Goal: Complete application form

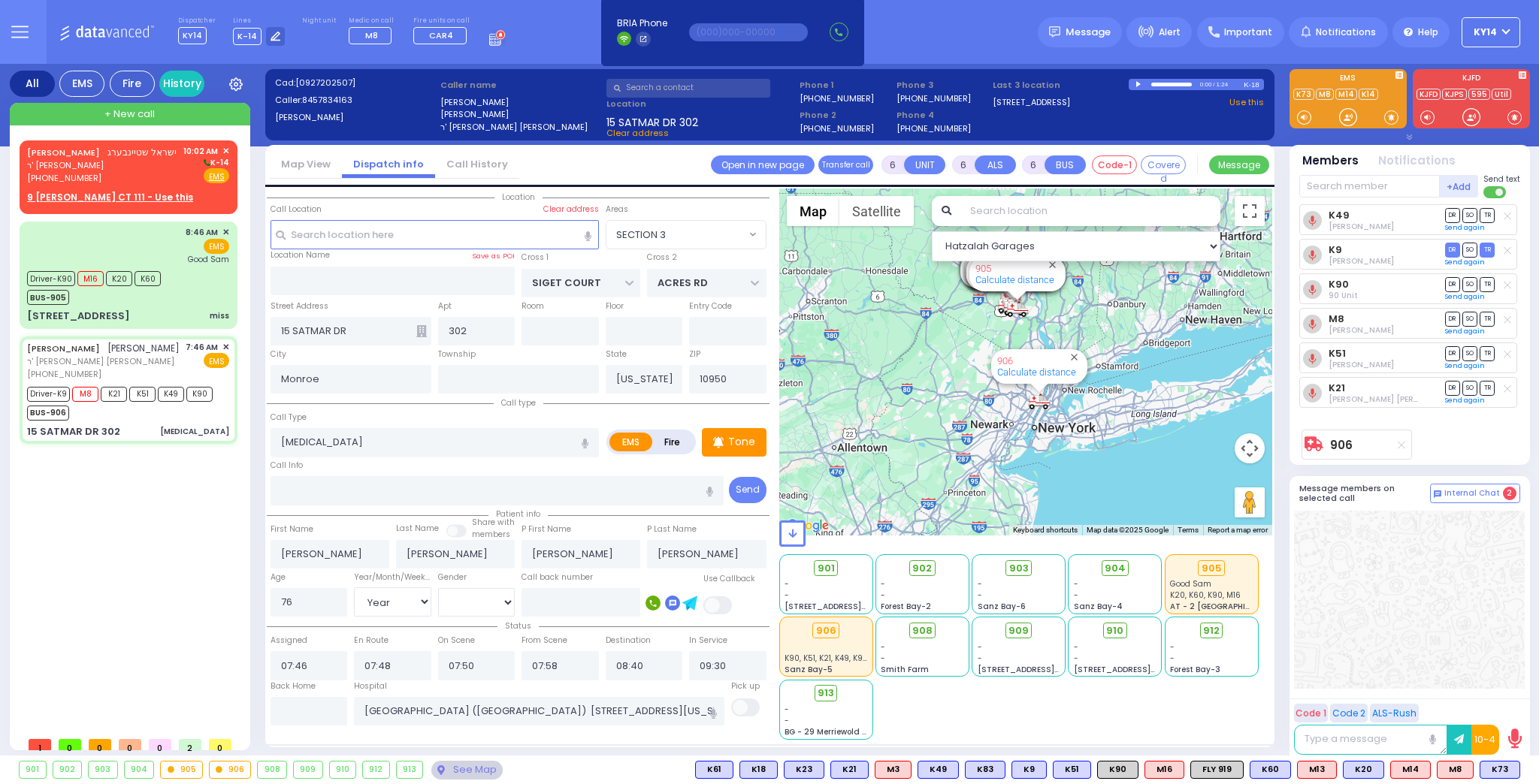
select select "SECTION 3"
select select "Year"
select select "[DEMOGRAPHIC_DATA]"
click at [102, 175] on div "[PHONE_NUMBER]" at bounding box center [102, 178] width 149 height 13
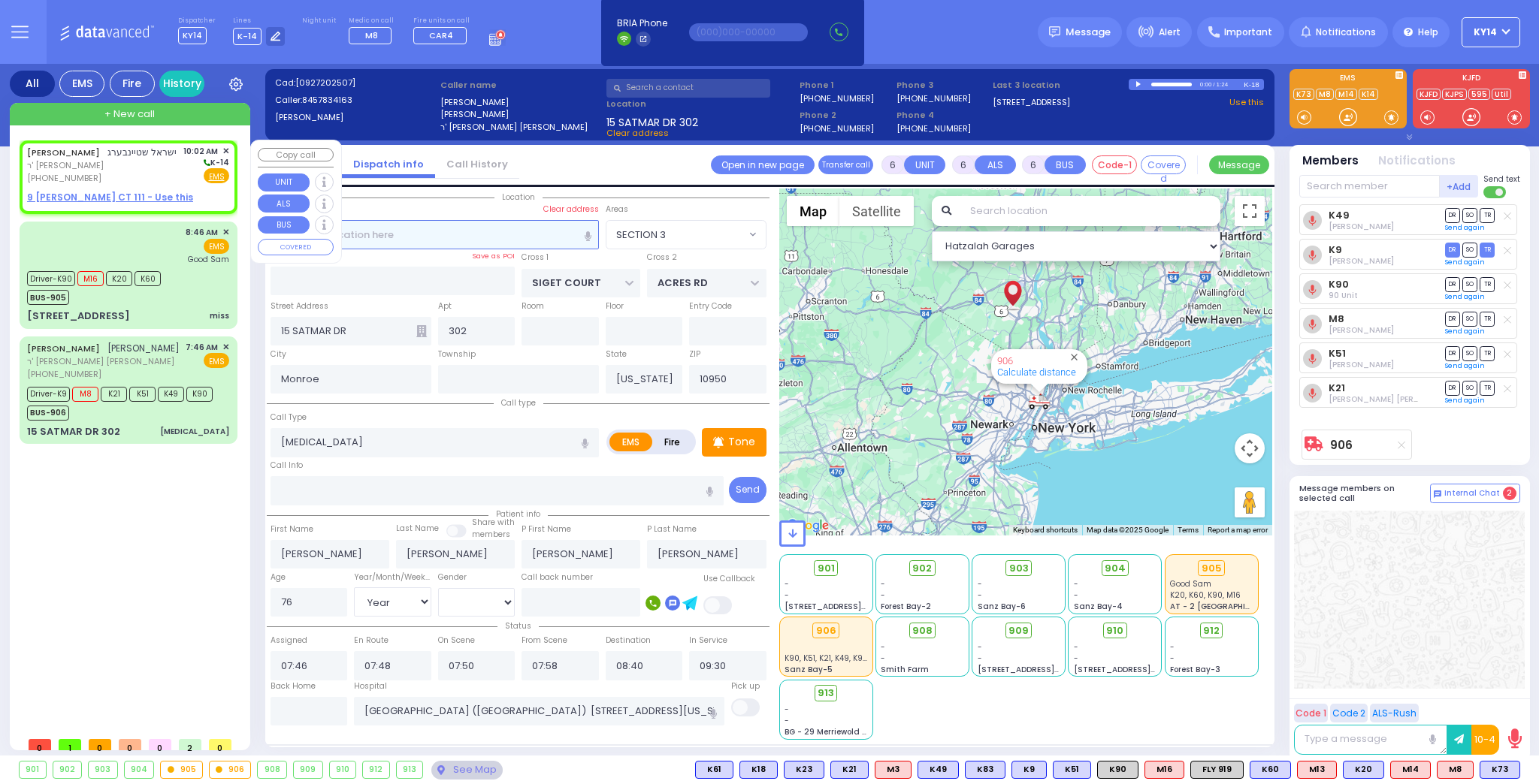
type input "2"
type input "1"
select select
radio input "true"
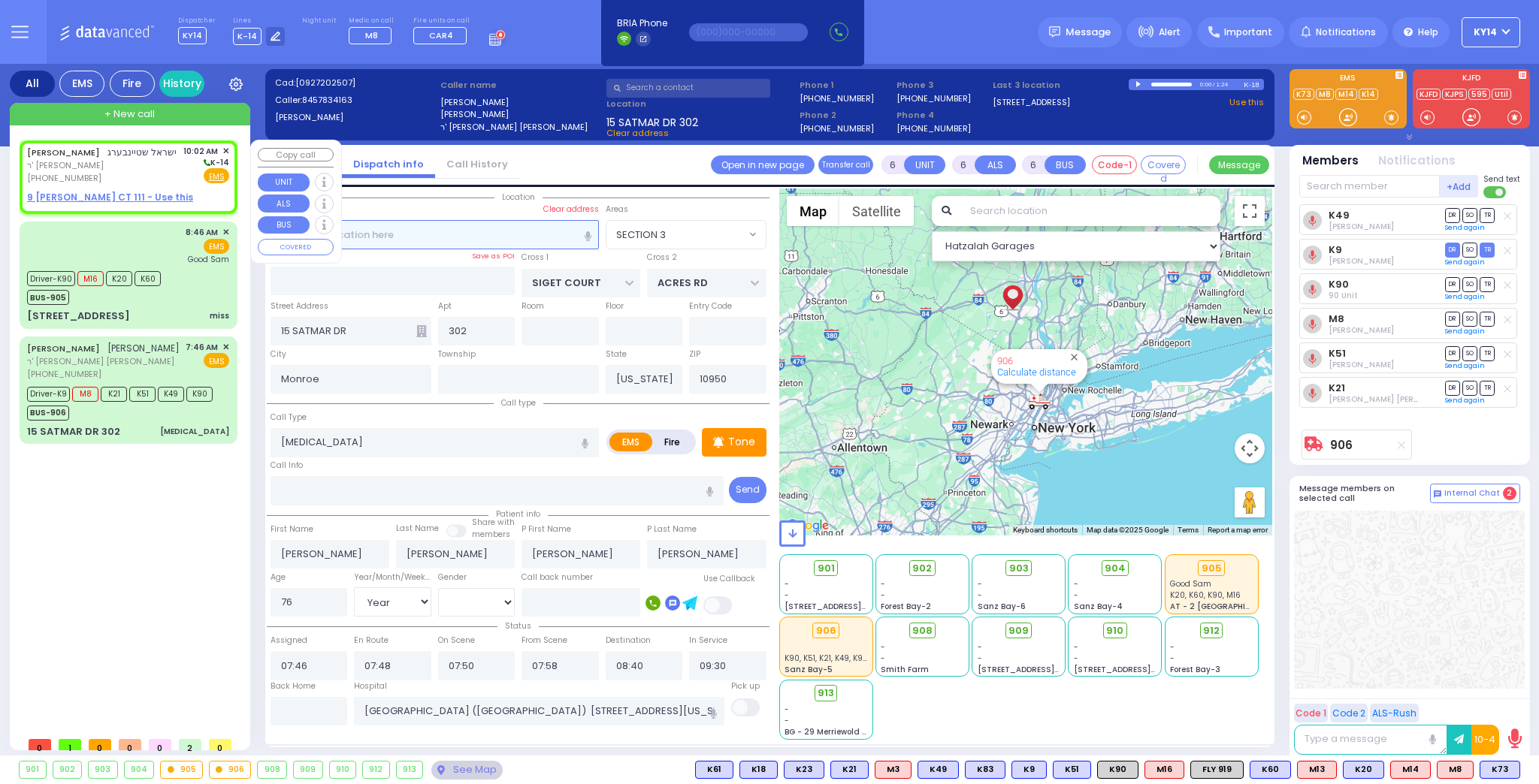
type input "ISRAEL"
type input "[PERSON_NAME]"
select select
type input "10:02"
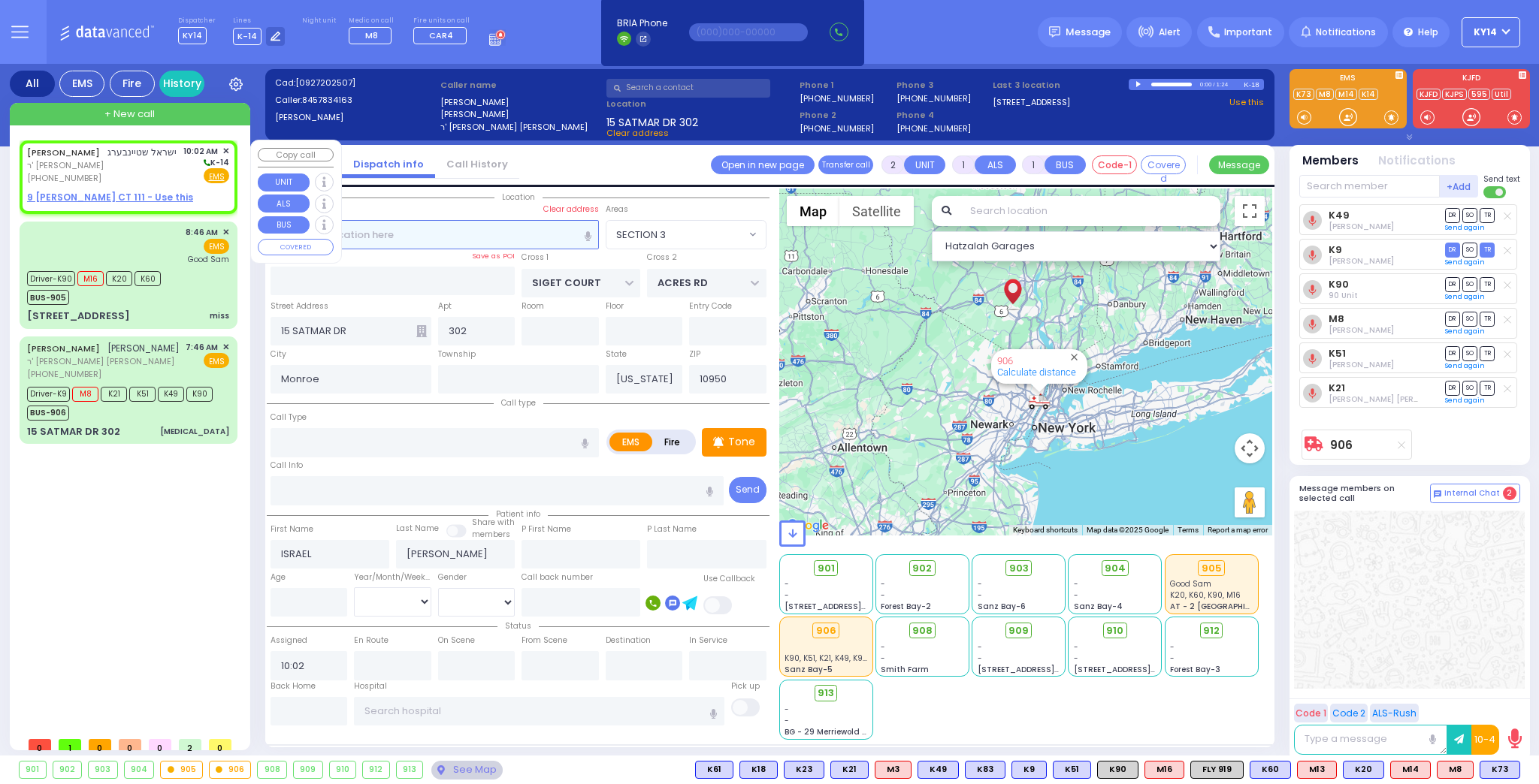
select select "Hatzalah Garages"
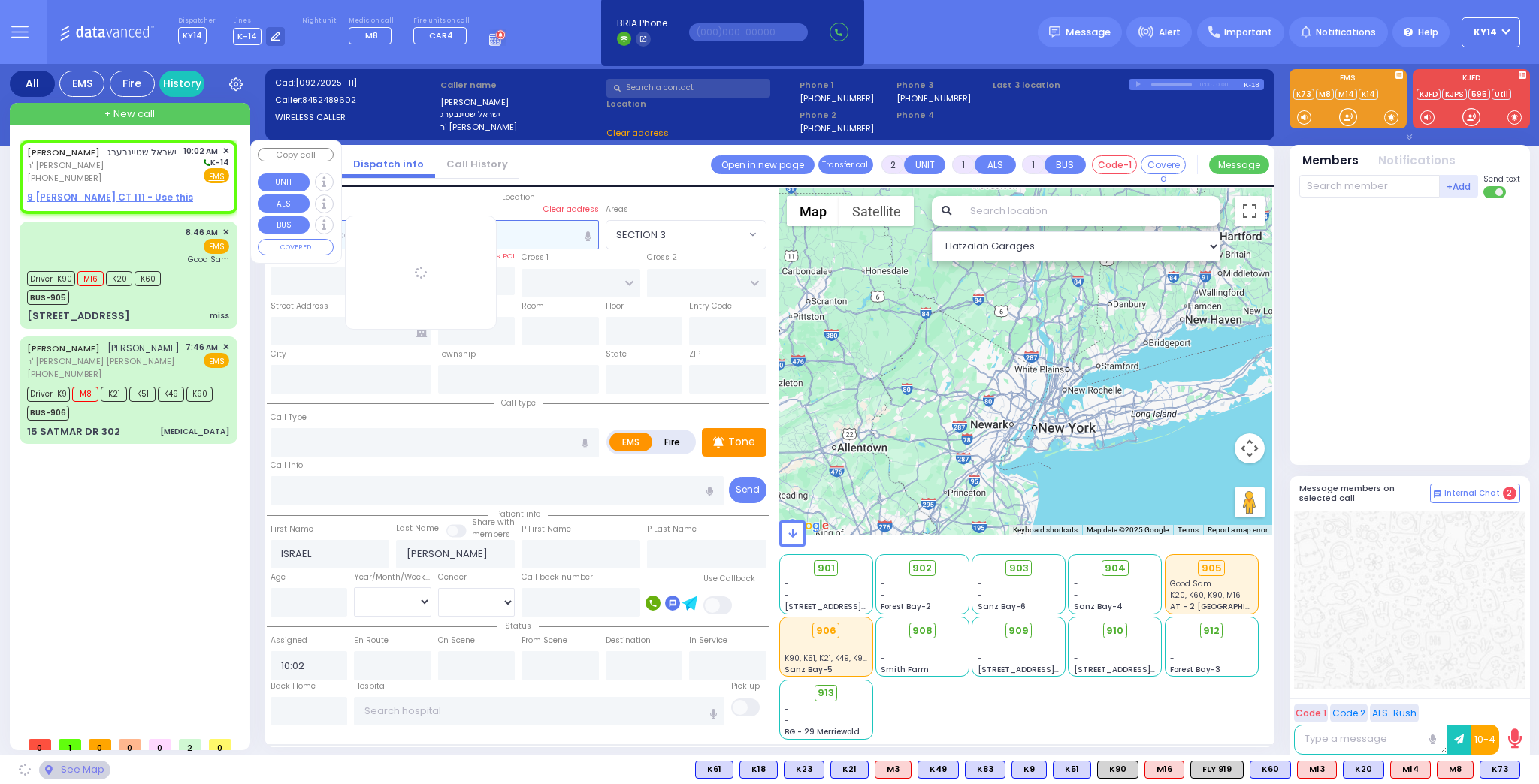
select select
radio input "true"
select select
select select "Hatzalah Garages"
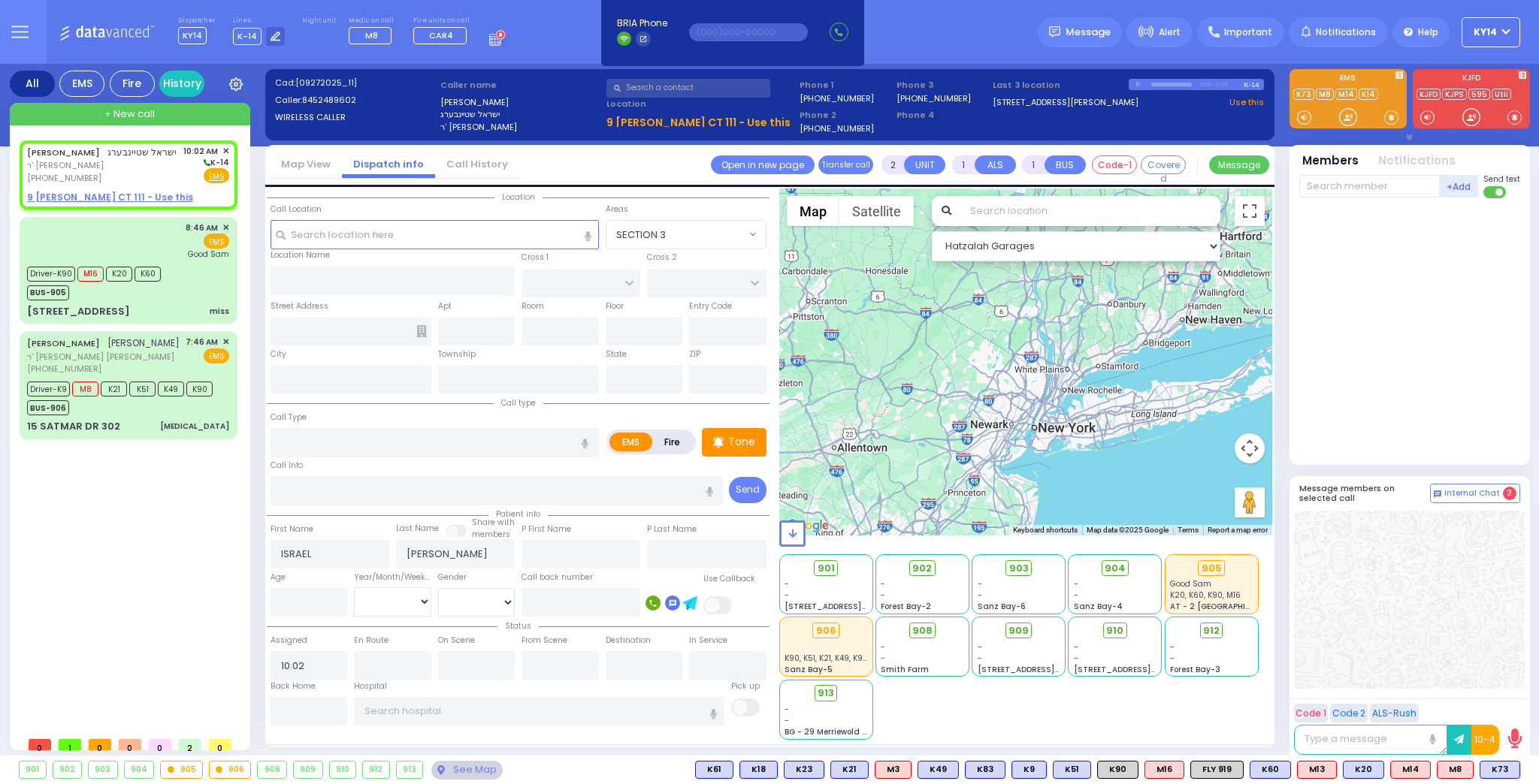
click at [429, 210] on div "Call Location Select a call Clear address" at bounding box center [434, 212] width 328 height 17
click at [432, 238] on input "text" at bounding box center [434, 235] width 328 height 29
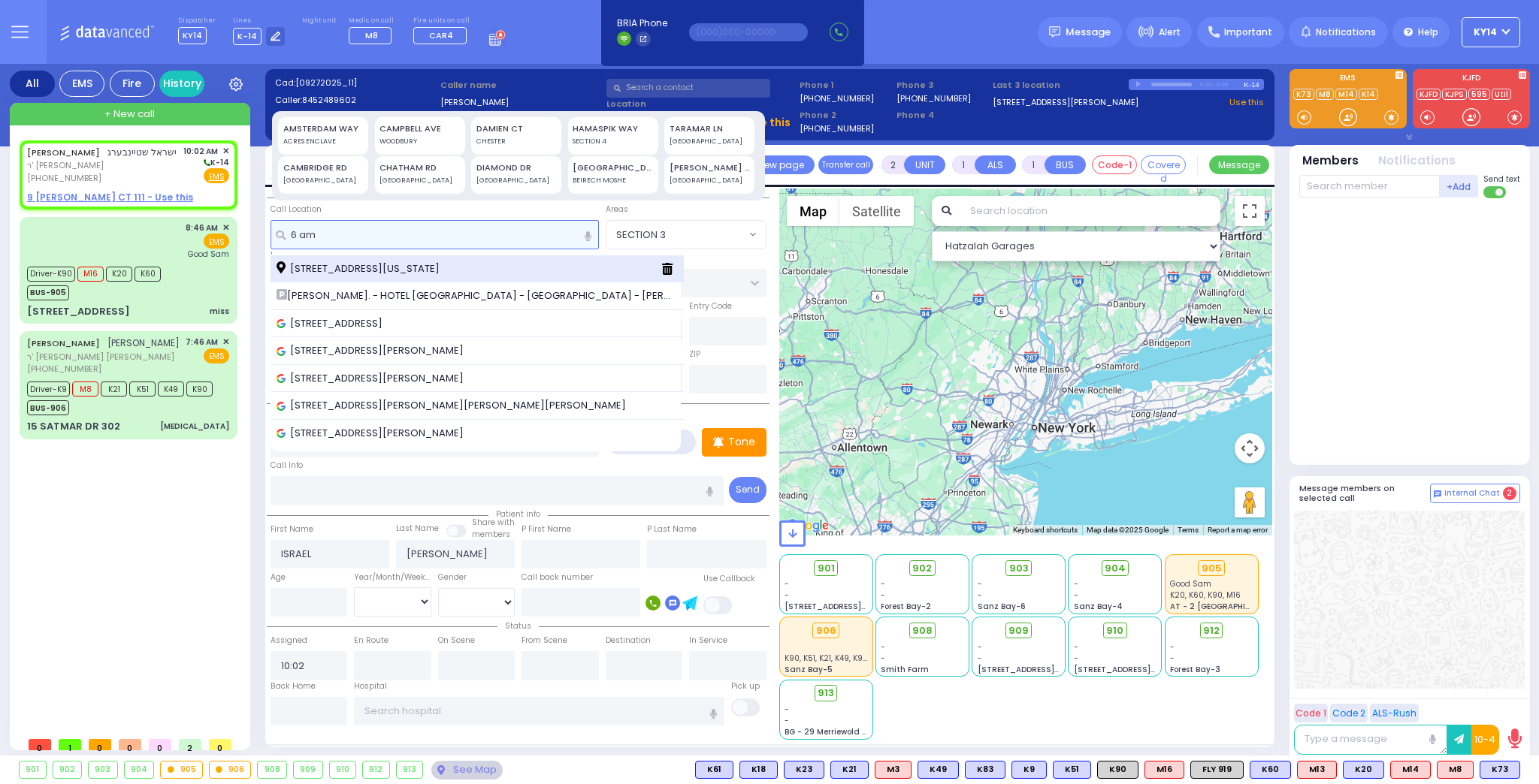
type input "6 am"
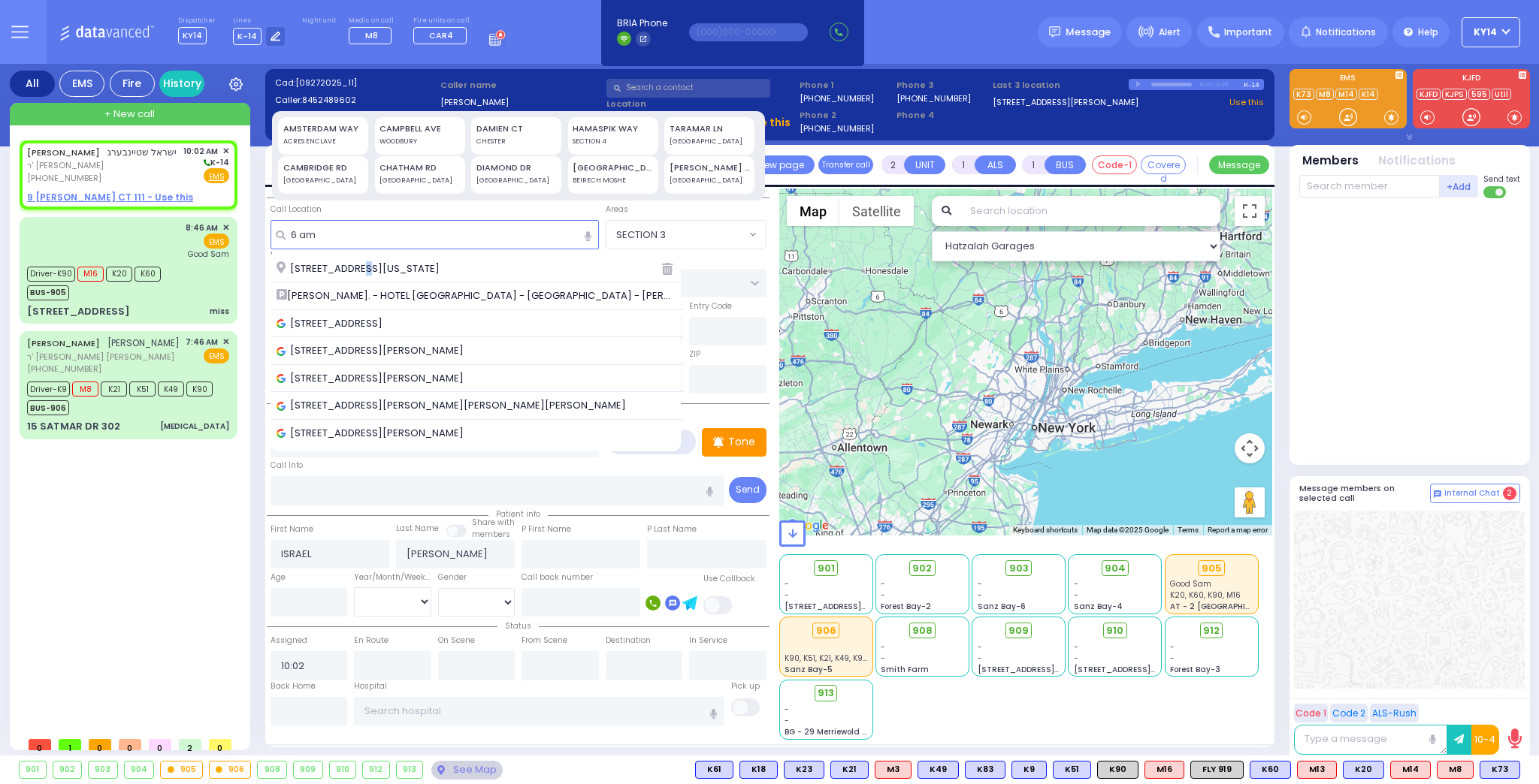
click at [371, 271] on span "[STREET_ADDRESS][US_STATE]" at bounding box center [360, 269] width 168 height 15
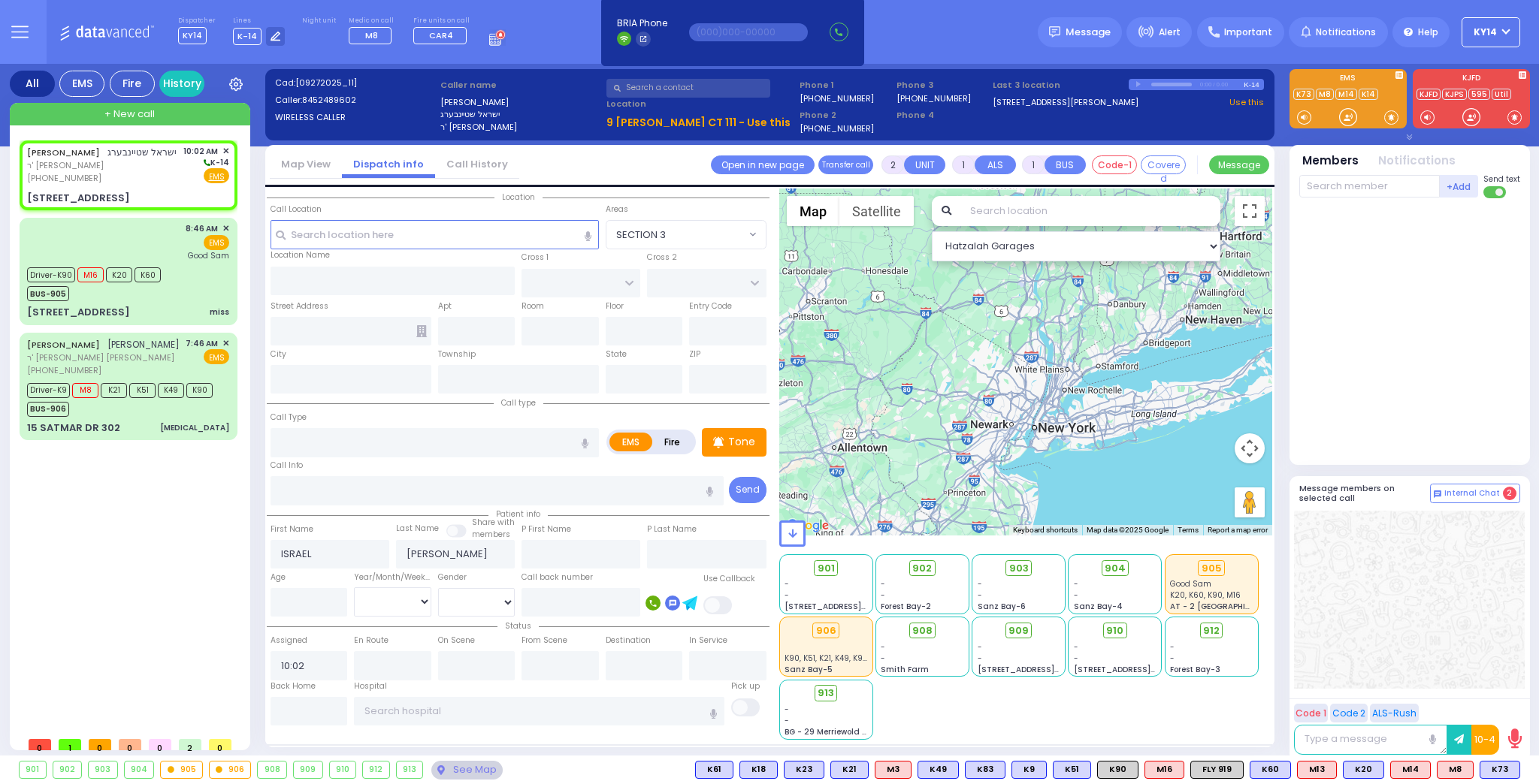
select select
radio input "true"
select select
select select "Hatzalah Garages"
type input "DINEV RD"
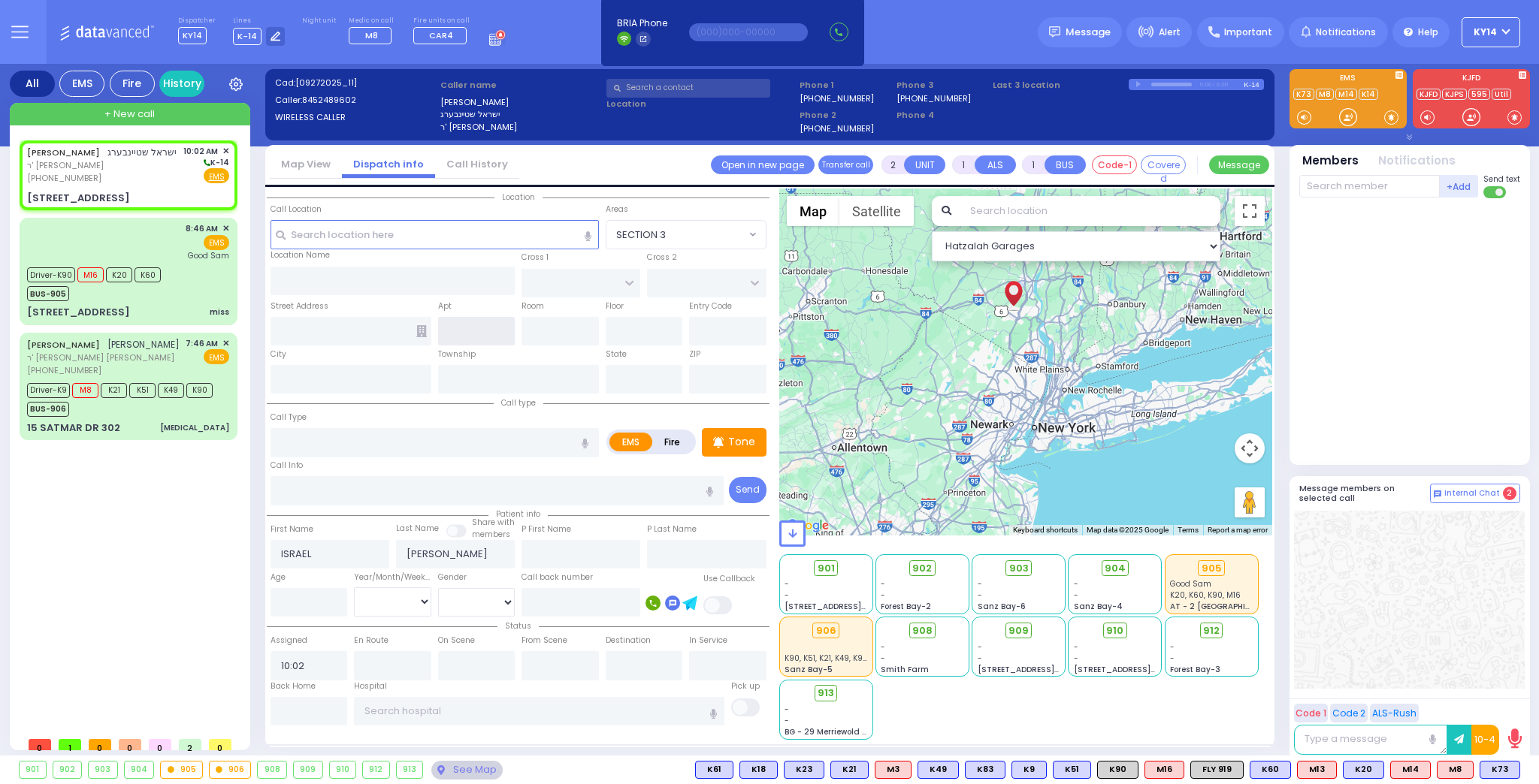
type input "ACRES RD"
type input "[STREET_ADDRESS]"
type input "Monroe"
type input "[US_STATE]"
type input "10950"
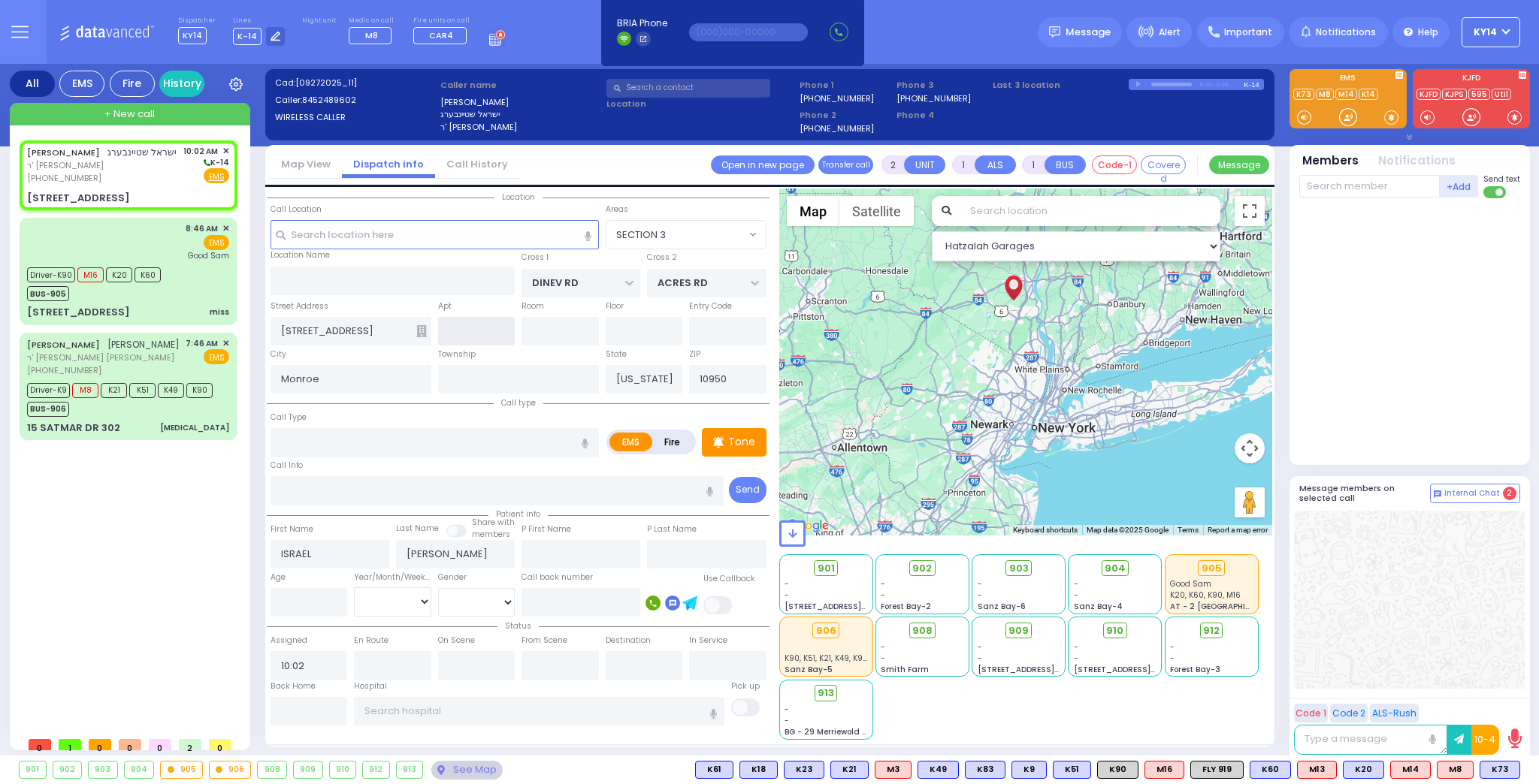
select select "BEIRECH MOSHE"
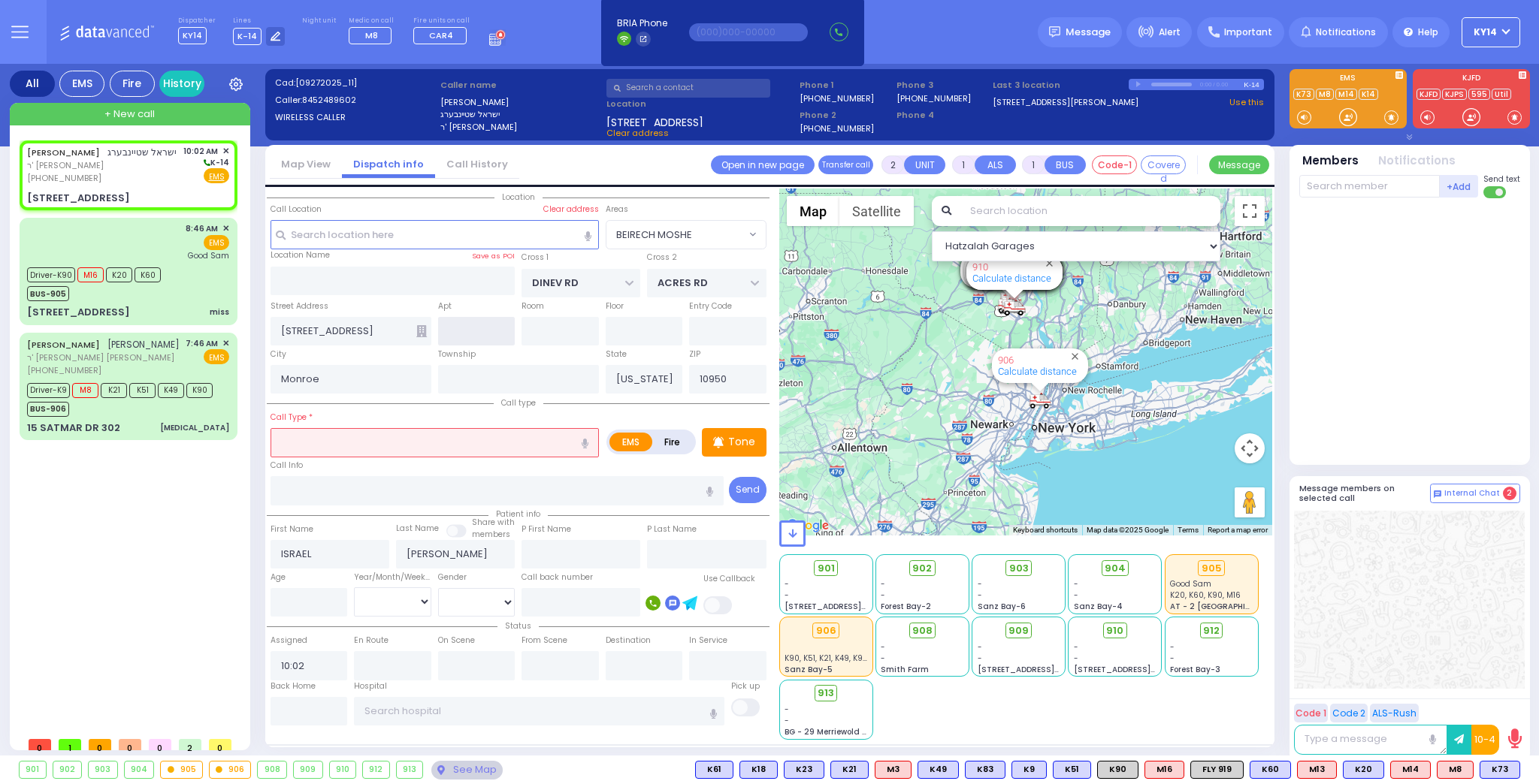
click at [491, 334] on input "text" at bounding box center [476, 331] width 78 height 29
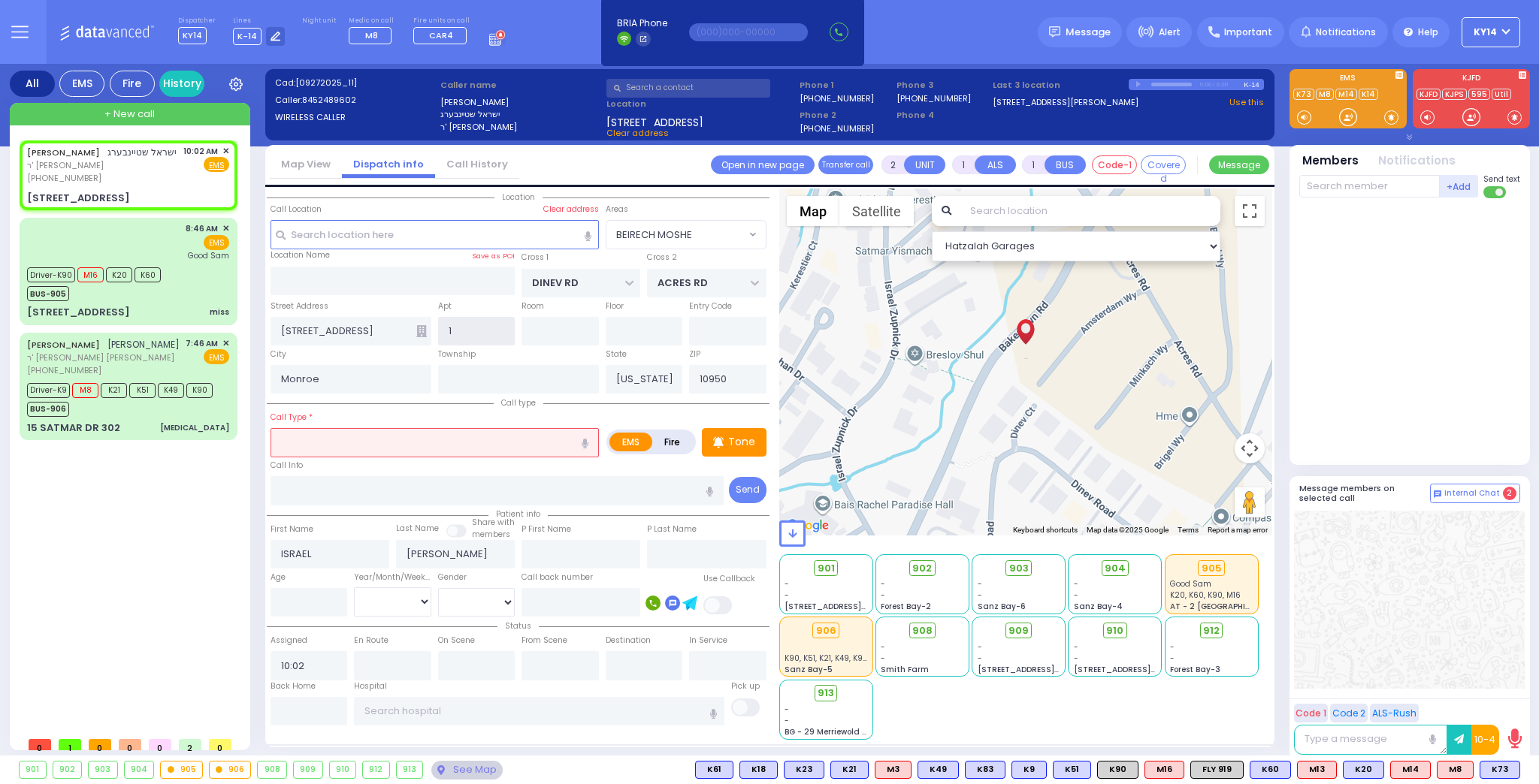
type input "10"
select select
radio input "true"
select select
select select "BEIRECH MOSHE"
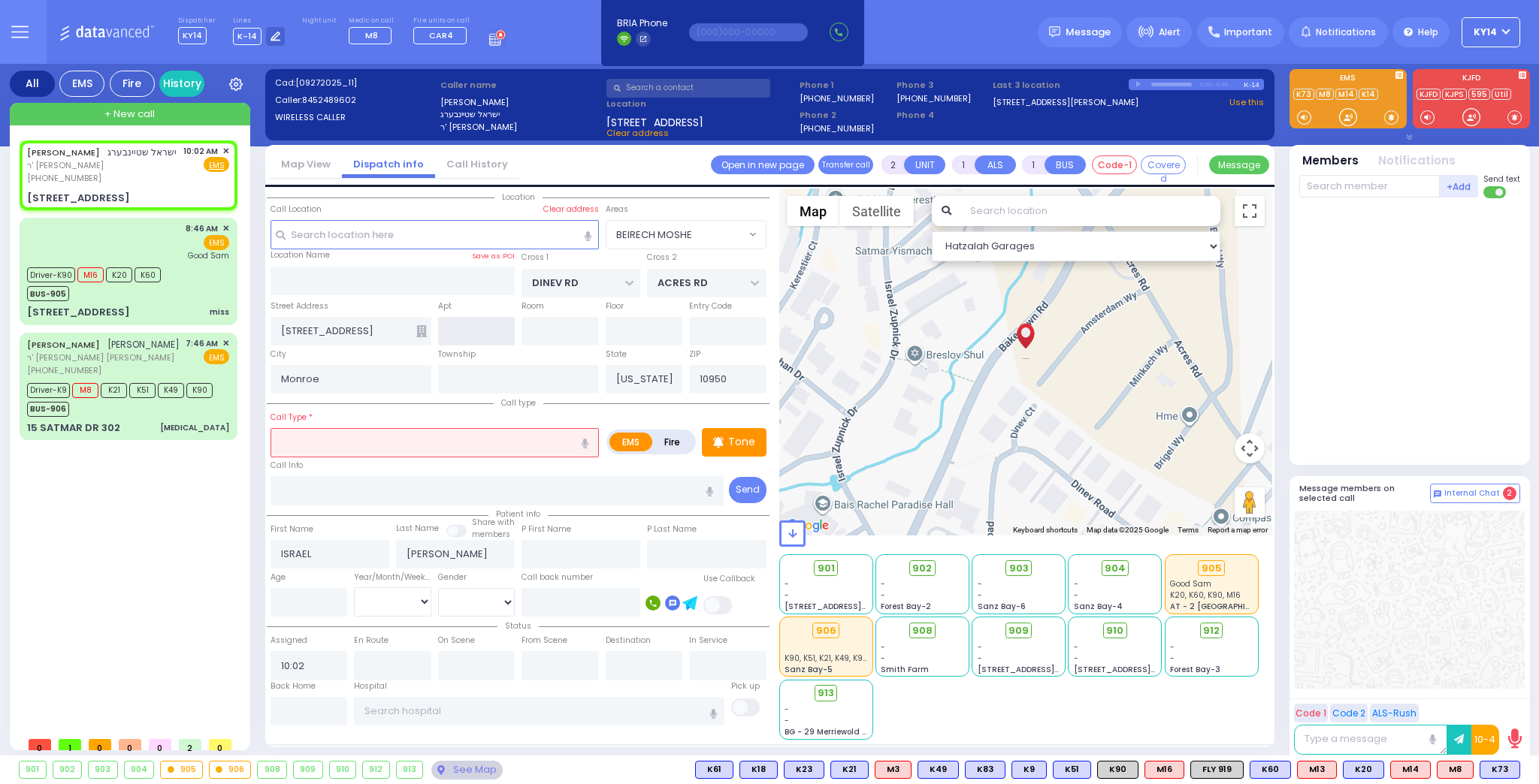
select select "Hatzalah Garages"
type input "3"
type input "103"
click at [418, 334] on icon at bounding box center [422, 331] width 11 height 12
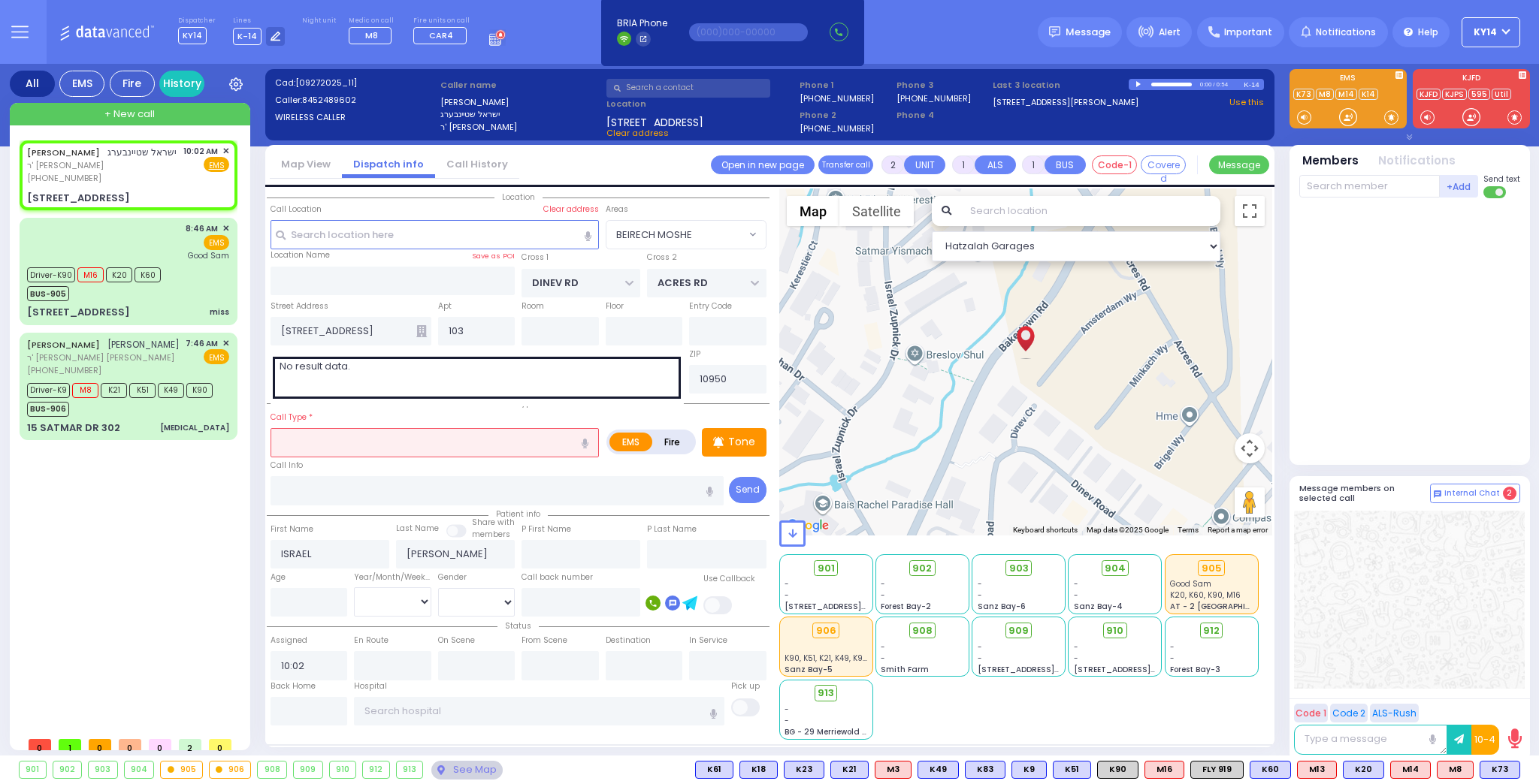
select select
radio input "true"
select select
select select "Hatzalah Garages"
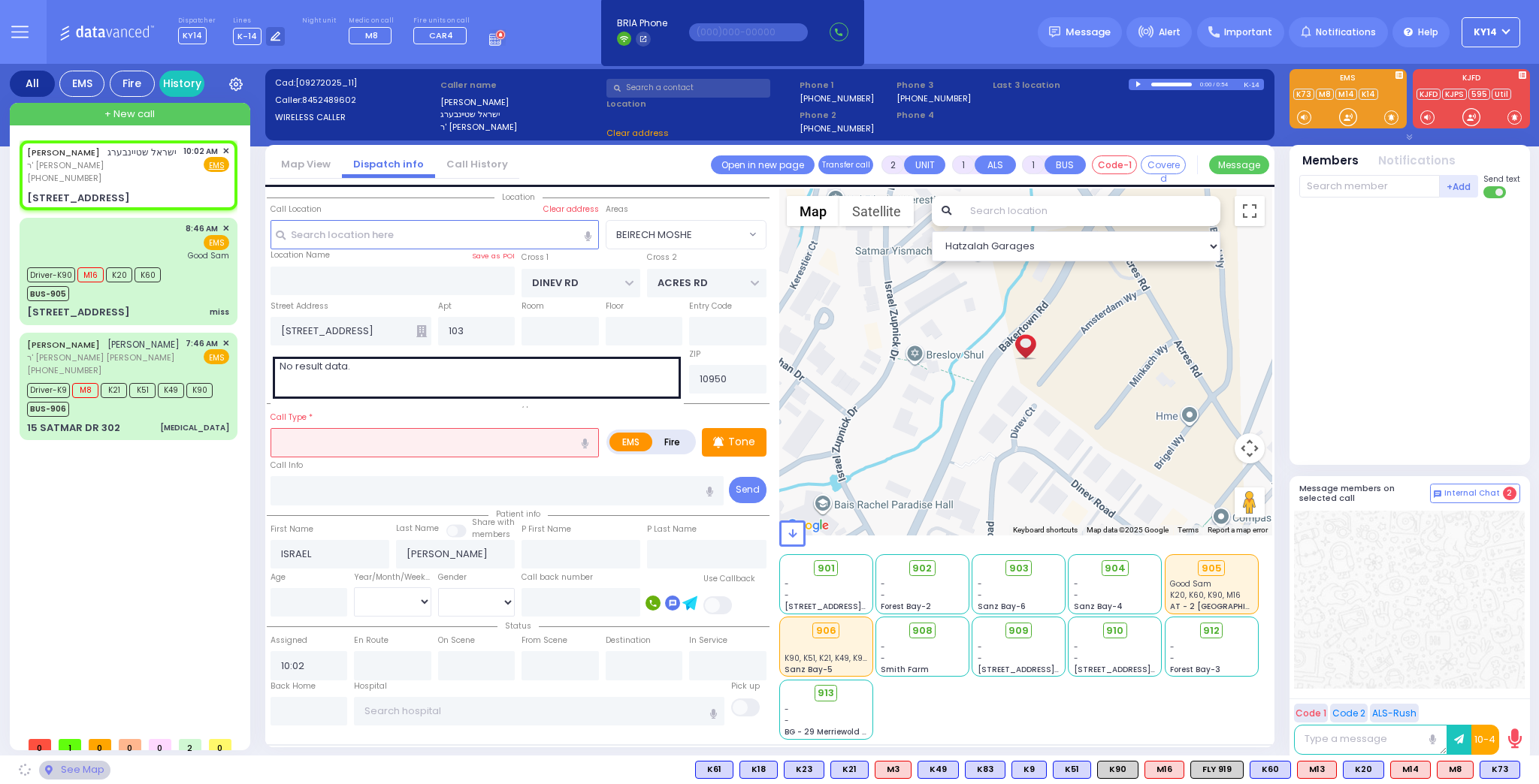
click at [359, 396] on div "No result data." at bounding box center [477, 378] width 409 height 42
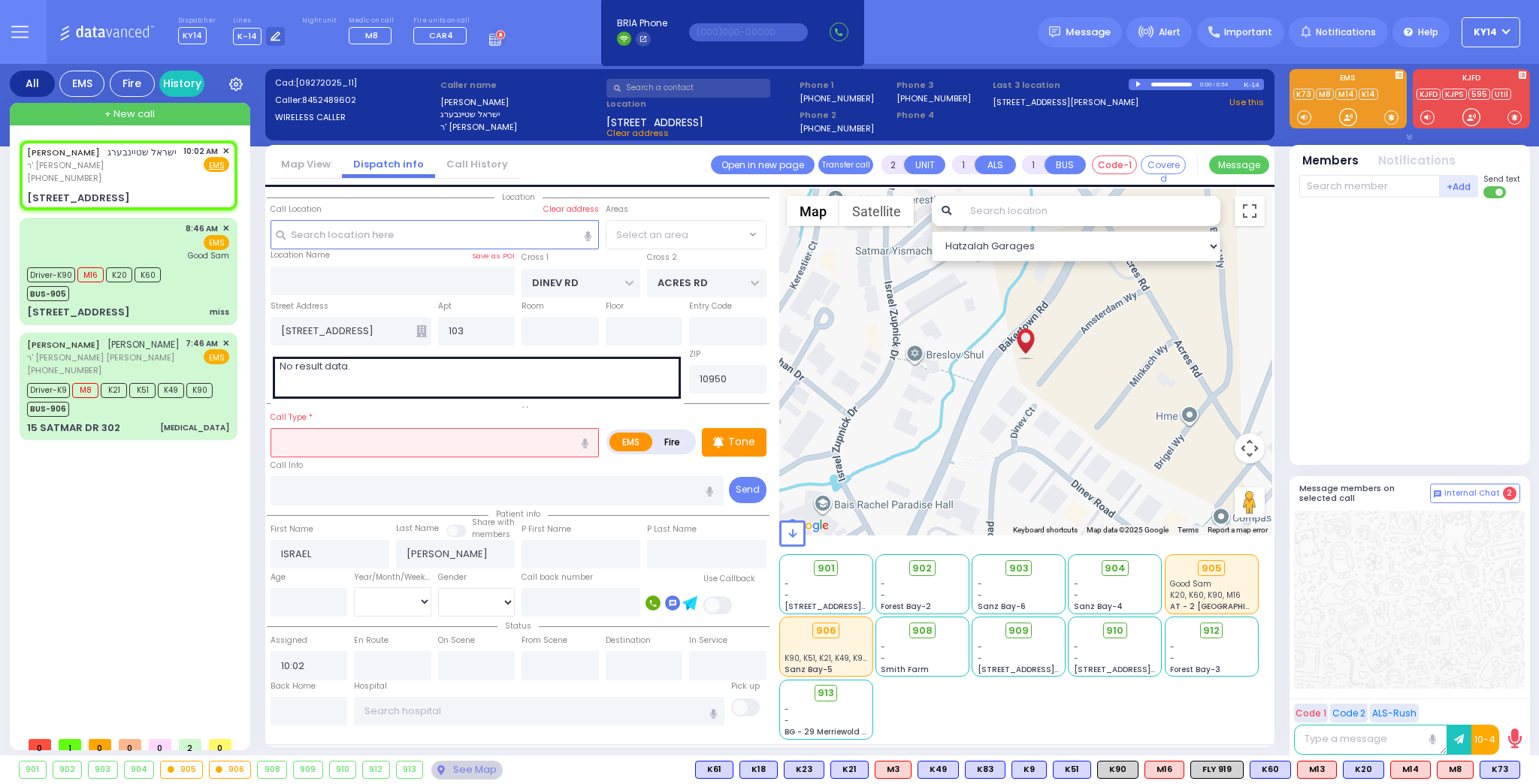
select select "BEIRECH MOSHE"
click at [363, 410] on div "Call Type *" at bounding box center [434, 434] width 328 height 48
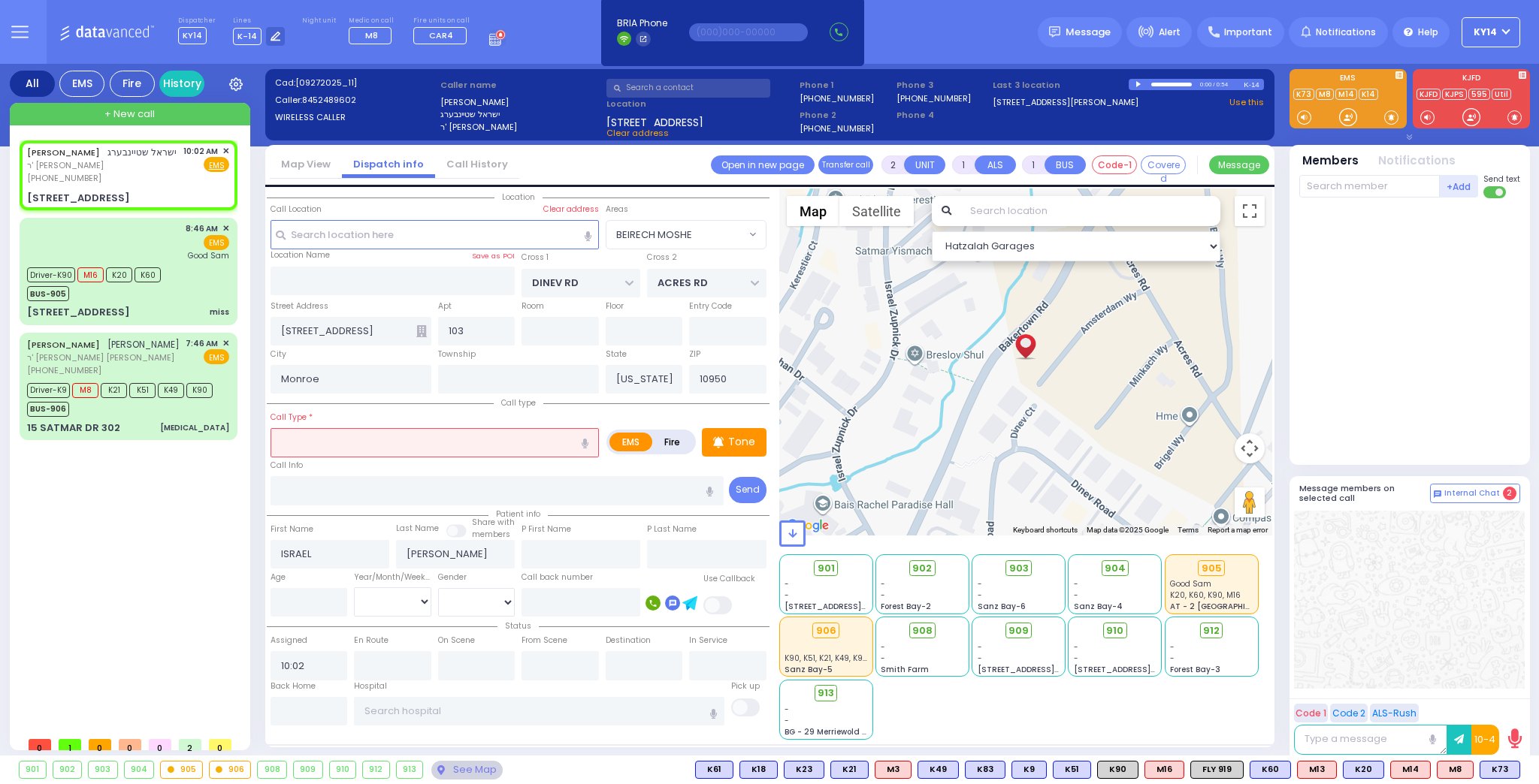
click at [334, 440] on input "text" at bounding box center [434, 442] width 328 height 29
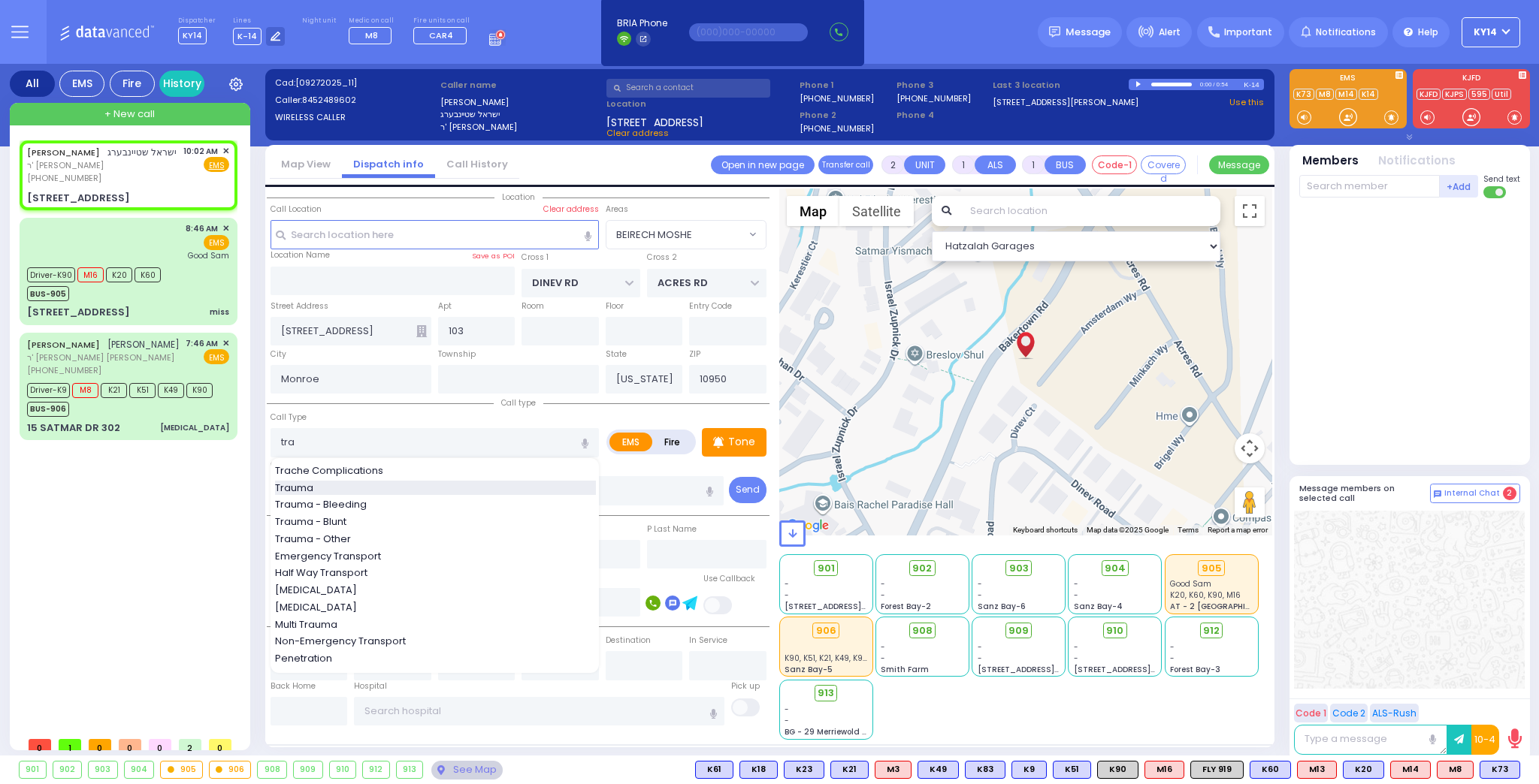
click at [302, 483] on span "Trauma" at bounding box center [297, 488] width 44 height 15
type input "Trauma"
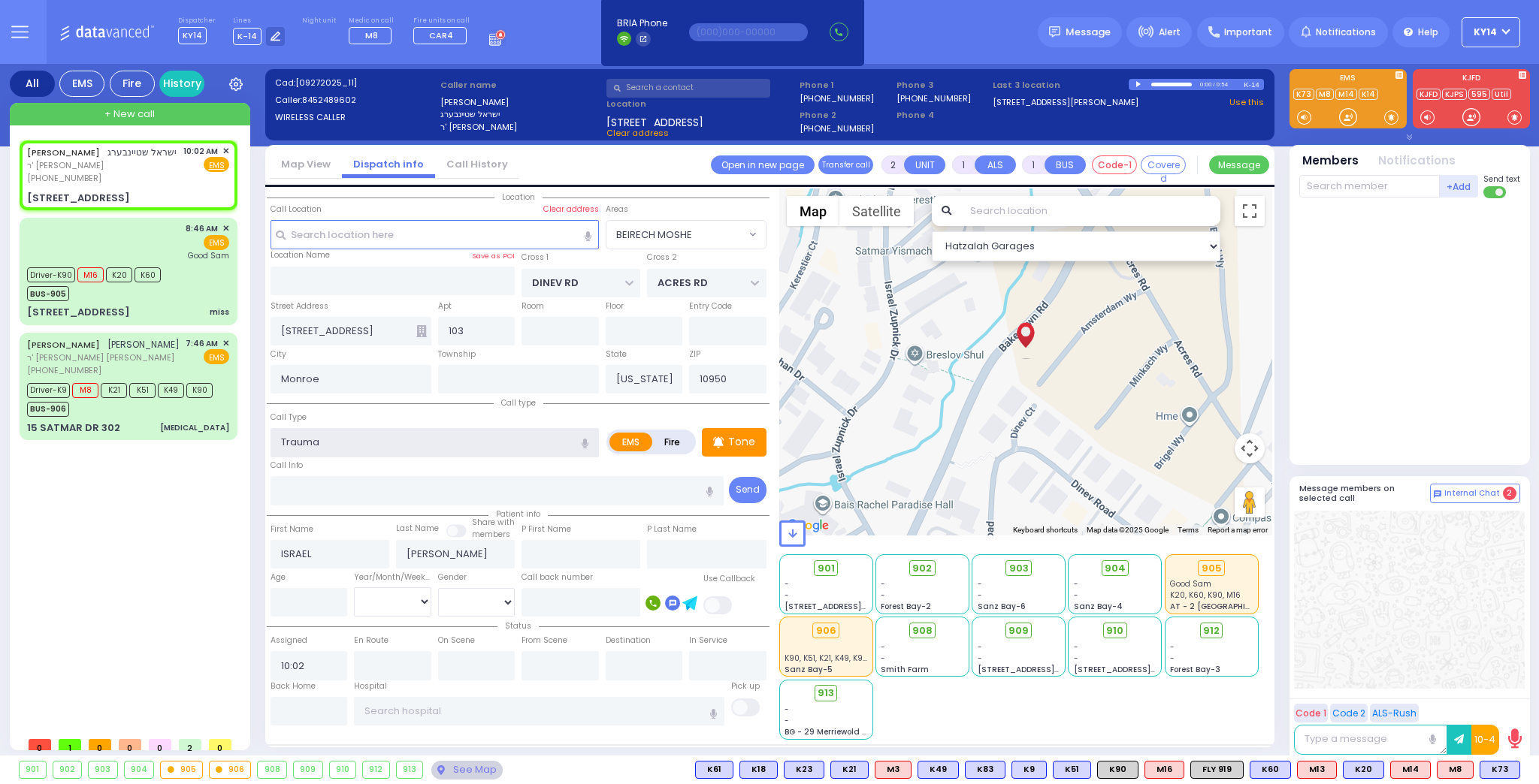
type input "0"
select select
radio input "true"
select select
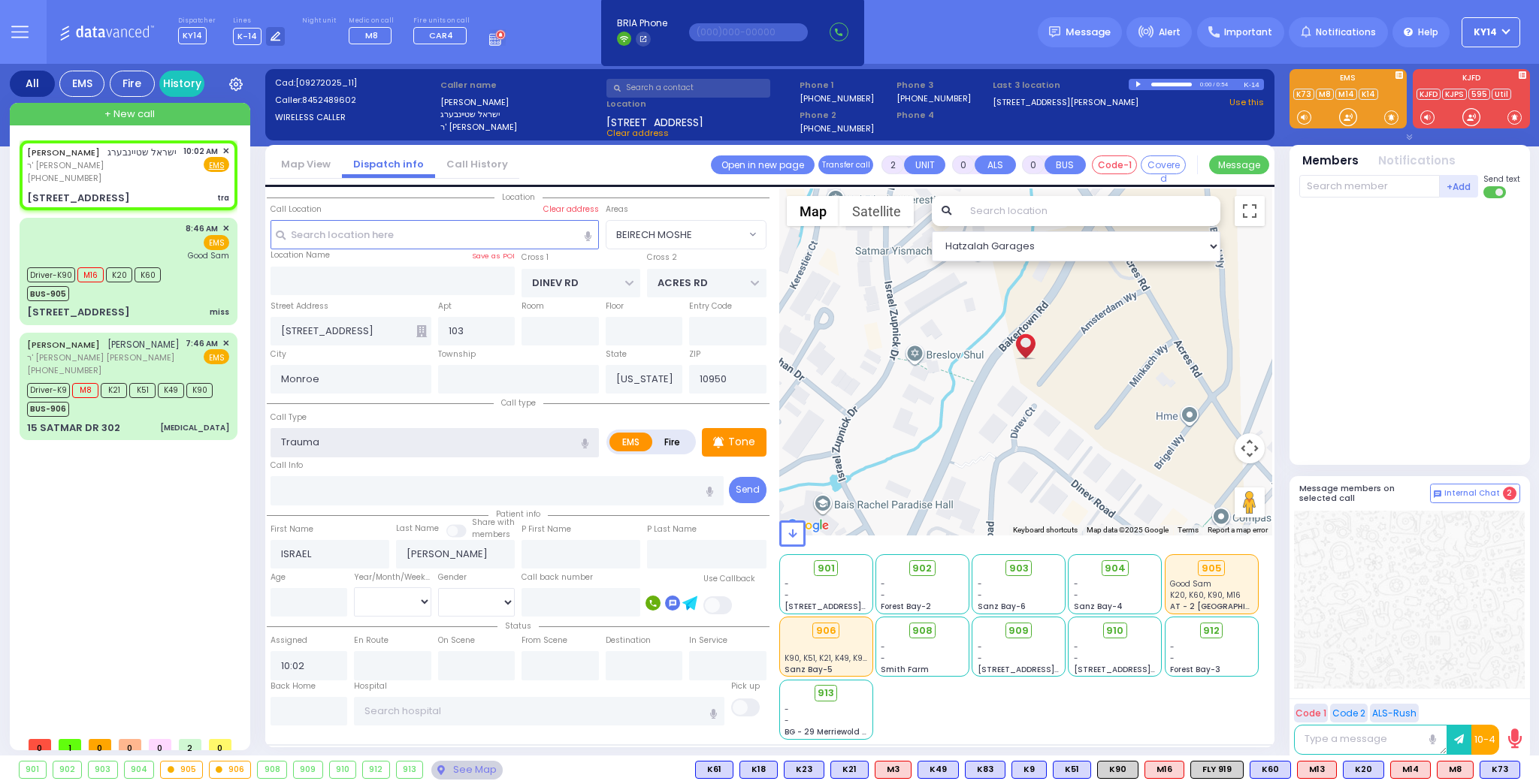
select select "Hatzalah Garages"
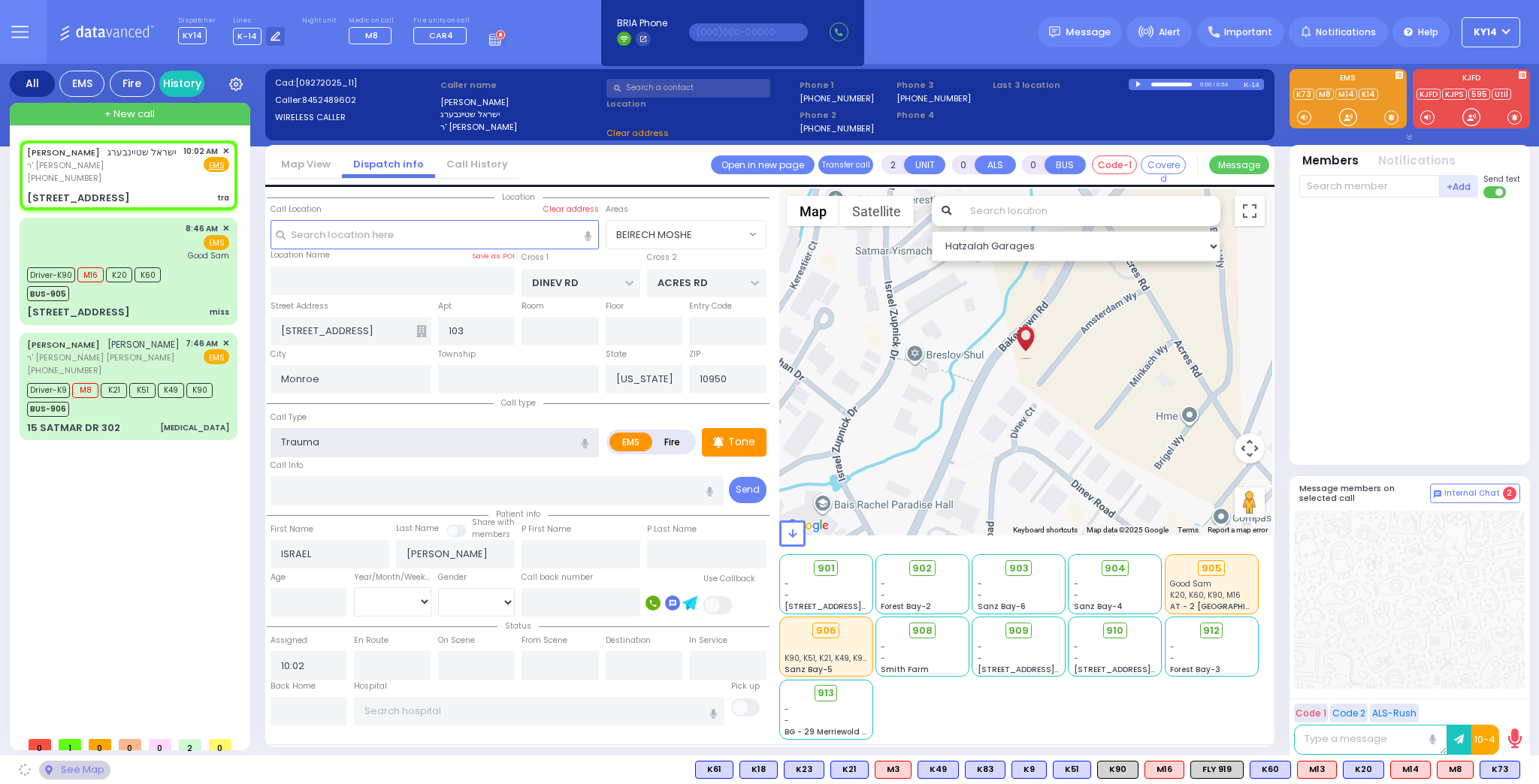
select select "BEIRECH MOSHE"
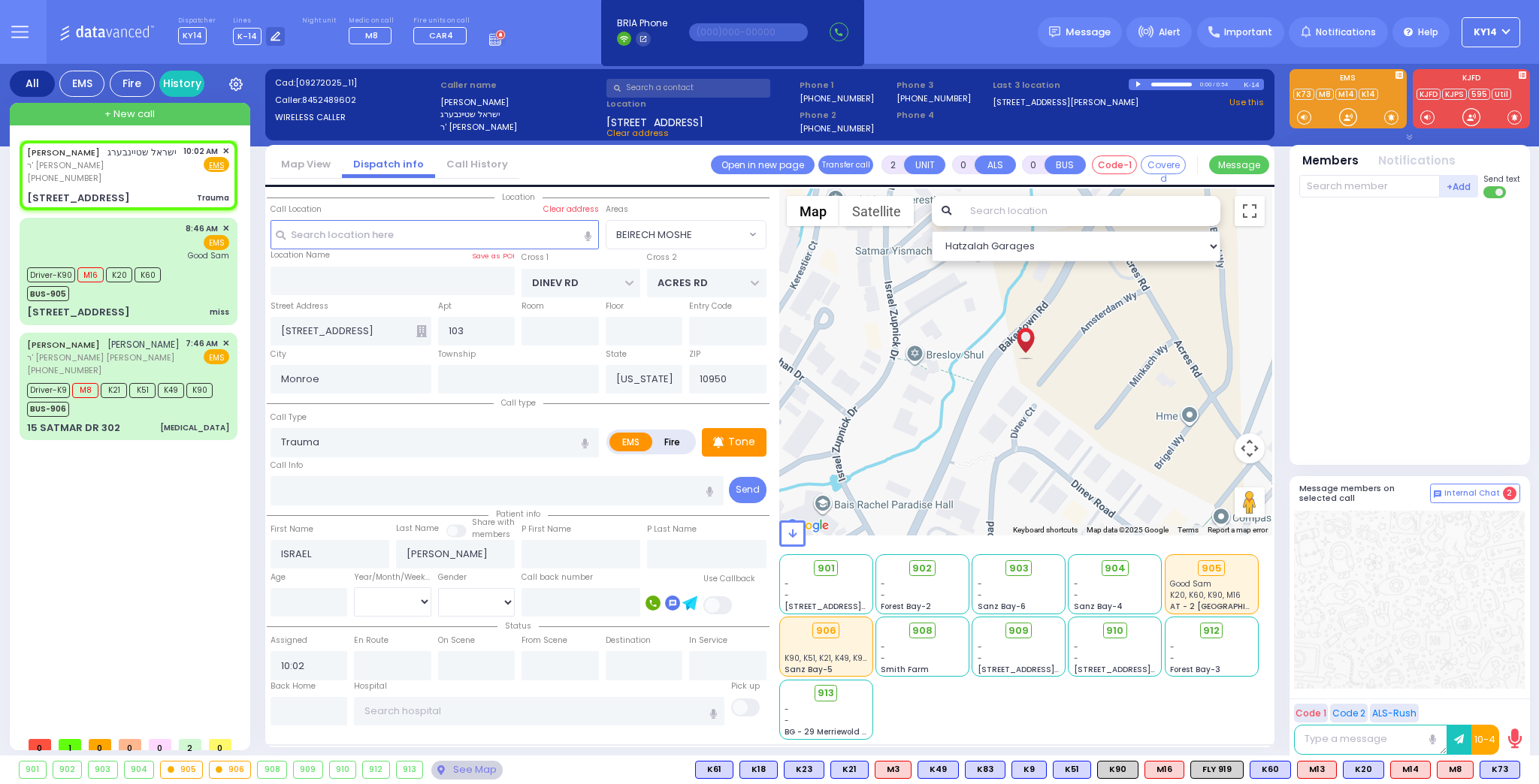
drag, startPoint x: 741, startPoint y: 446, endPoint x: 743, endPoint y: 460, distance: 14.1
click at [741, 446] on p "Tone" at bounding box center [742, 441] width 27 height 16
select select
radio input "true"
select select
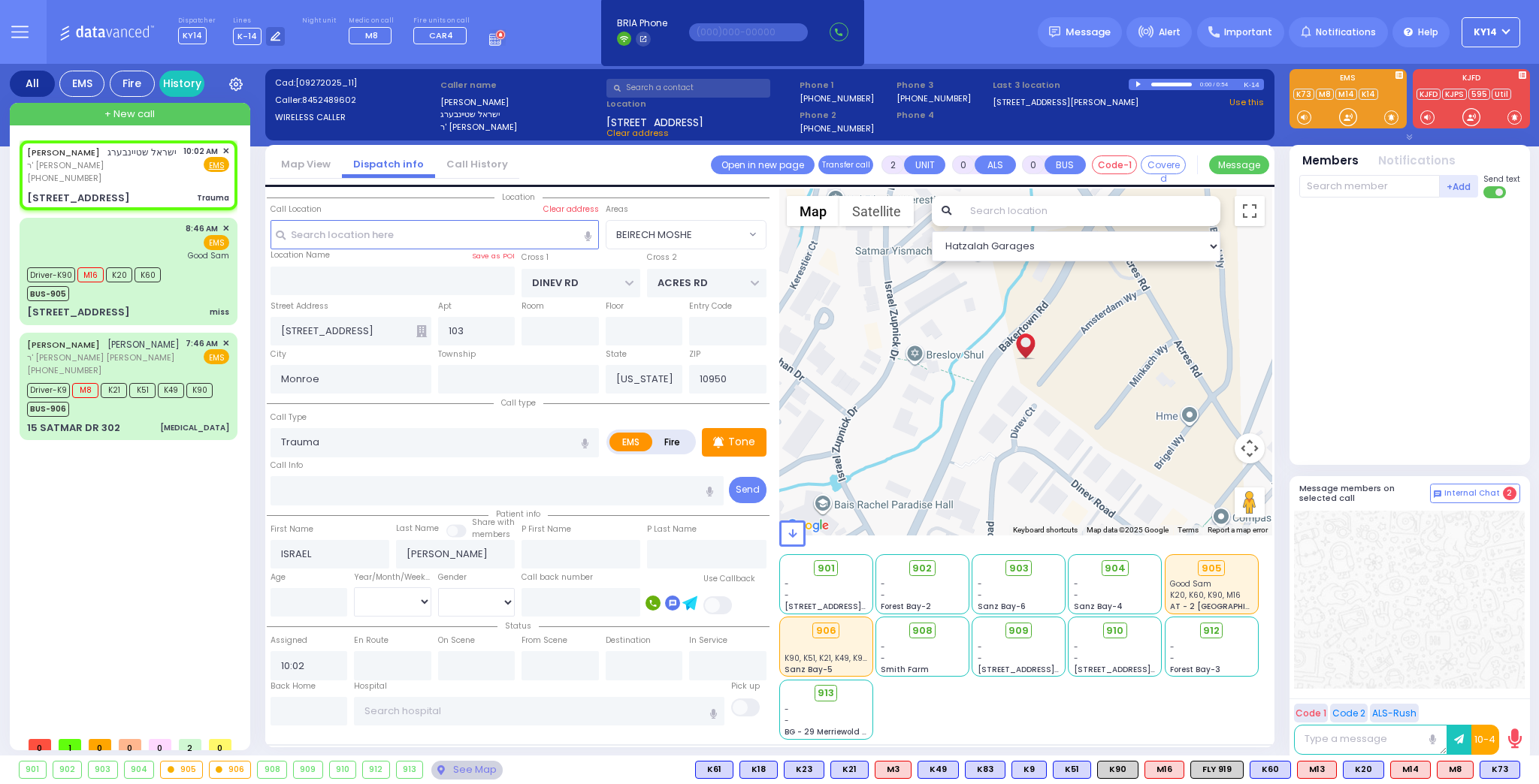
select select "Hatzalah Garages"
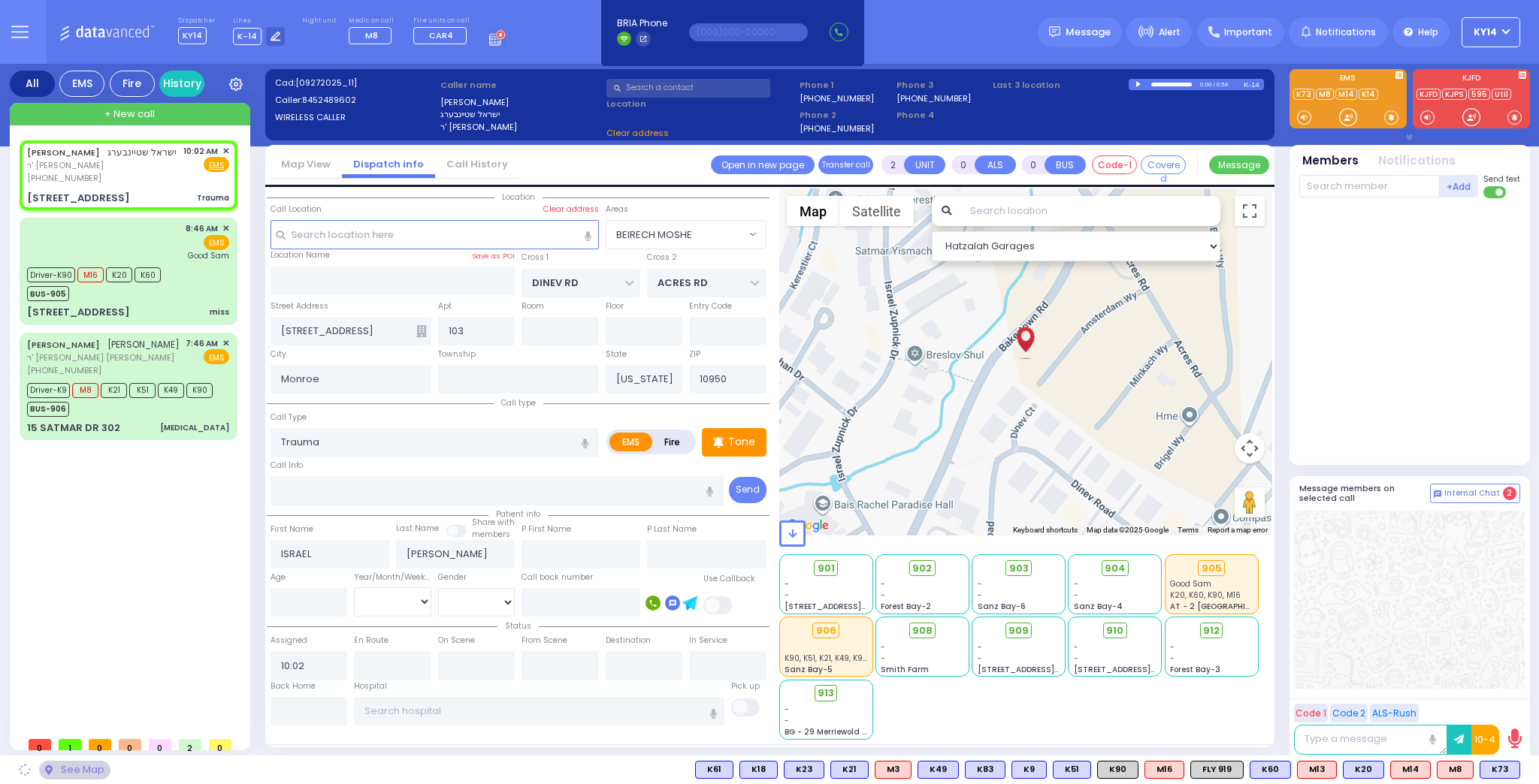
select select "BEIRECH MOSHE"
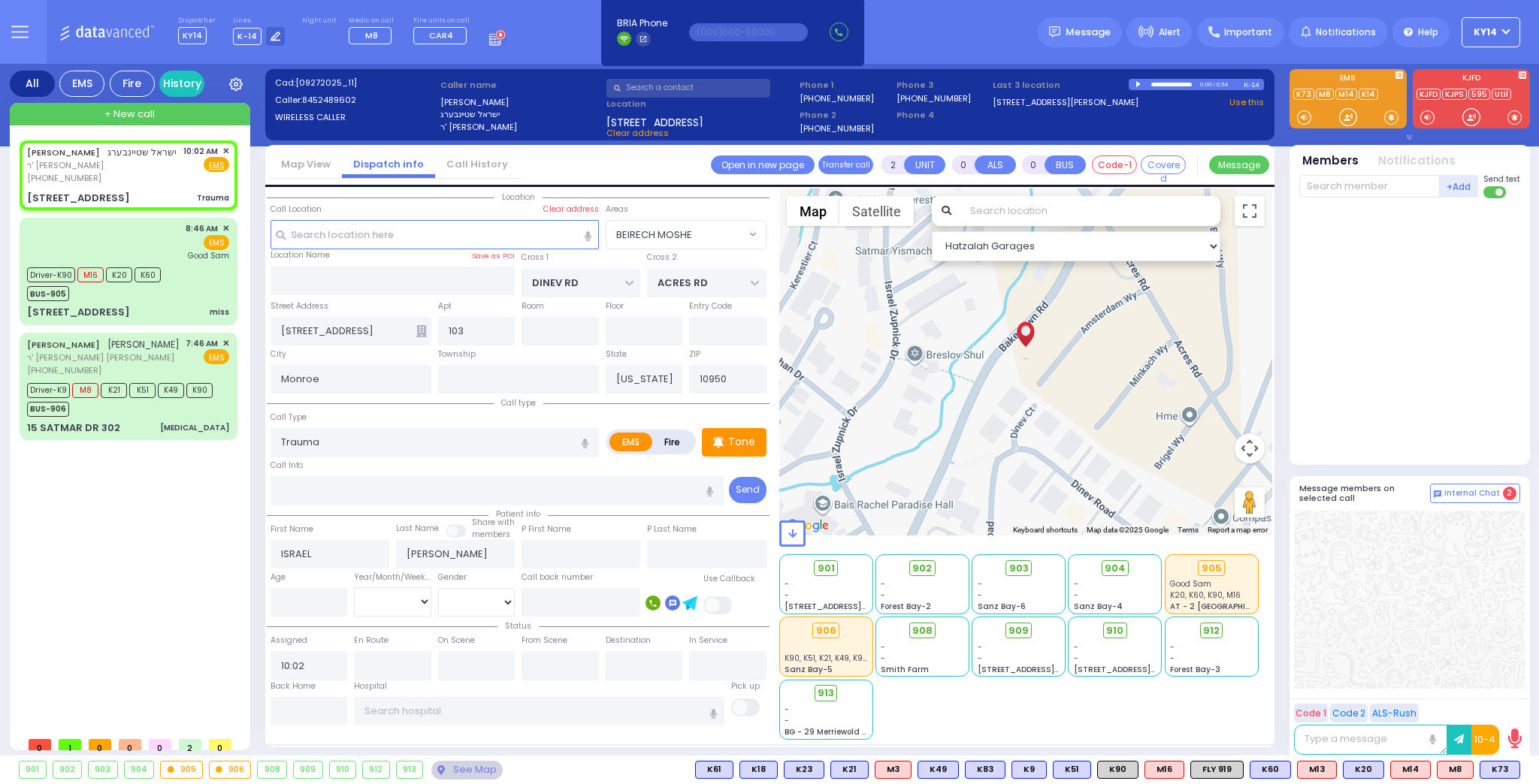
select select
radio input "true"
select select
select select "Hatzalah Garages"
select select "BEIRECH MOSHE"
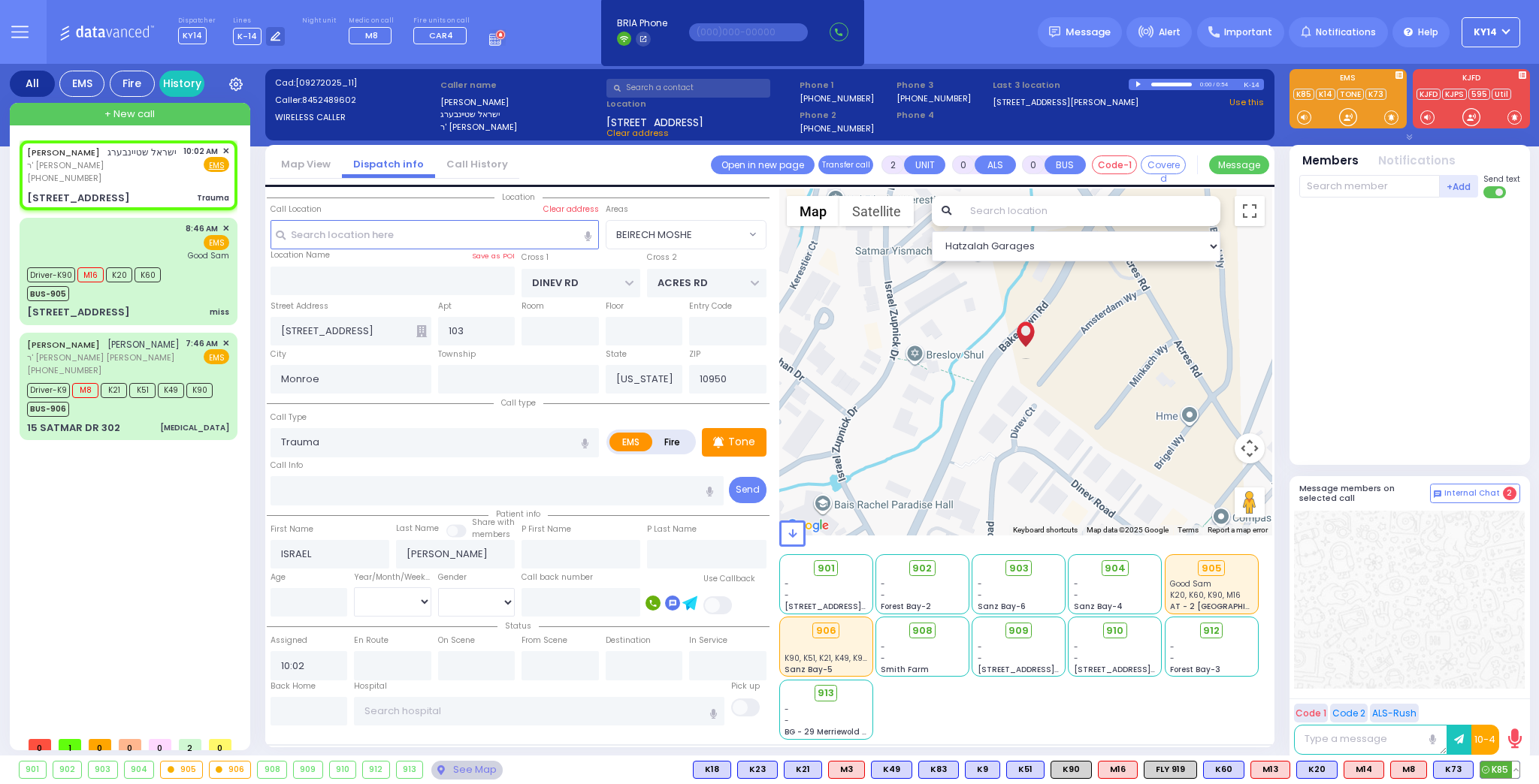
click at [1500, 763] on span "K85" at bounding box center [1500, 770] width 39 height 17
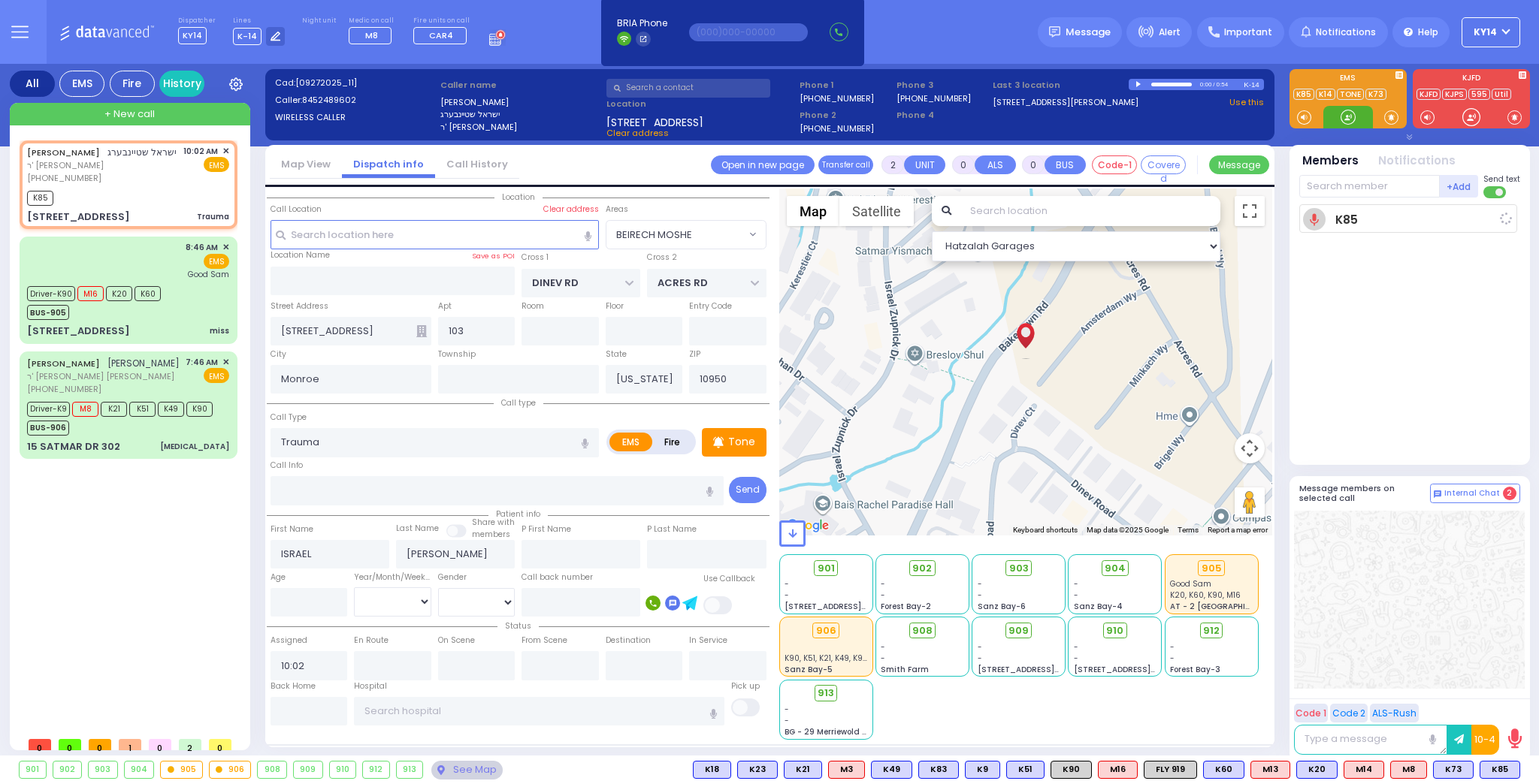
select select
radio input "true"
select select
type input "10:03"
select select "Hatzalah Garages"
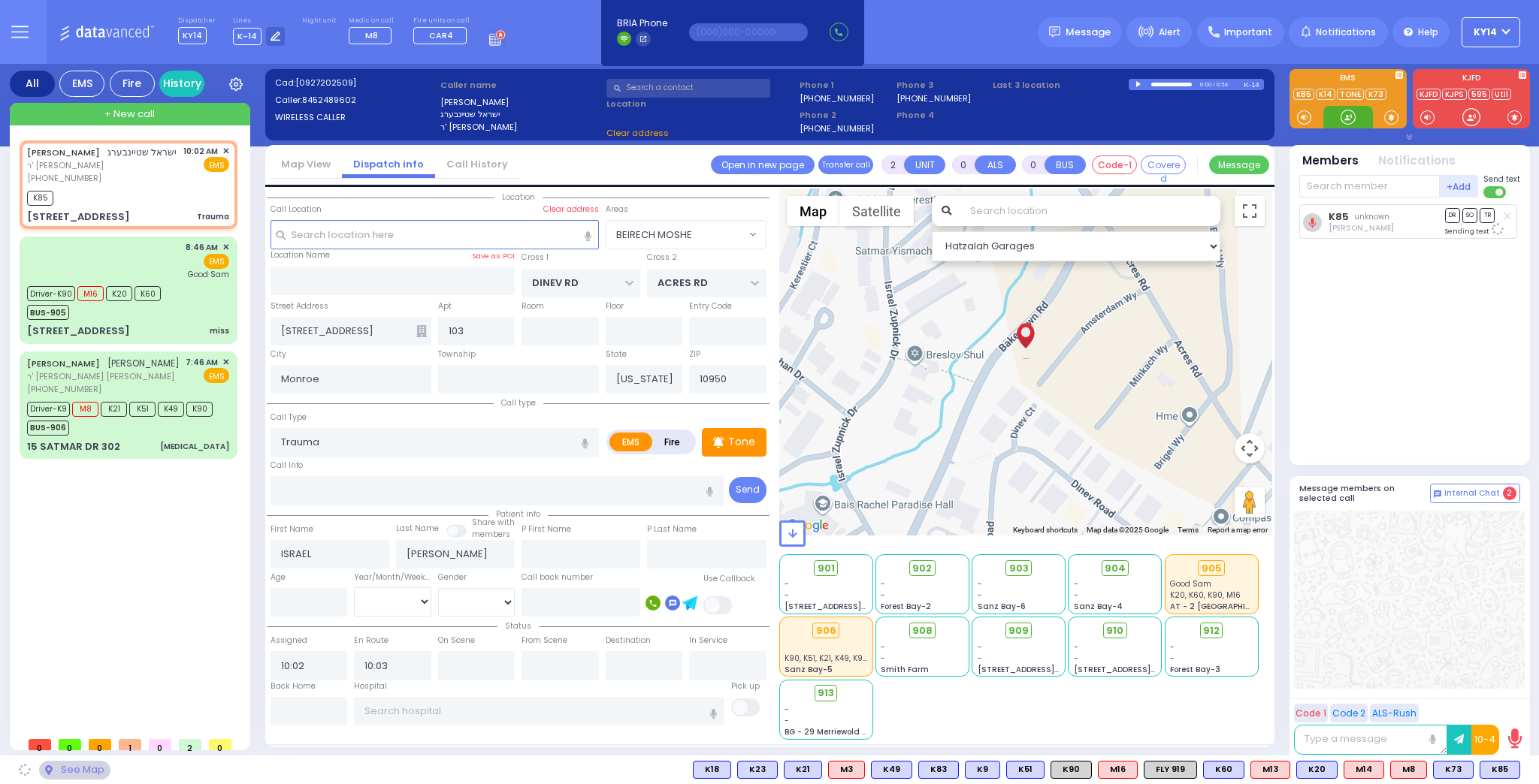
select select "BEIRECH MOSHE"
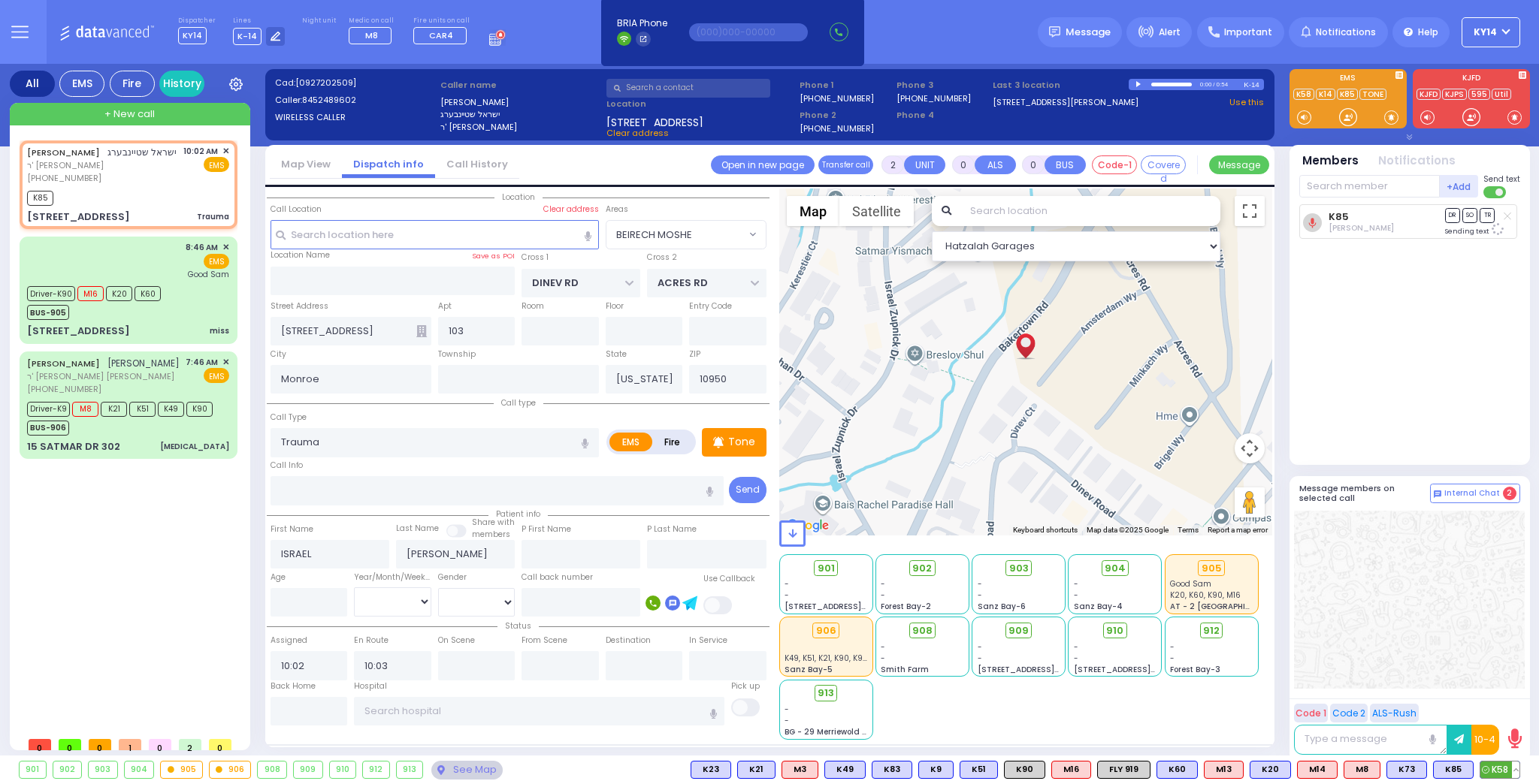
drag, startPoint x: 1499, startPoint y: 767, endPoint x: 1492, endPoint y: 746, distance: 22.1
click at [0, 0] on span "K58" at bounding box center [0, 0] width 0 height 0
select select
radio input "true"
select select
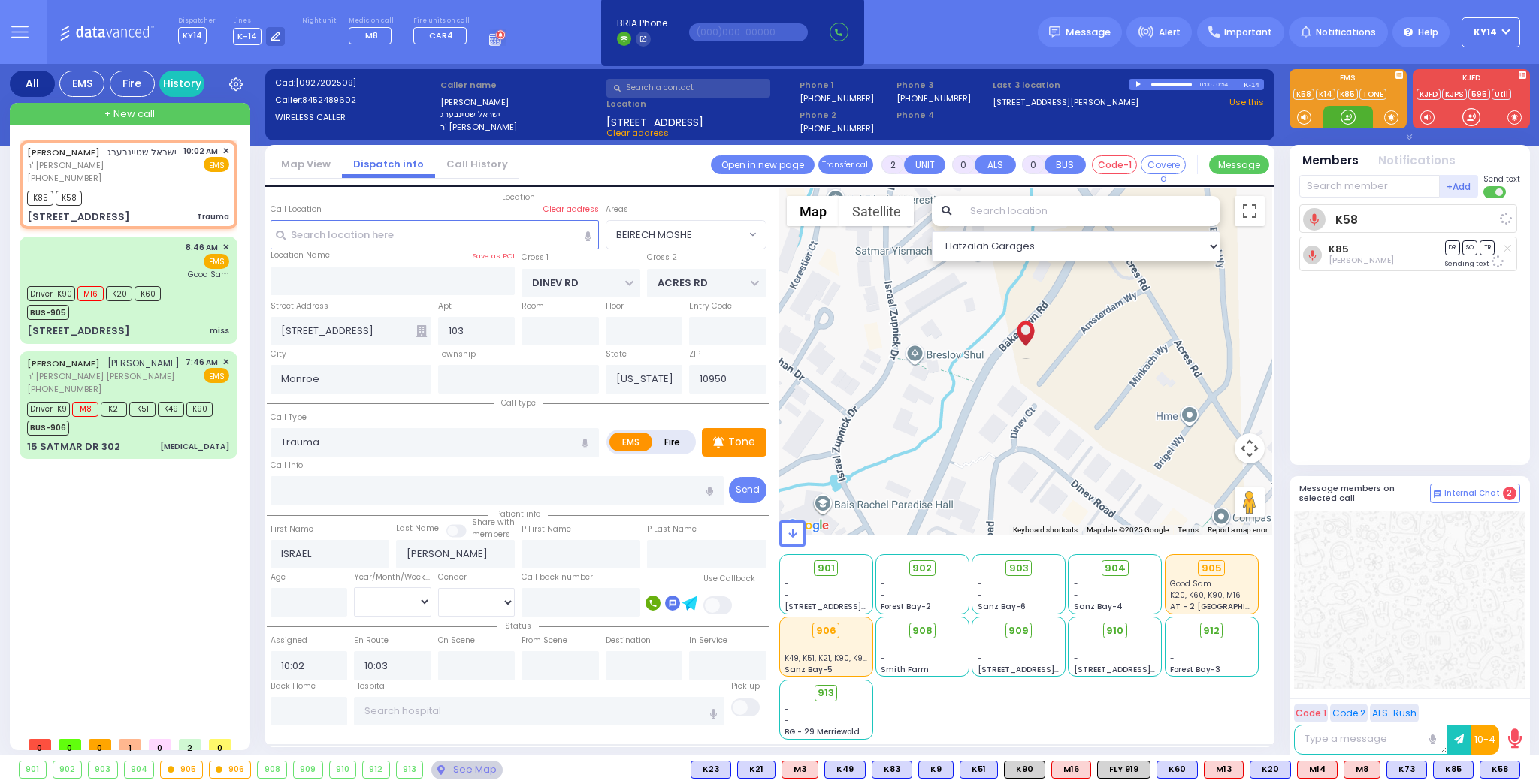
select select "Hatzalah Garages"
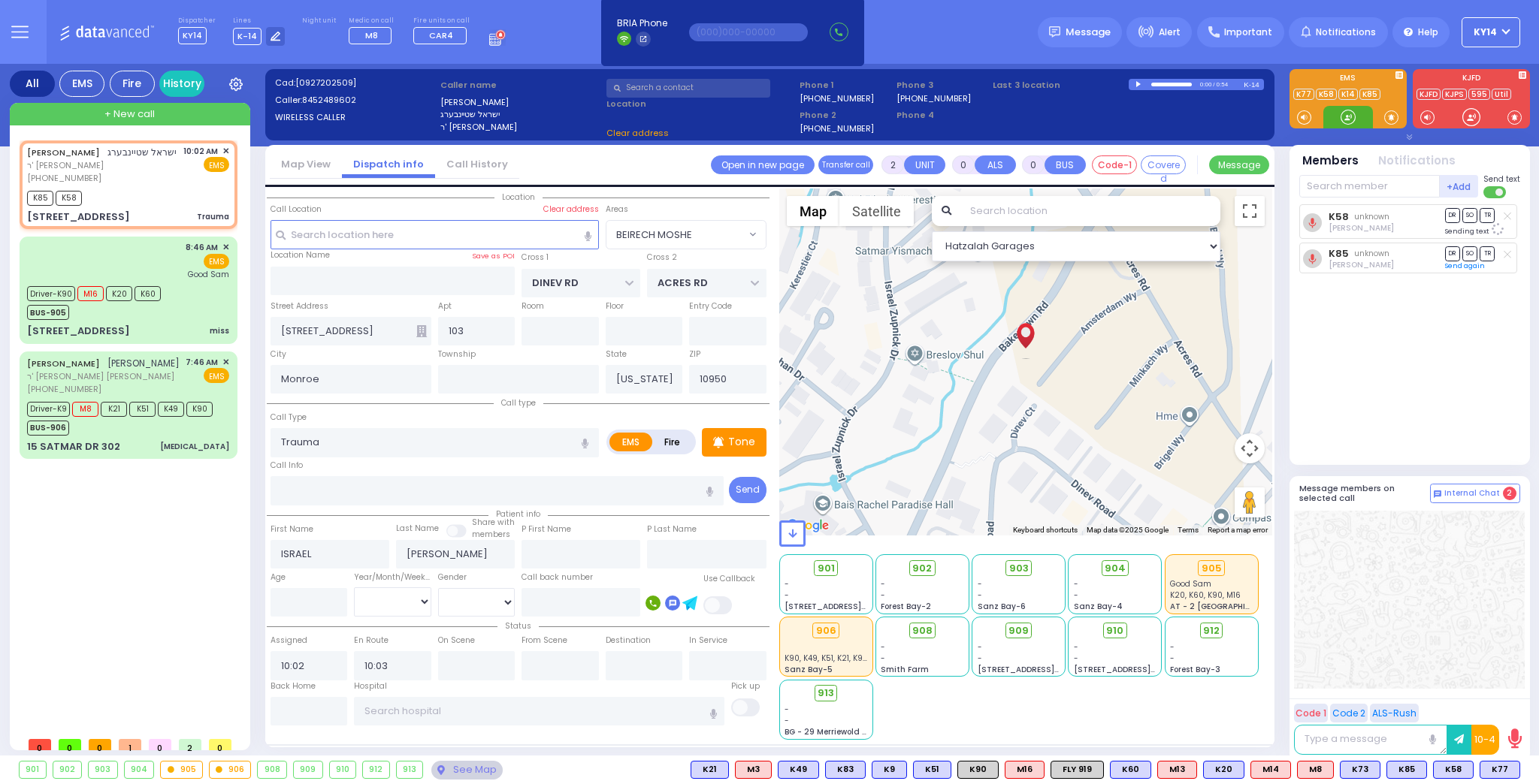
select select "BEIRECH MOSHE"
click at [996, 767] on span "K90" at bounding box center [977, 770] width 40 height 17
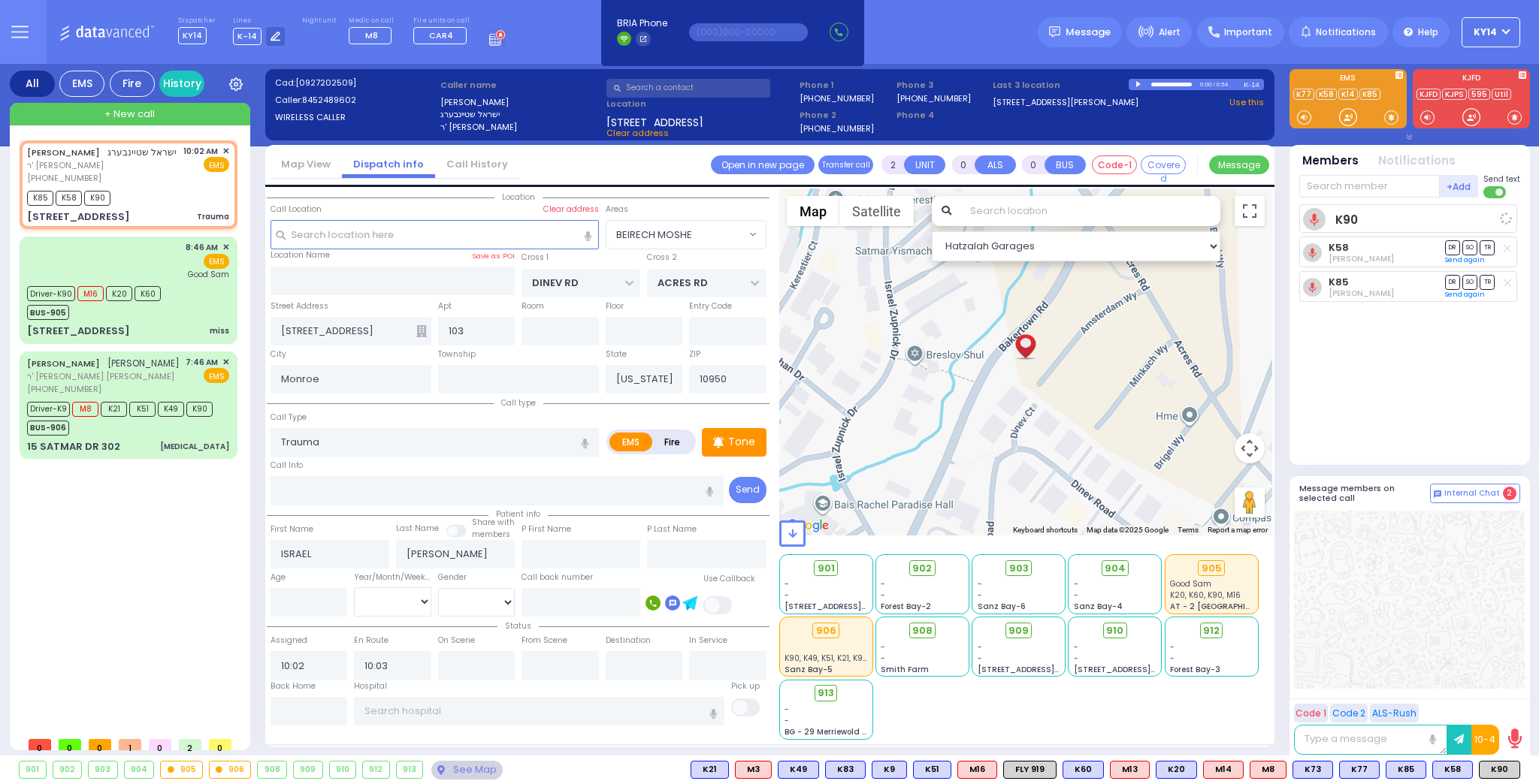
select select
radio input "true"
select select
select select "Hatzalah Garages"
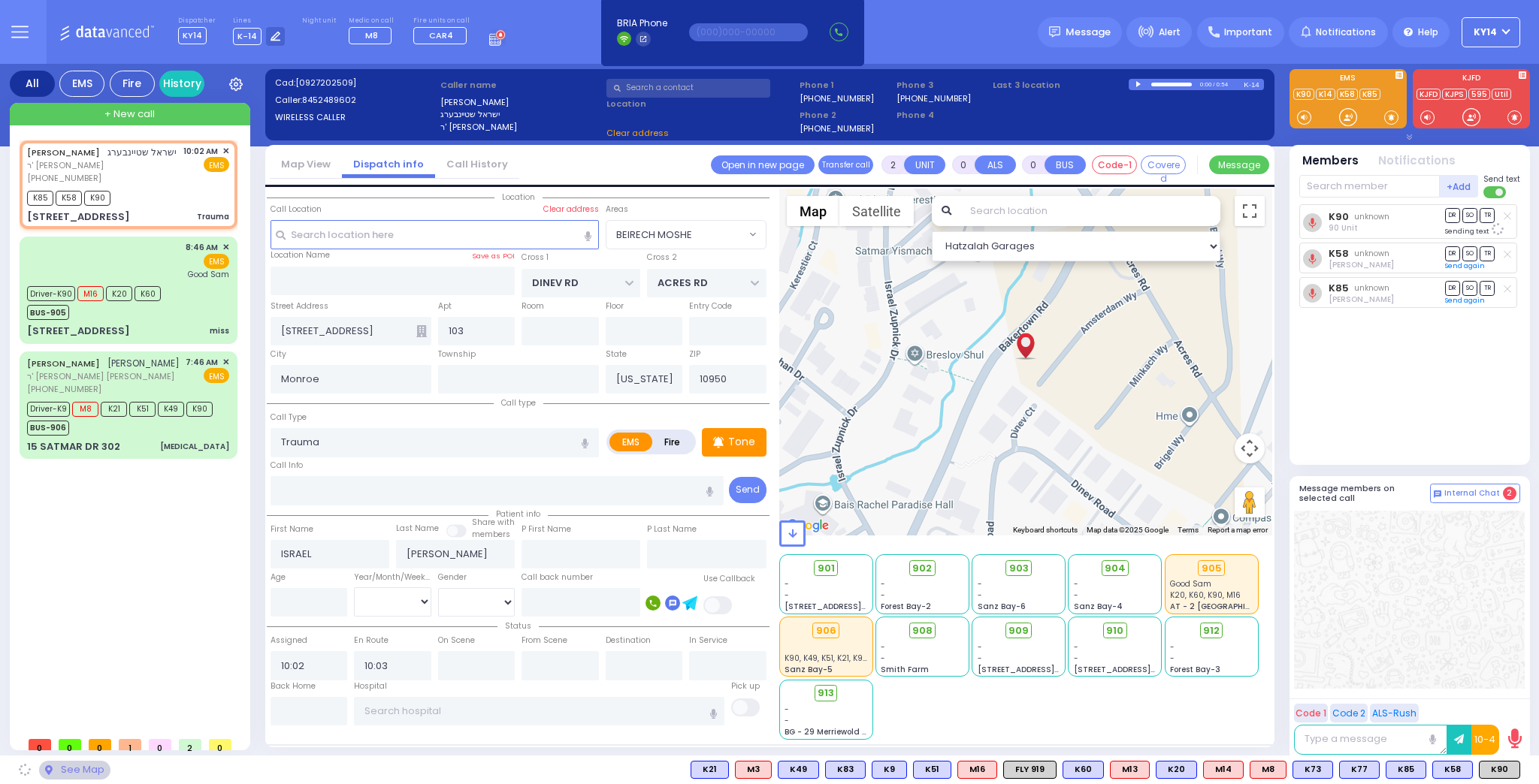
select select "BEIRECH MOSHE"
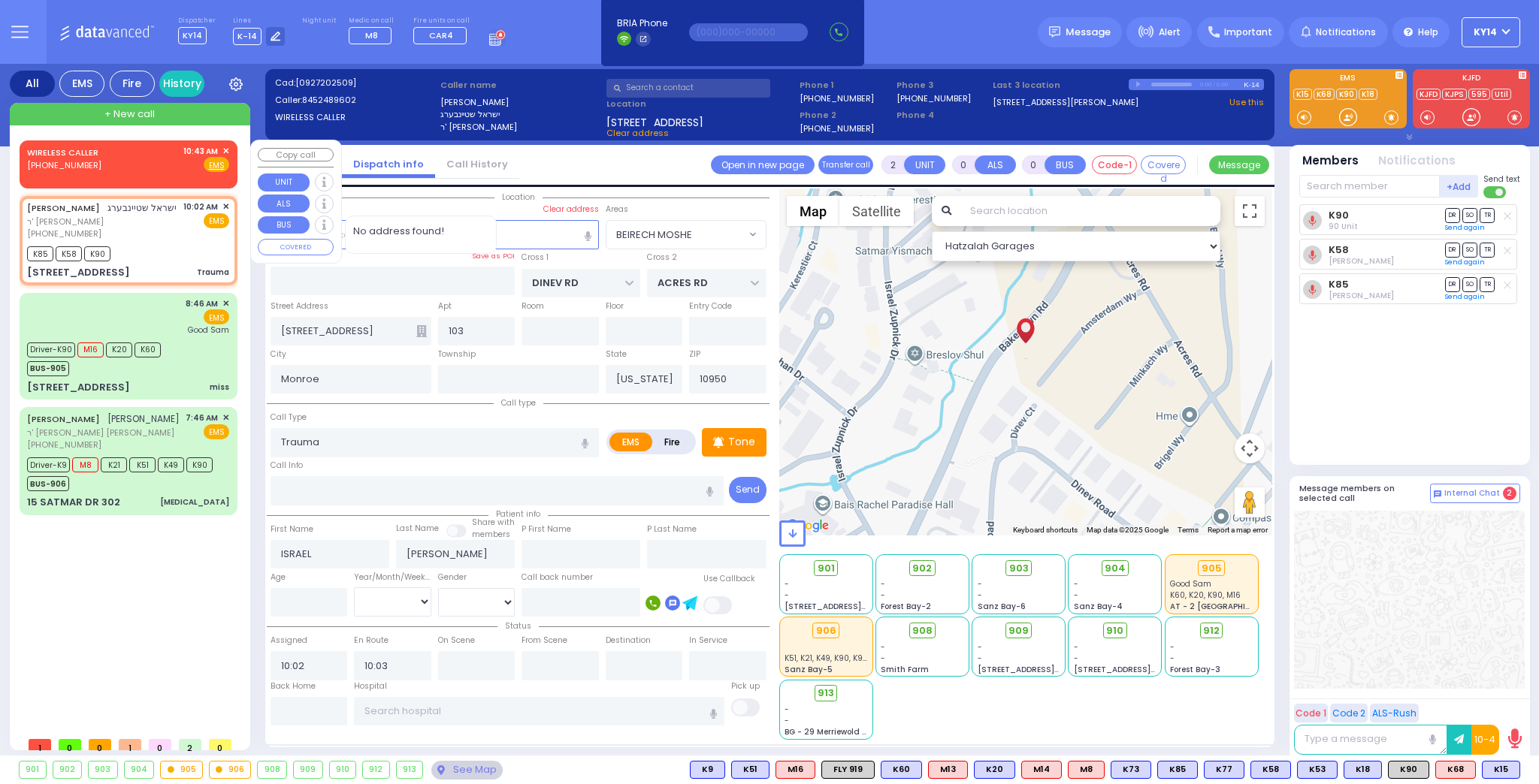
click at [119, 167] on div "WIRELESS CALLER [PHONE_NUMBER] 10:43 AM ✕ Fire EMS" at bounding box center [128, 158] width 202 height 28
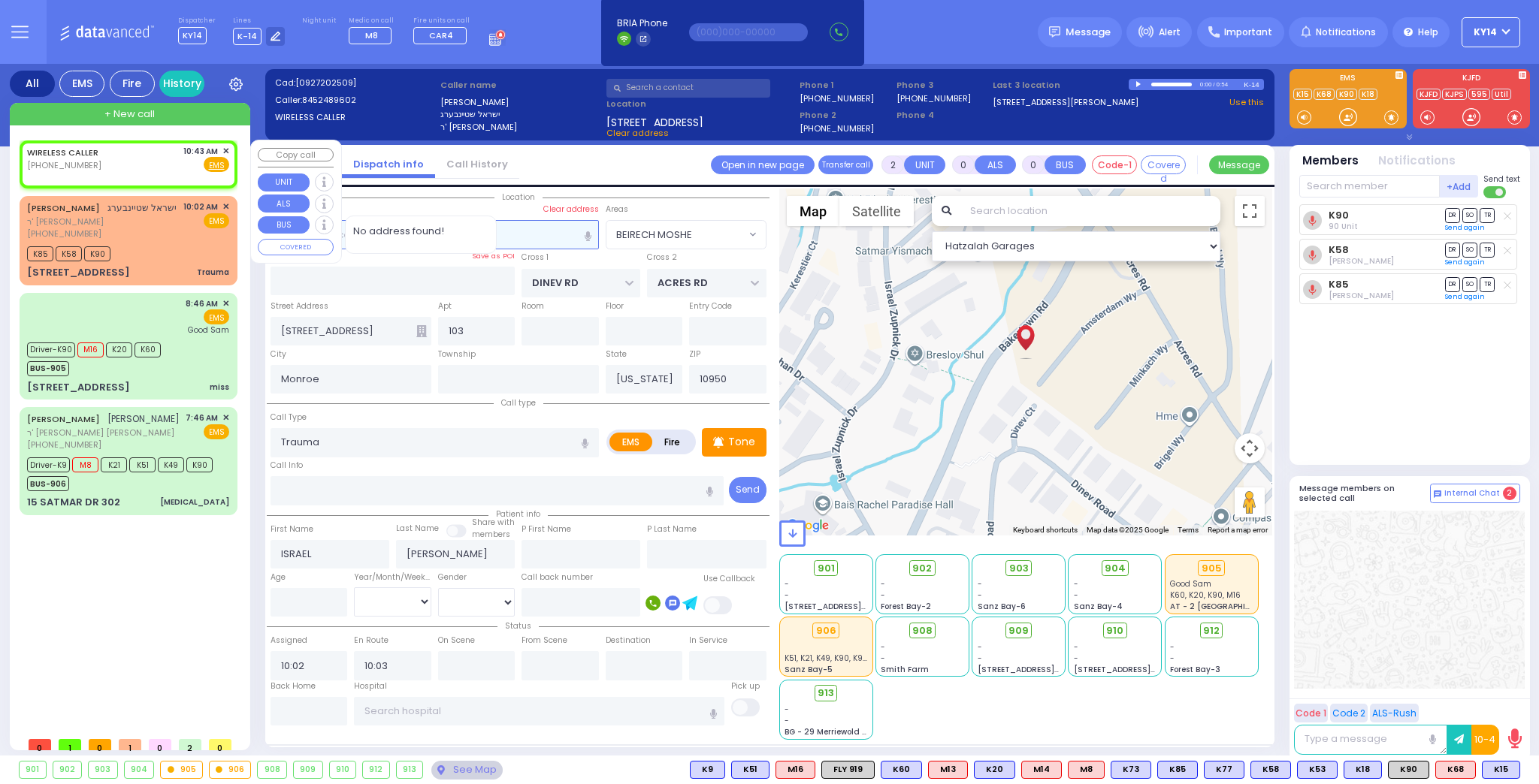
type input "1"
select select
radio input "true"
select select
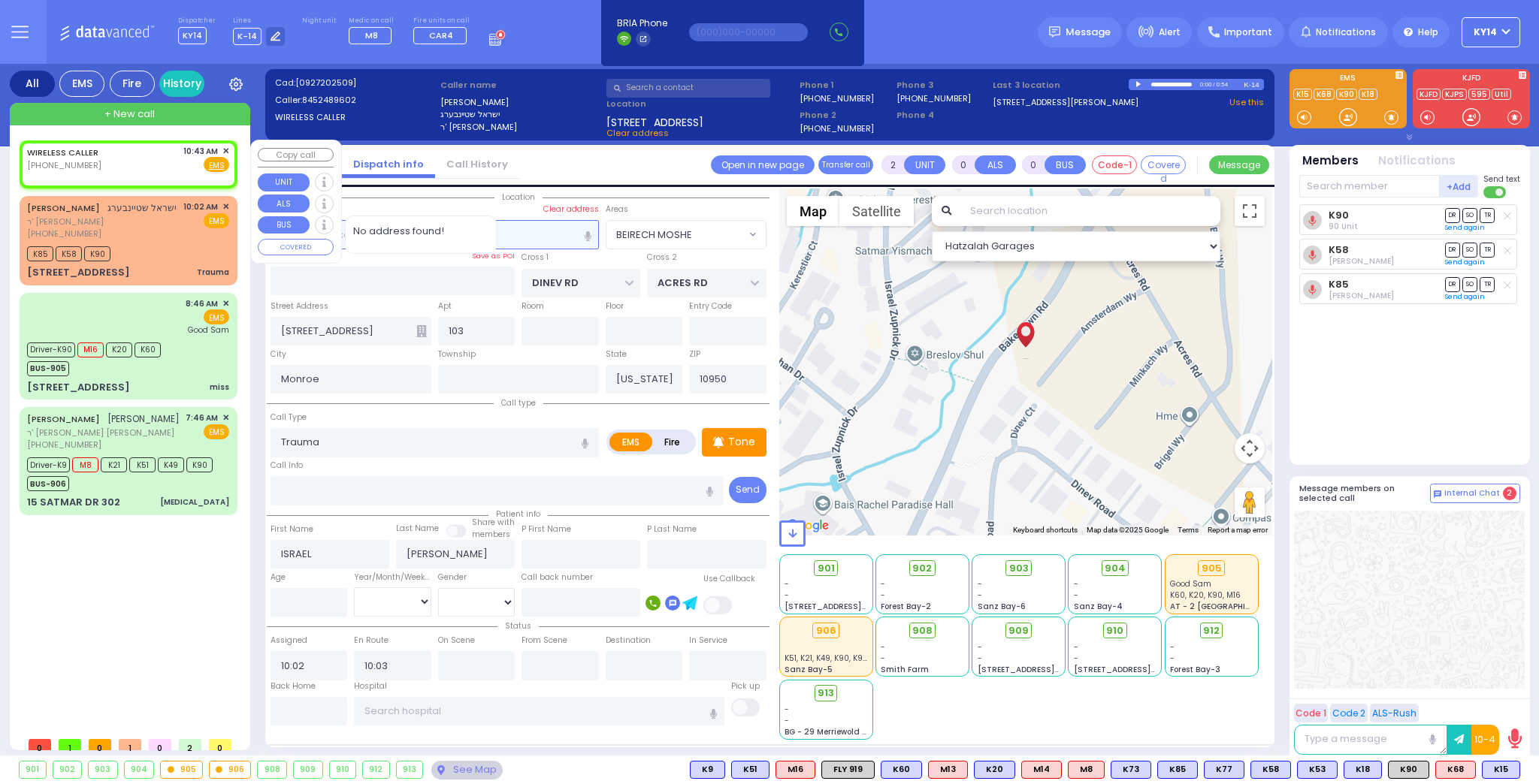
type input "10:43"
select select "Hatzalah Garages"
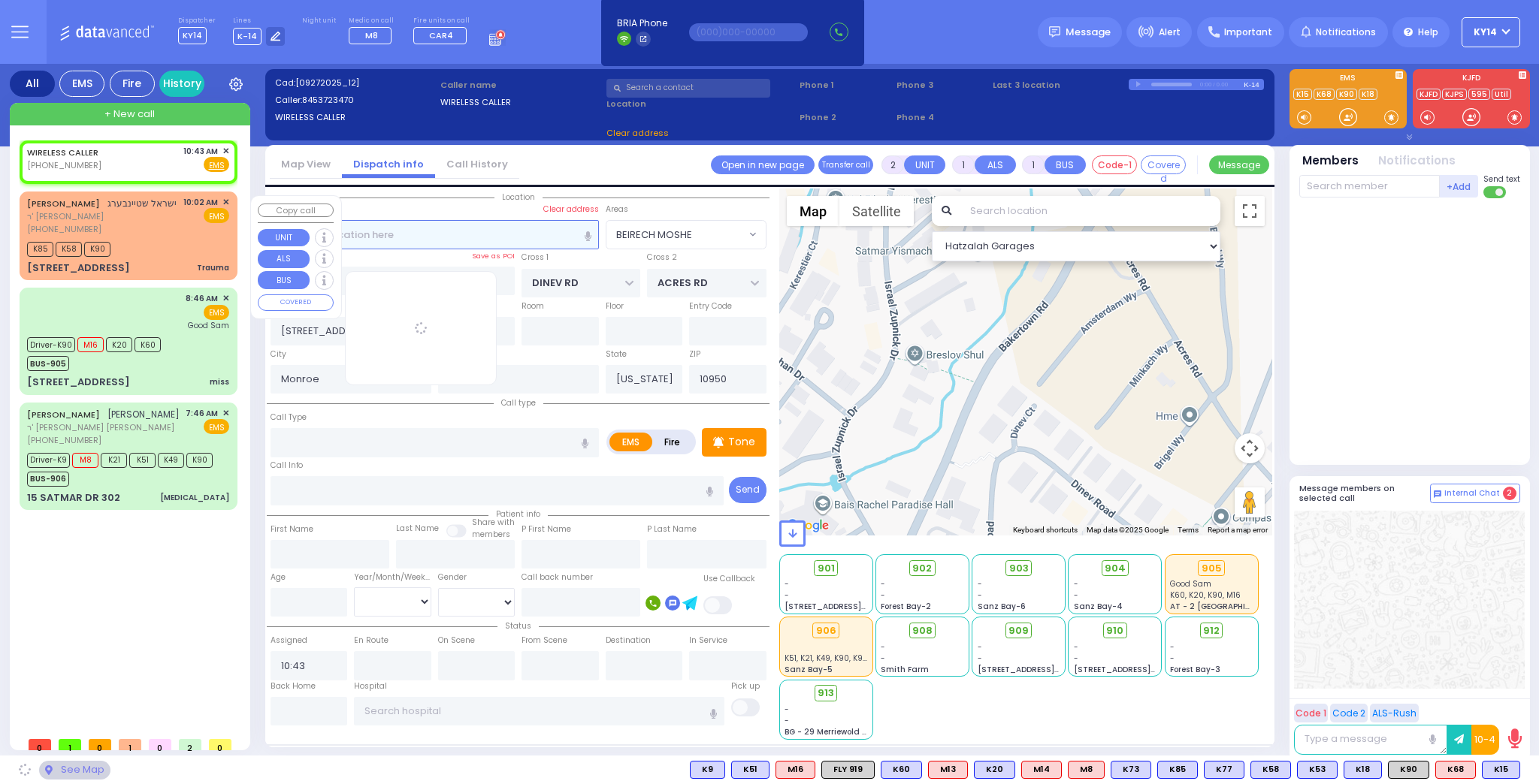
select select
radio input "true"
select select
select select "Hatzalah Garages"
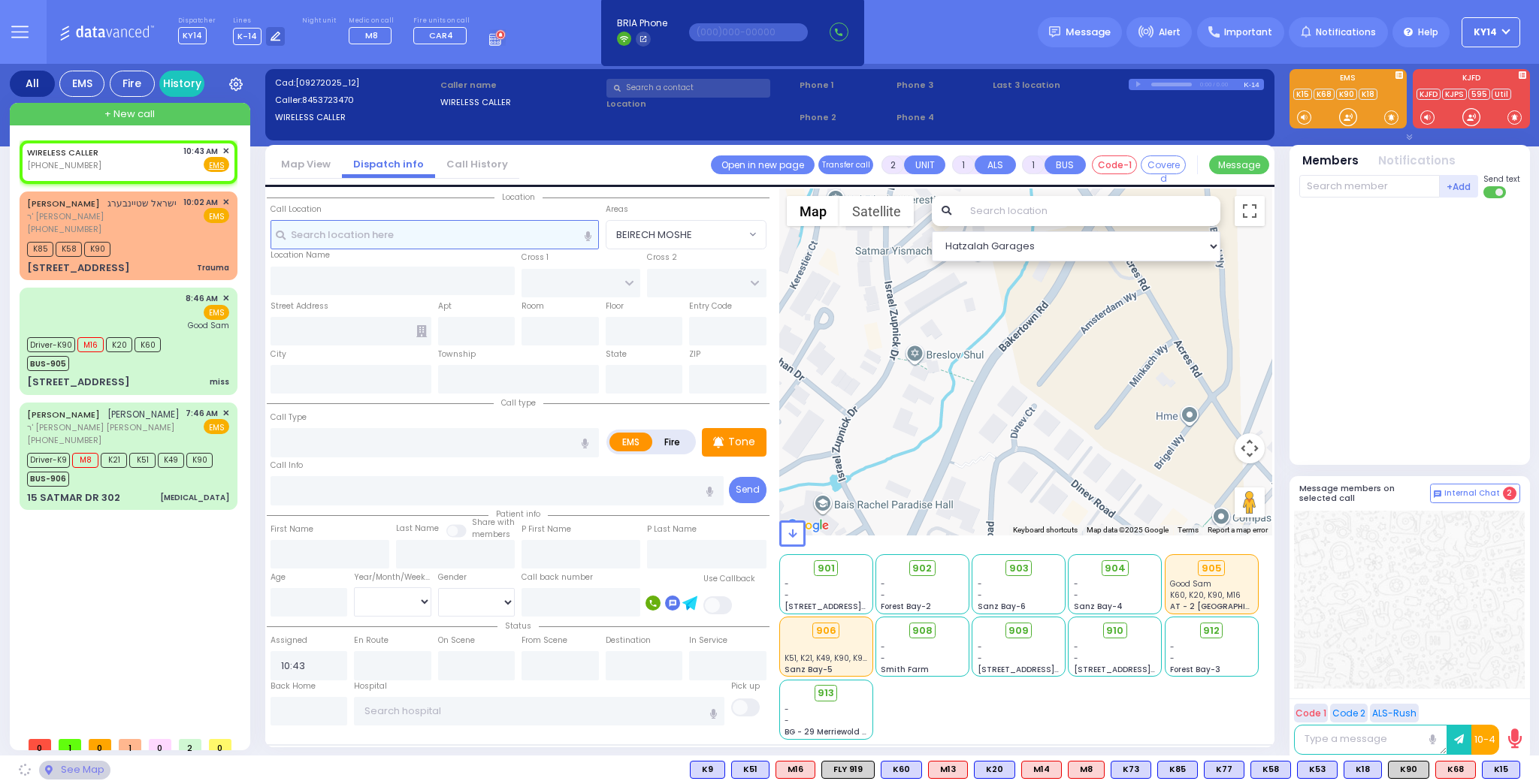
click at [391, 236] on input "text" at bounding box center [434, 235] width 328 height 29
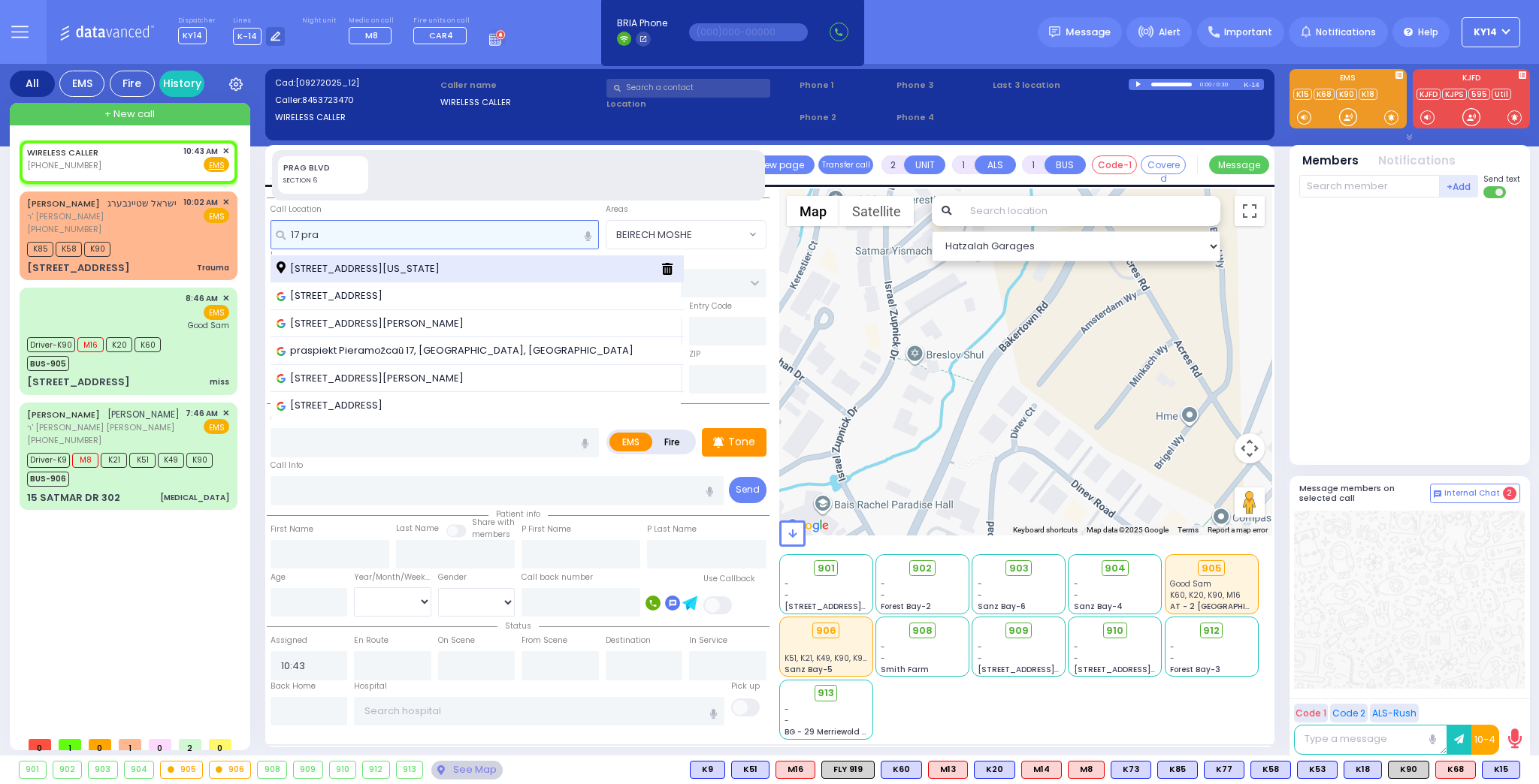
type input "17 pra"
click at [361, 272] on span "[STREET_ADDRESS][US_STATE]" at bounding box center [360, 269] width 168 height 15
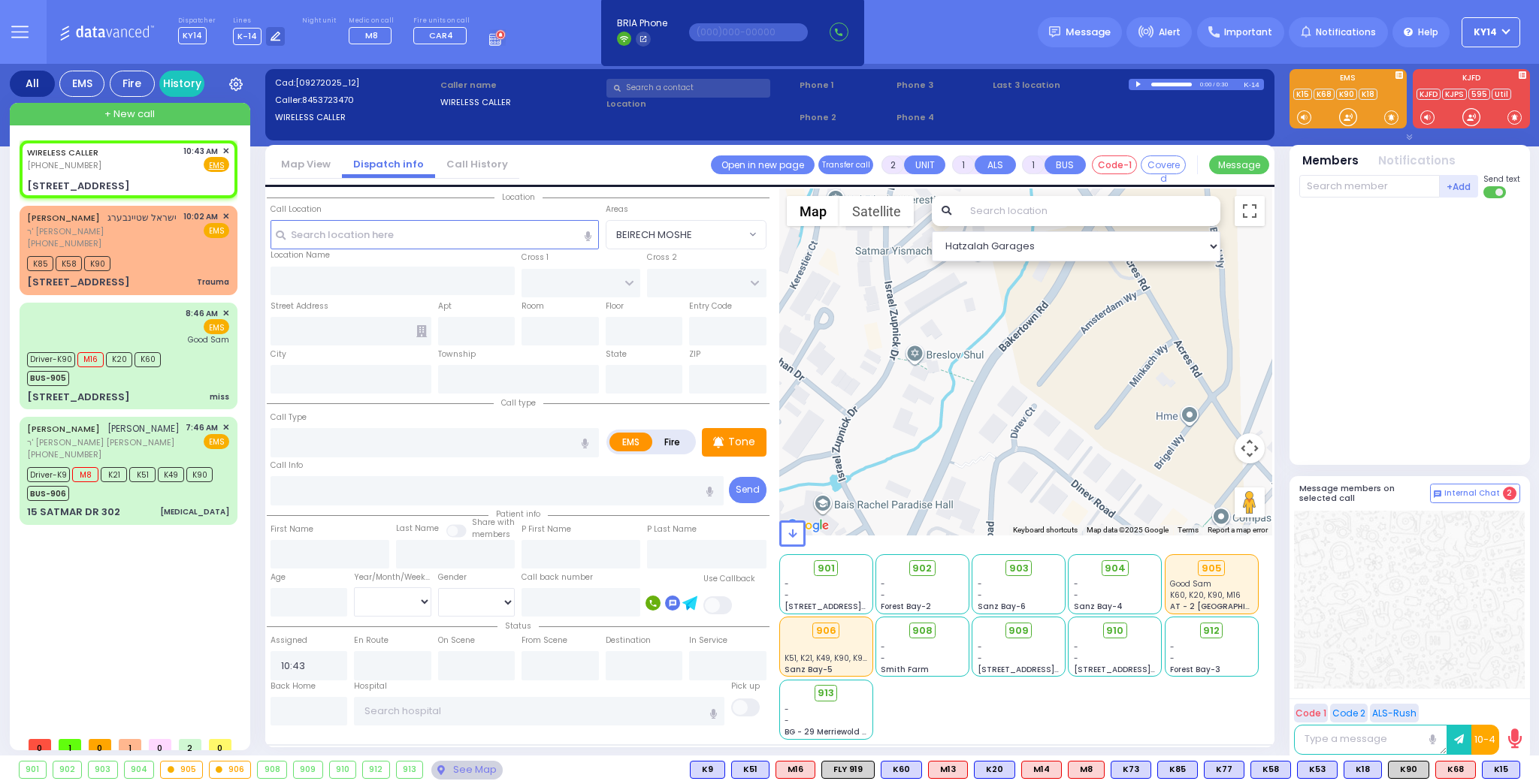
select select
radio input "true"
select select
select select "Hatzalah Garages"
type input "[PERSON_NAME] BLVD"
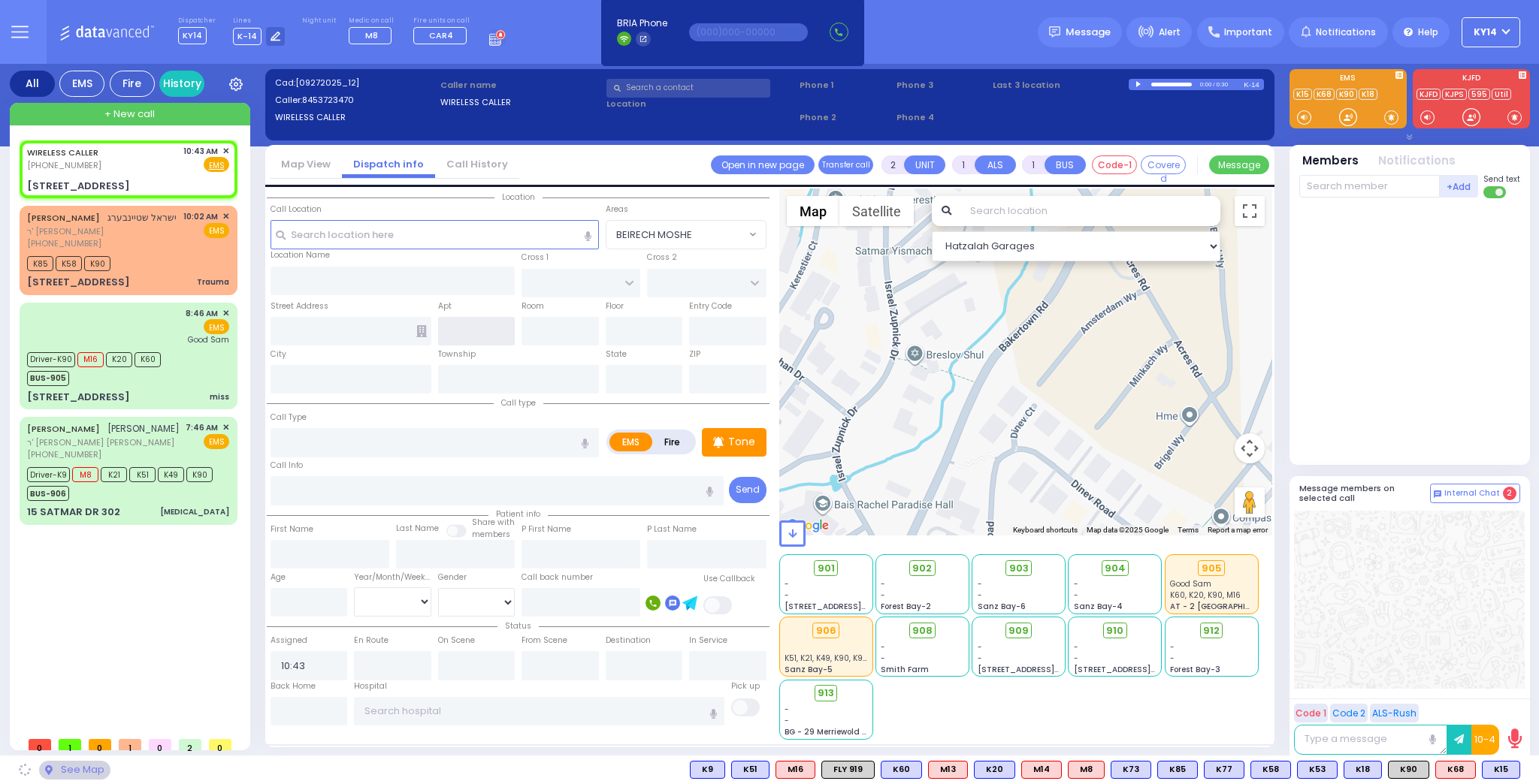
type input "MERON DR"
type input "[STREET_ADDRESS]"
type input "Monroe"
type input "[US_STATE]"
type input "10950"
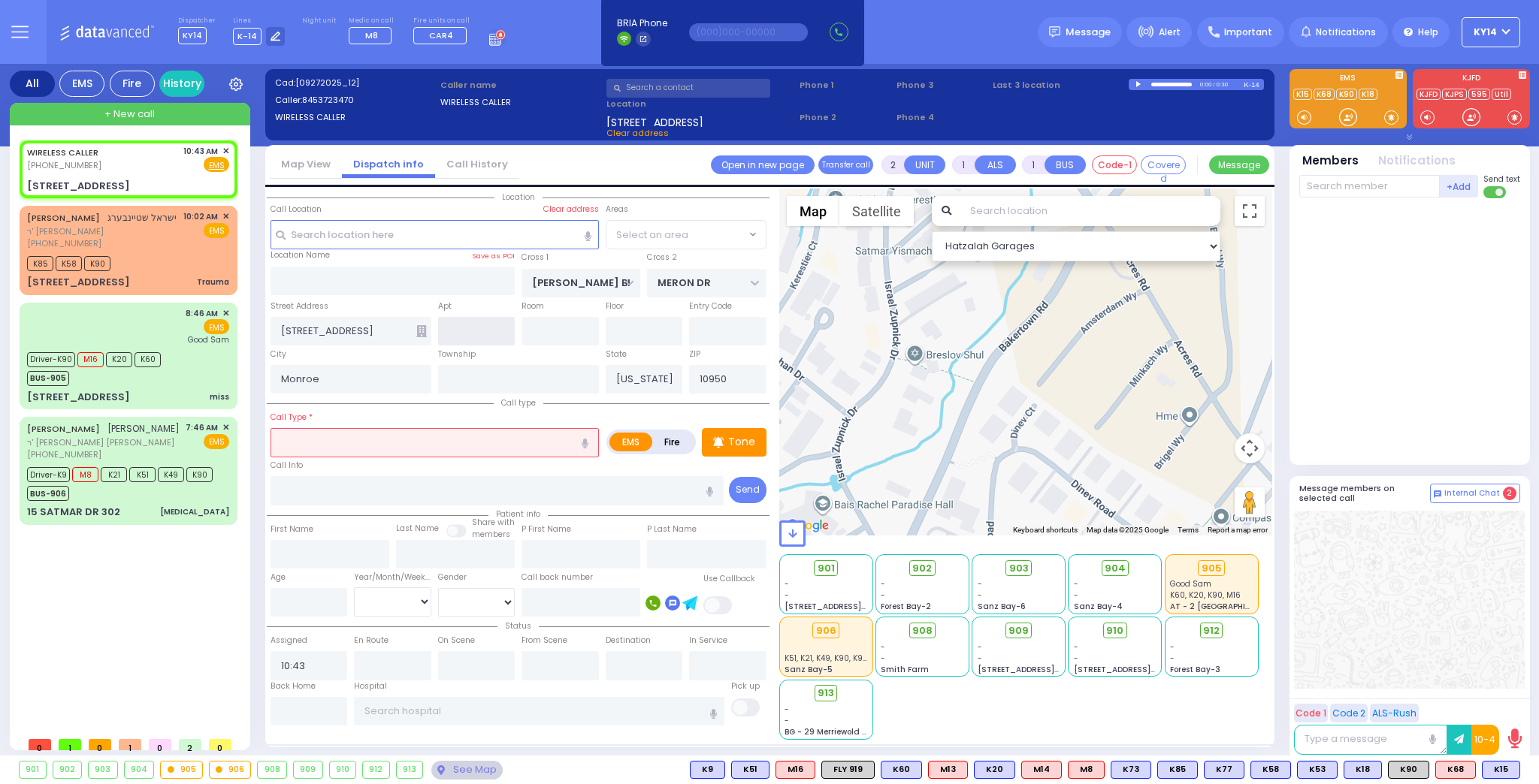
select select "SECTION 6"
click at [482, 327] on input "text" at bounding box center [476, 331] width 78 height 29
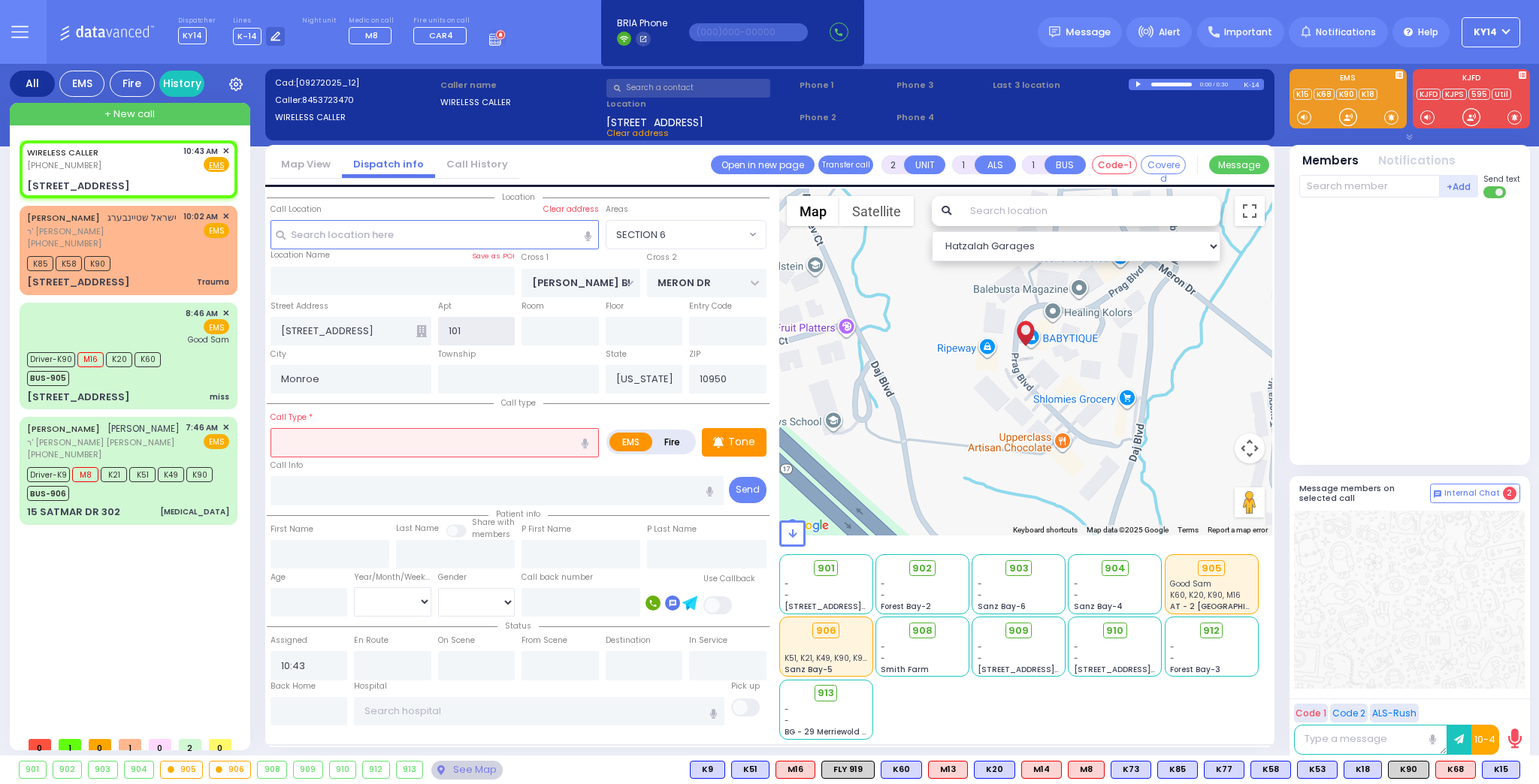
type input "101"
select select
radio input "true"
select select
select select "Hatzalah Garages"
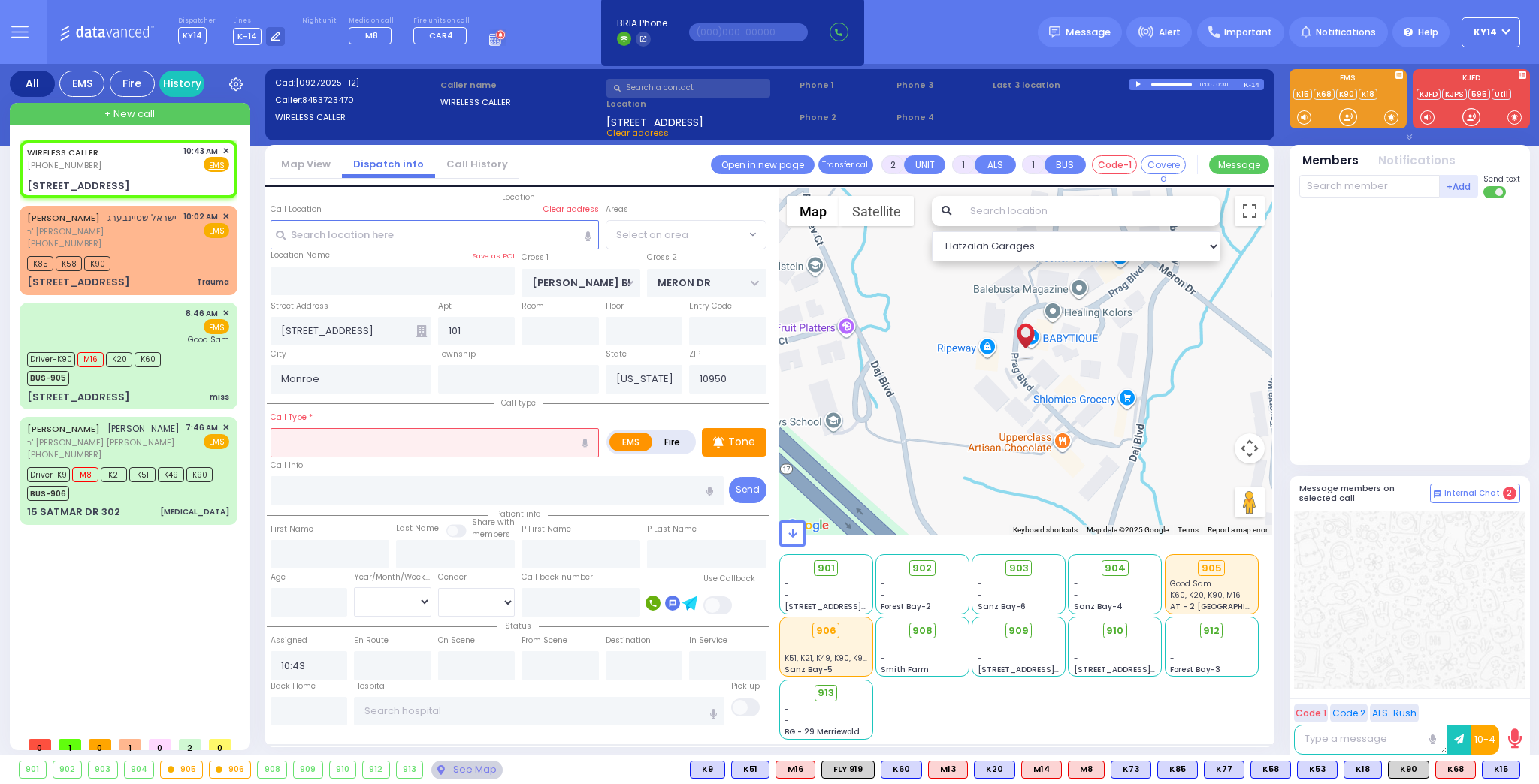
select select "SECTION 6"
click at [585, 446] on button "button" at bounding box center [585, 442] width 28 height 29
click at [585, 441] on icon "button" at bounding box center [585, 443] width 7 height 10
type input "child locked in in a room"
select select
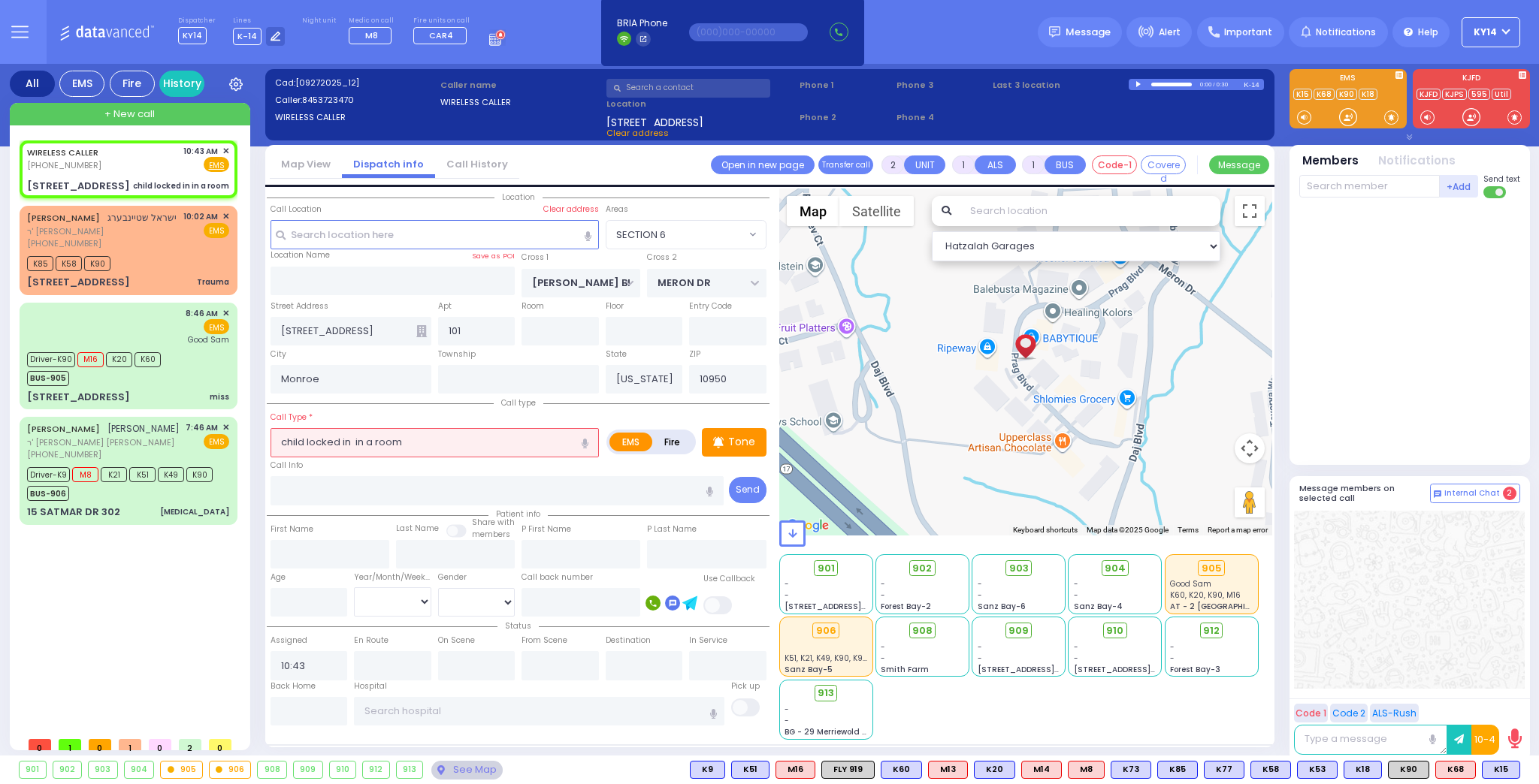
radio input "true"
select select
select select "Hatzalah Garages"
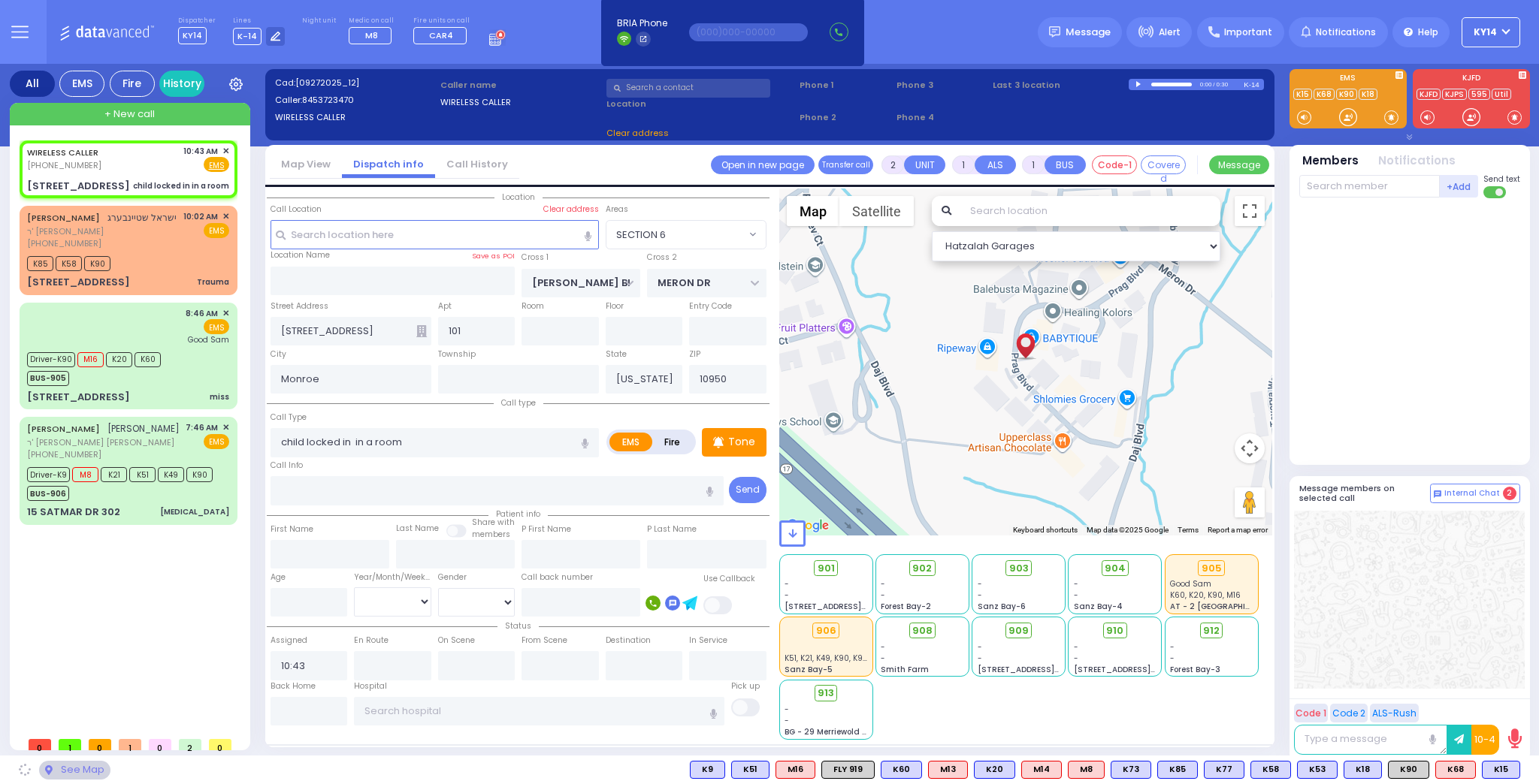
select select "SECTION 6"
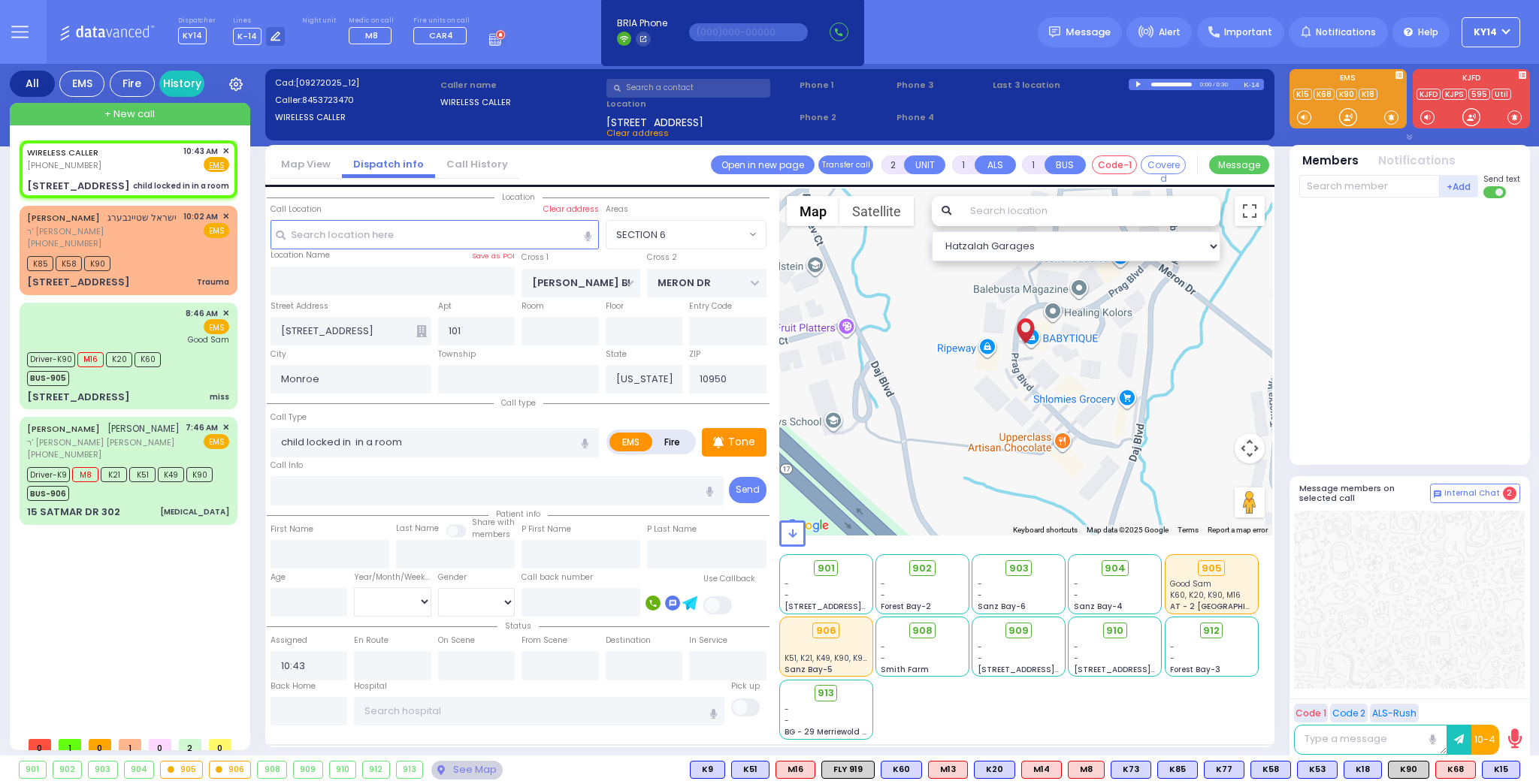
click at [668, 438] on label "Fire" at bounding box center [673, 441] width 42 height 19
radio input "true"
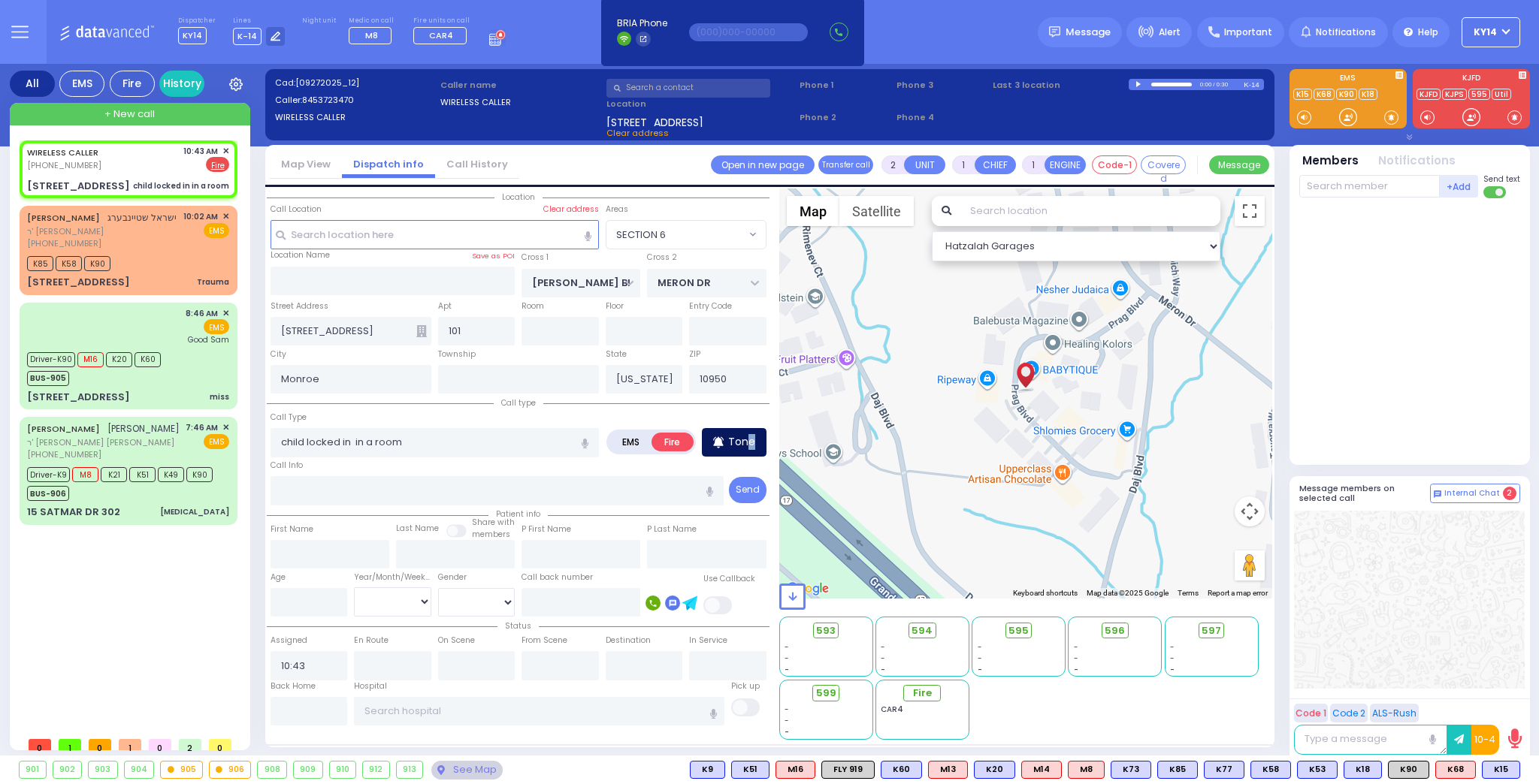
click at [753, 444] on p "Tone" at bounding box center [742, 441] width 27 height 16
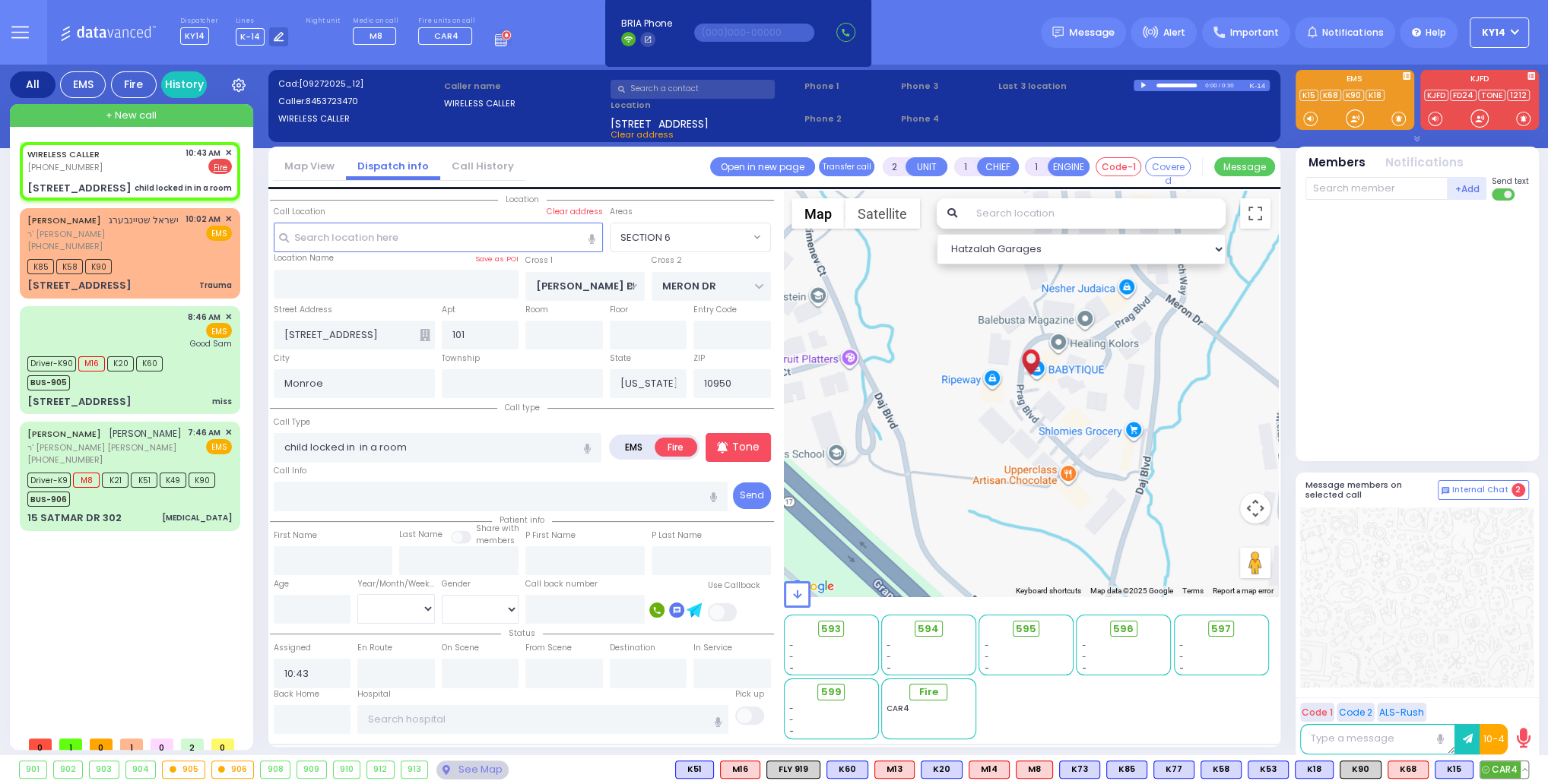
click at [1508, 767] on span "CAR4" at bounding box center [1504, 769] width 48 height 17
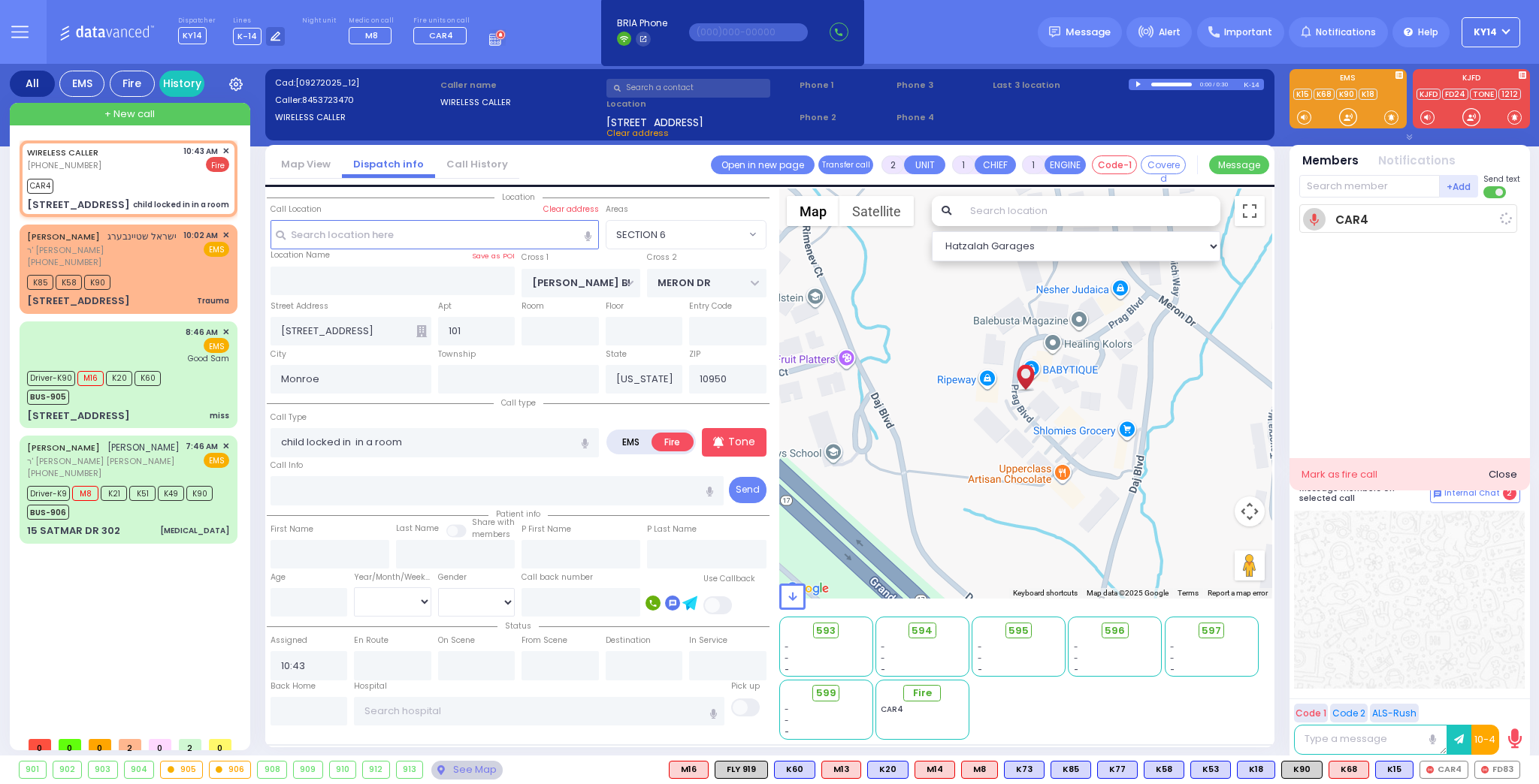
select select
radio input "true"
select select
type input "10:45"
select select "Hatzalah Garages"
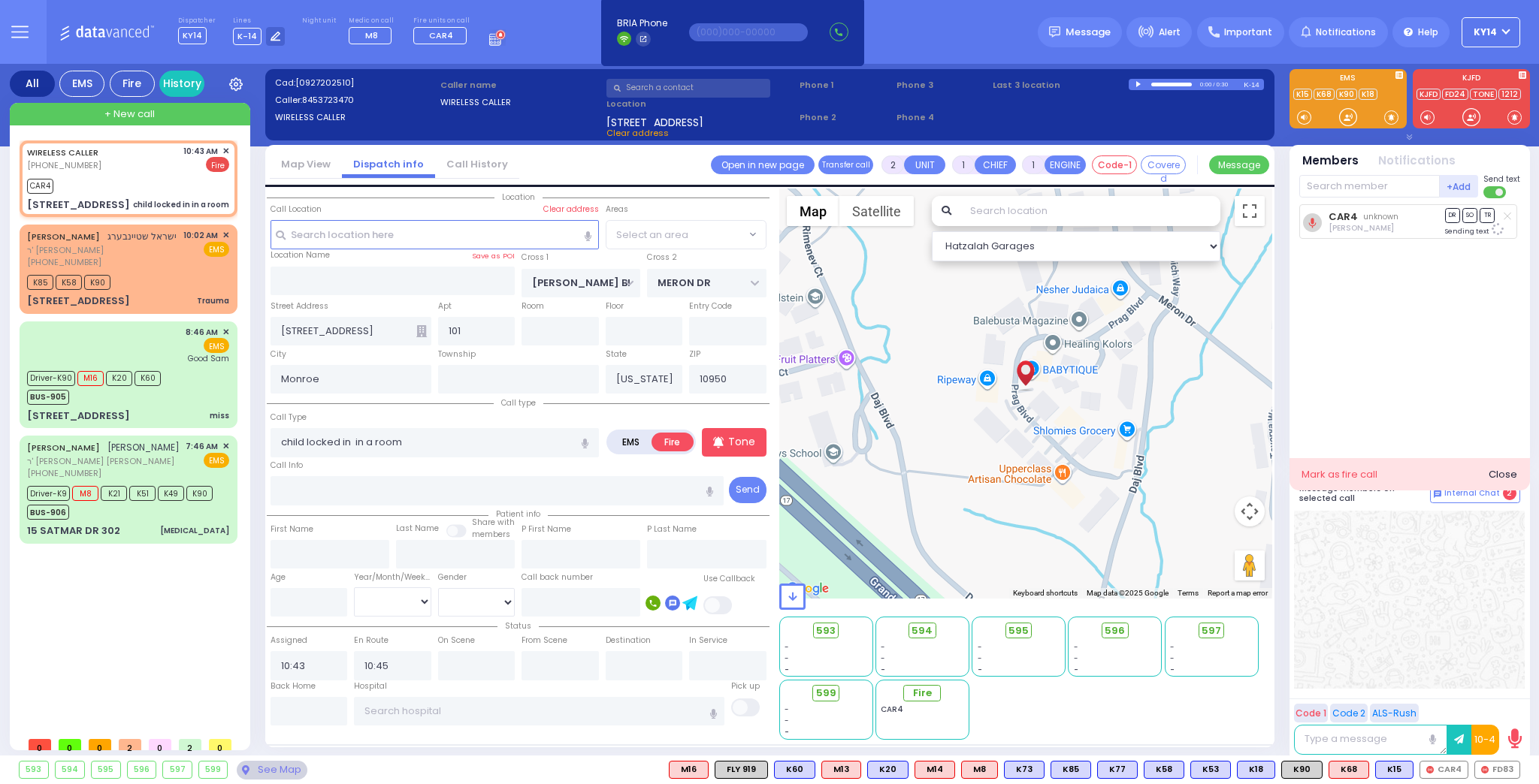
select select "SECTION 6"
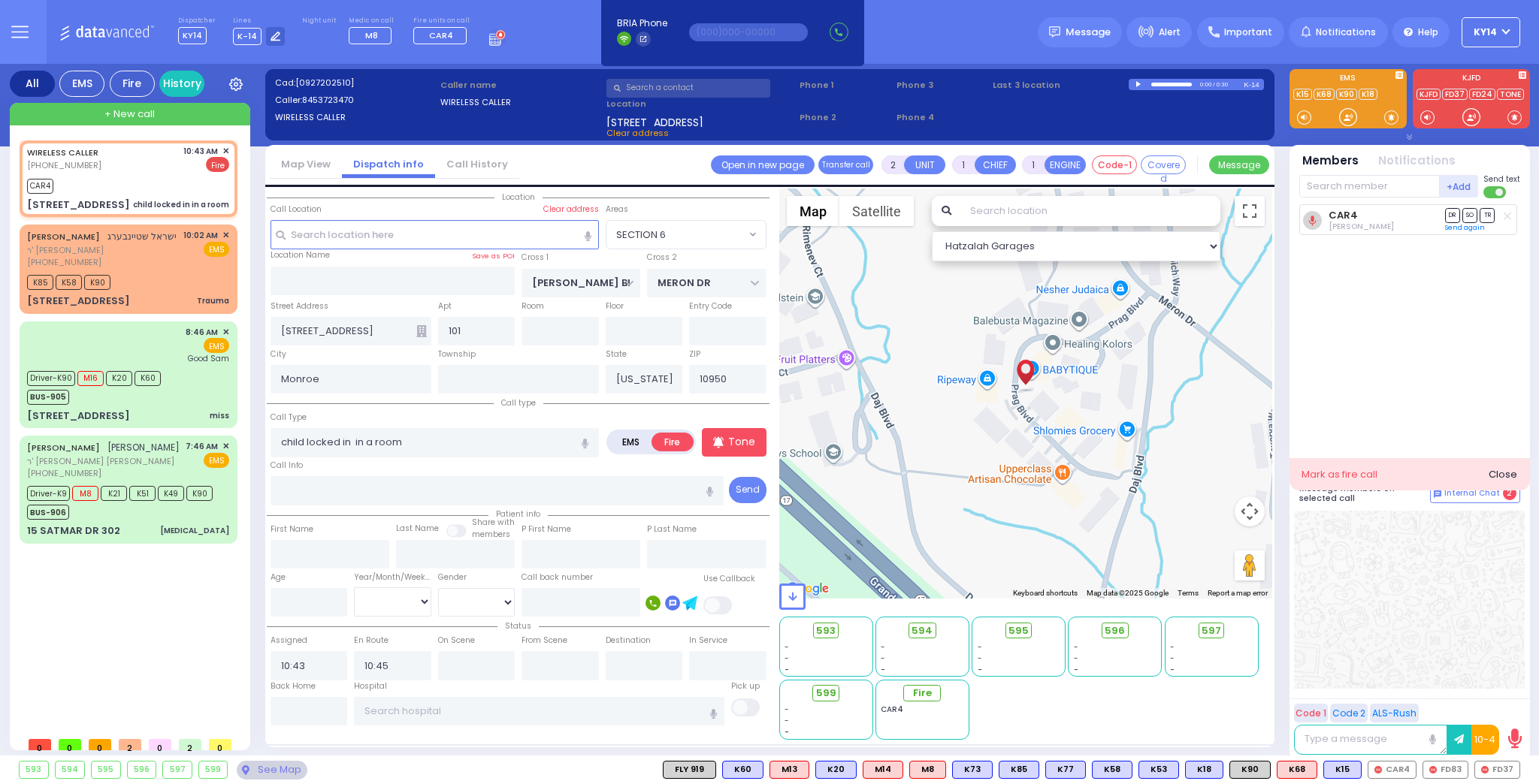
click at [1515, 479] on div "Close" at bounding box center [1503, 475] width 29 height 15
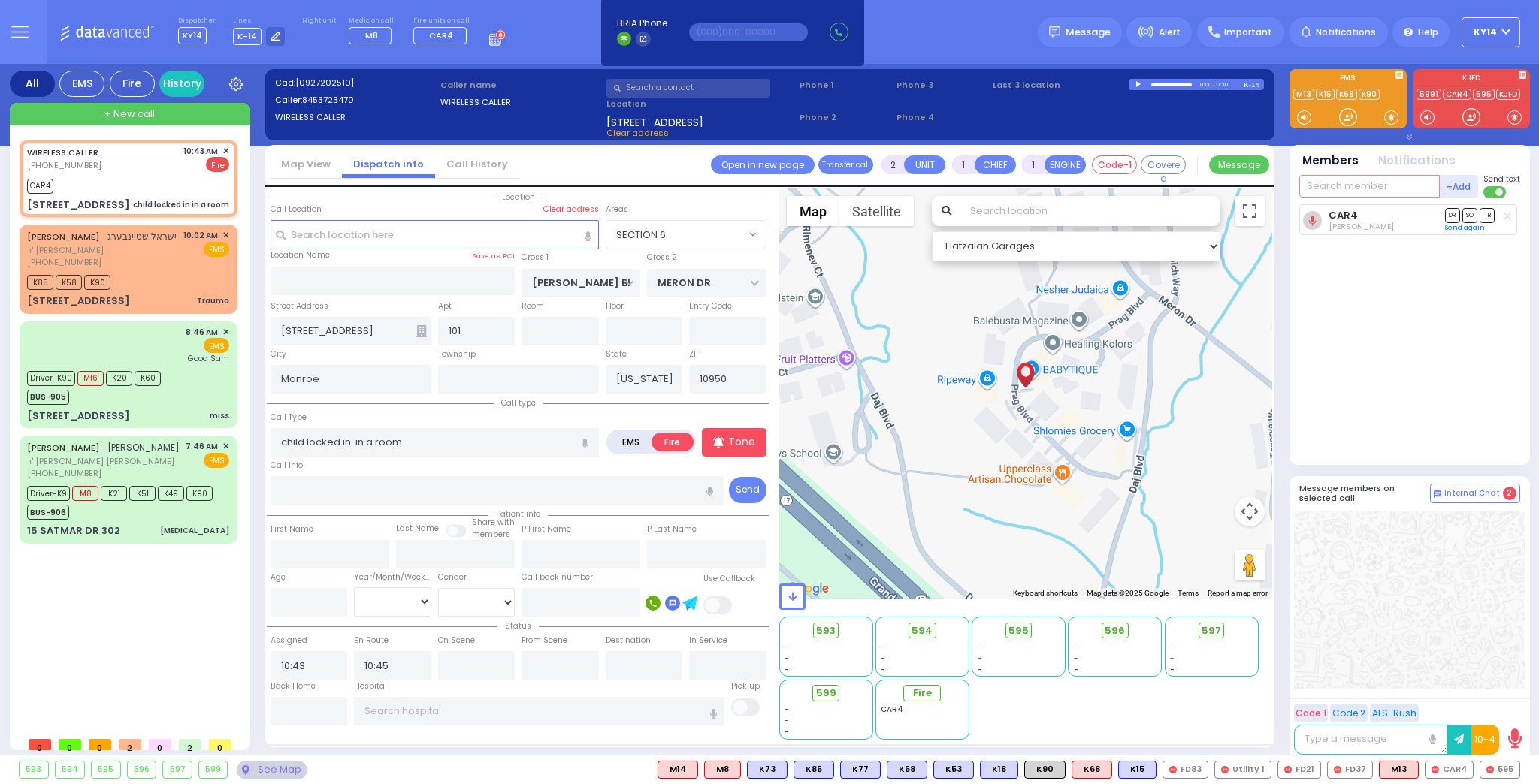
click at [1334, 183] on input "text" at bounding box center [1369, 186] width 140 height 23
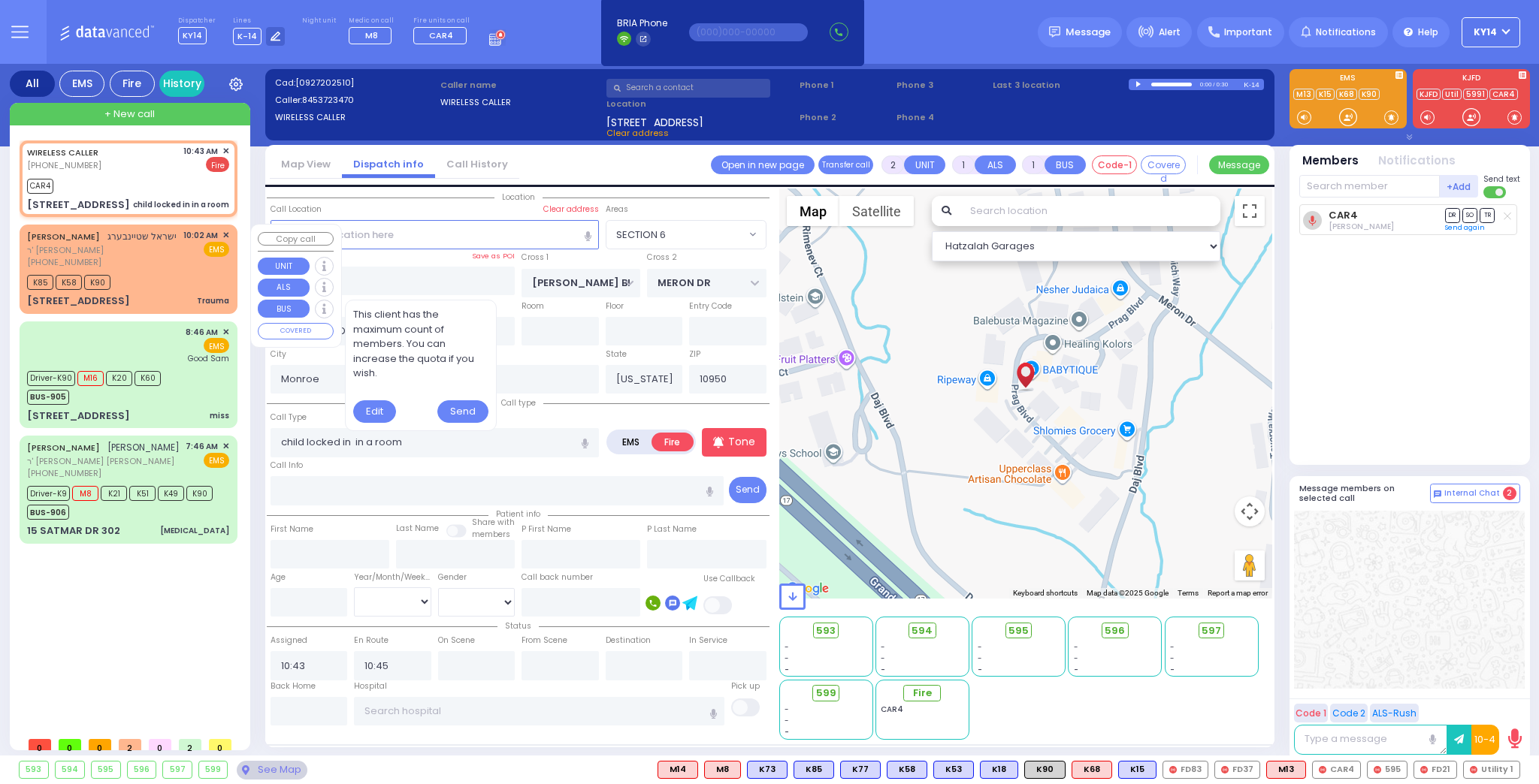
click at [223, 235] on span "✕" at bounding box center [226, 235] width 7 height 13
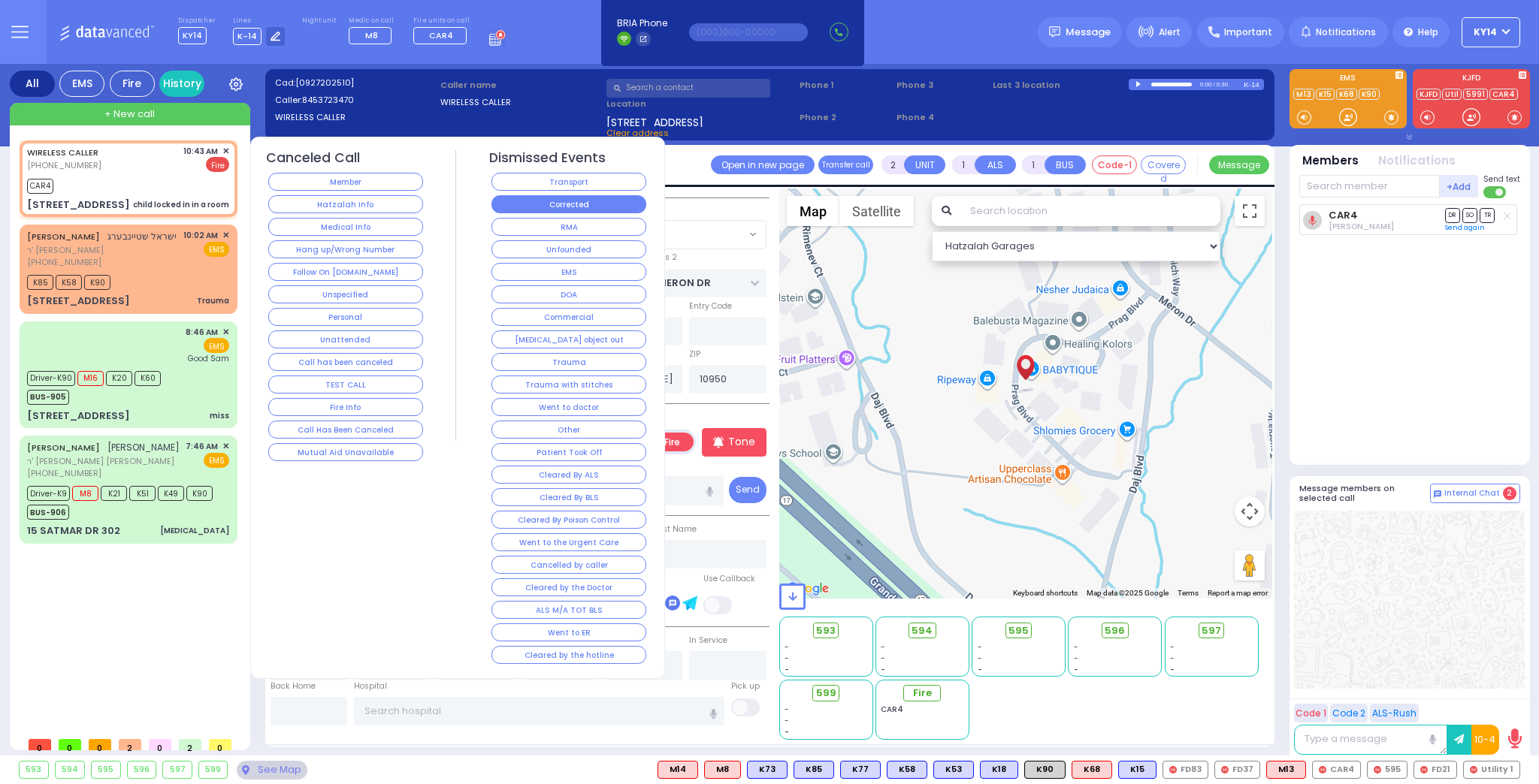
click at [528, 200] on button "Corrected" at bounding box center [568, 204] width 155 height 18
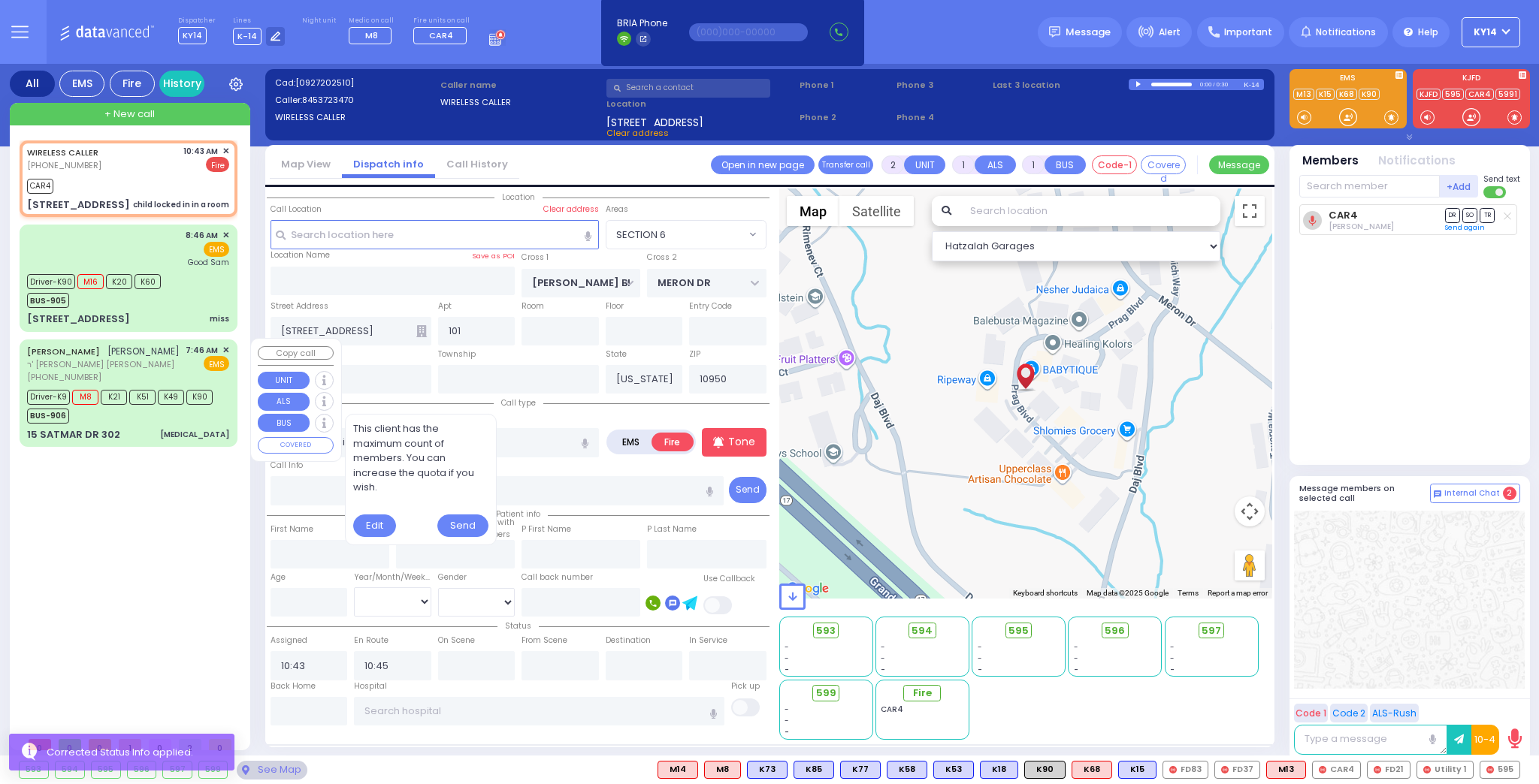
click at [177, 370] on div "[PERSON_NAME] משה הערש קליין ר' [PERSON_NAME] [PHONE_NUMBER] 7:46 AM ✕ EMS" at bounding box center [128, 364] width 202 height 40
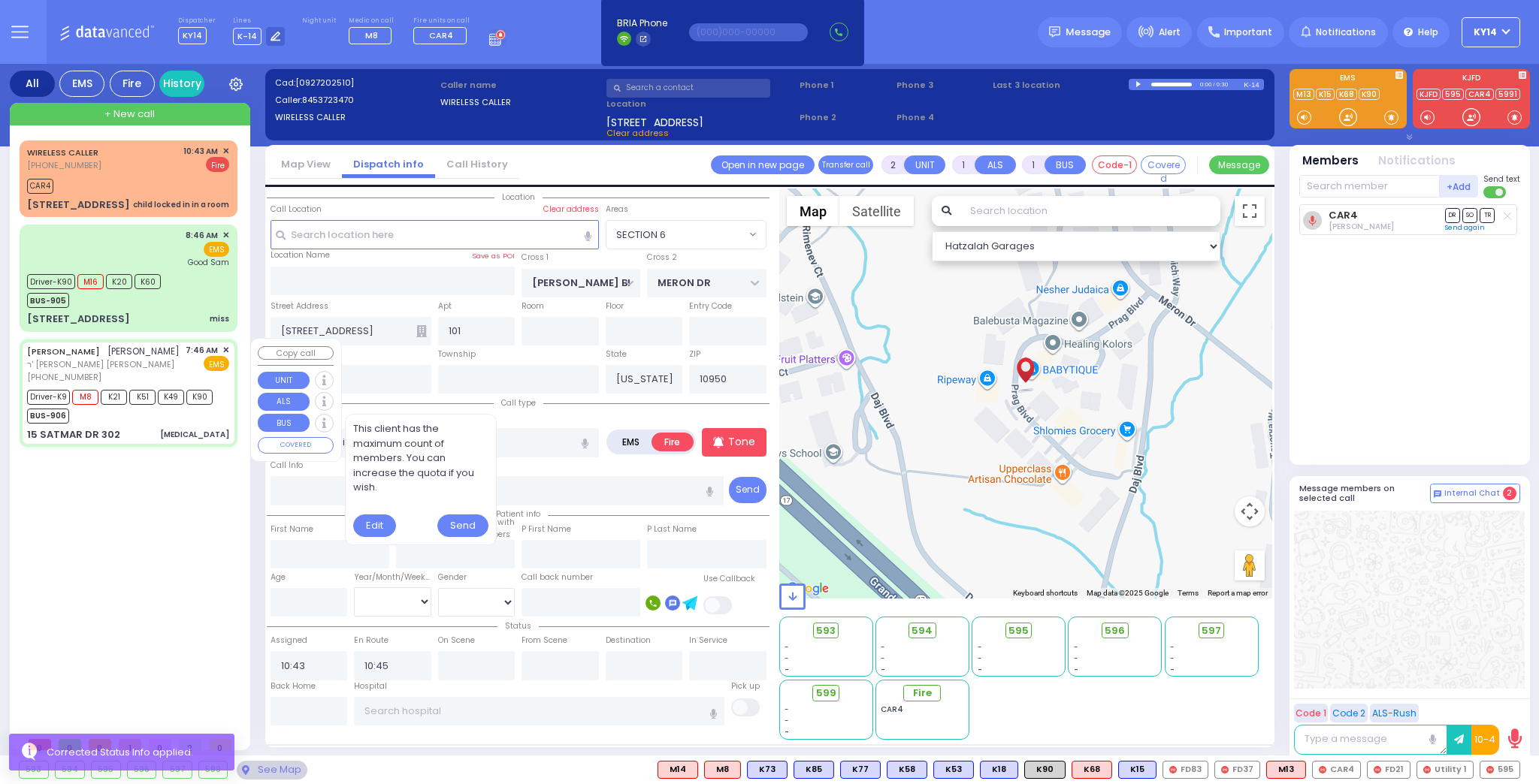
type input "6"
select select
type input "[MEDICAL_DATA]"
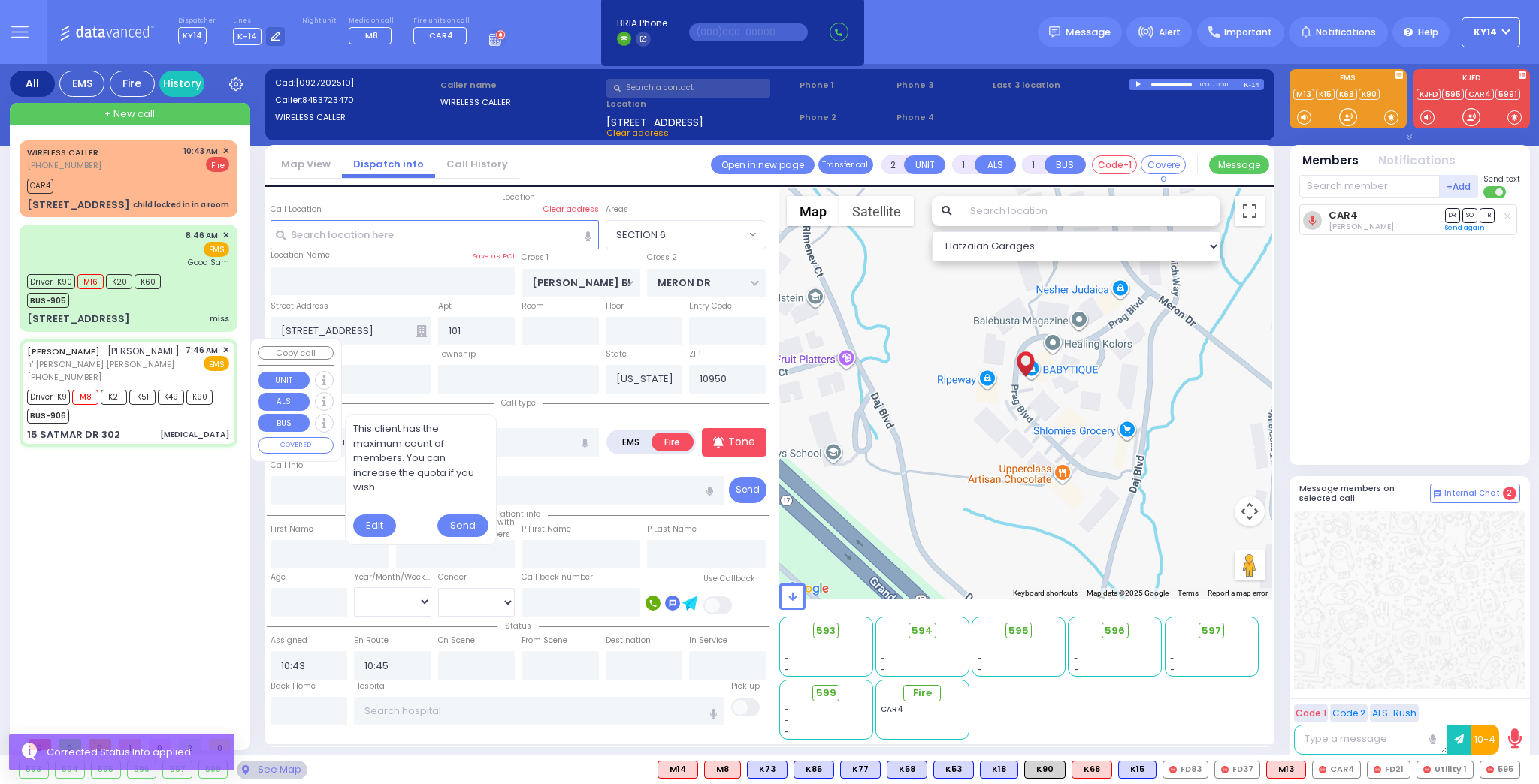
radio input "true"
type input "[PERSON_NAME]"
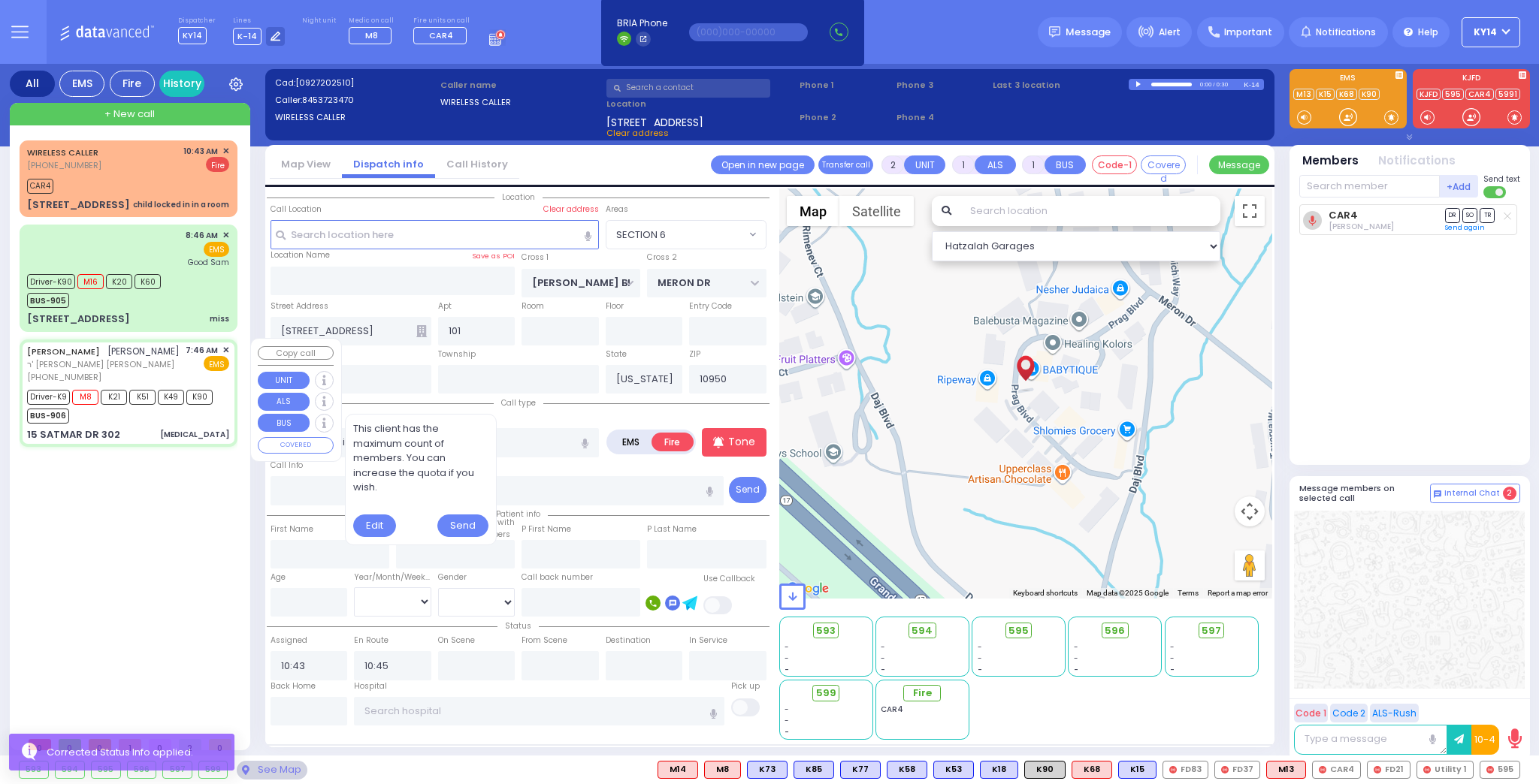
type input "76"
select select "Year"
select select "[DEMOGRAPHIC_DATA]"
type input "07:46"
type input "07:48"
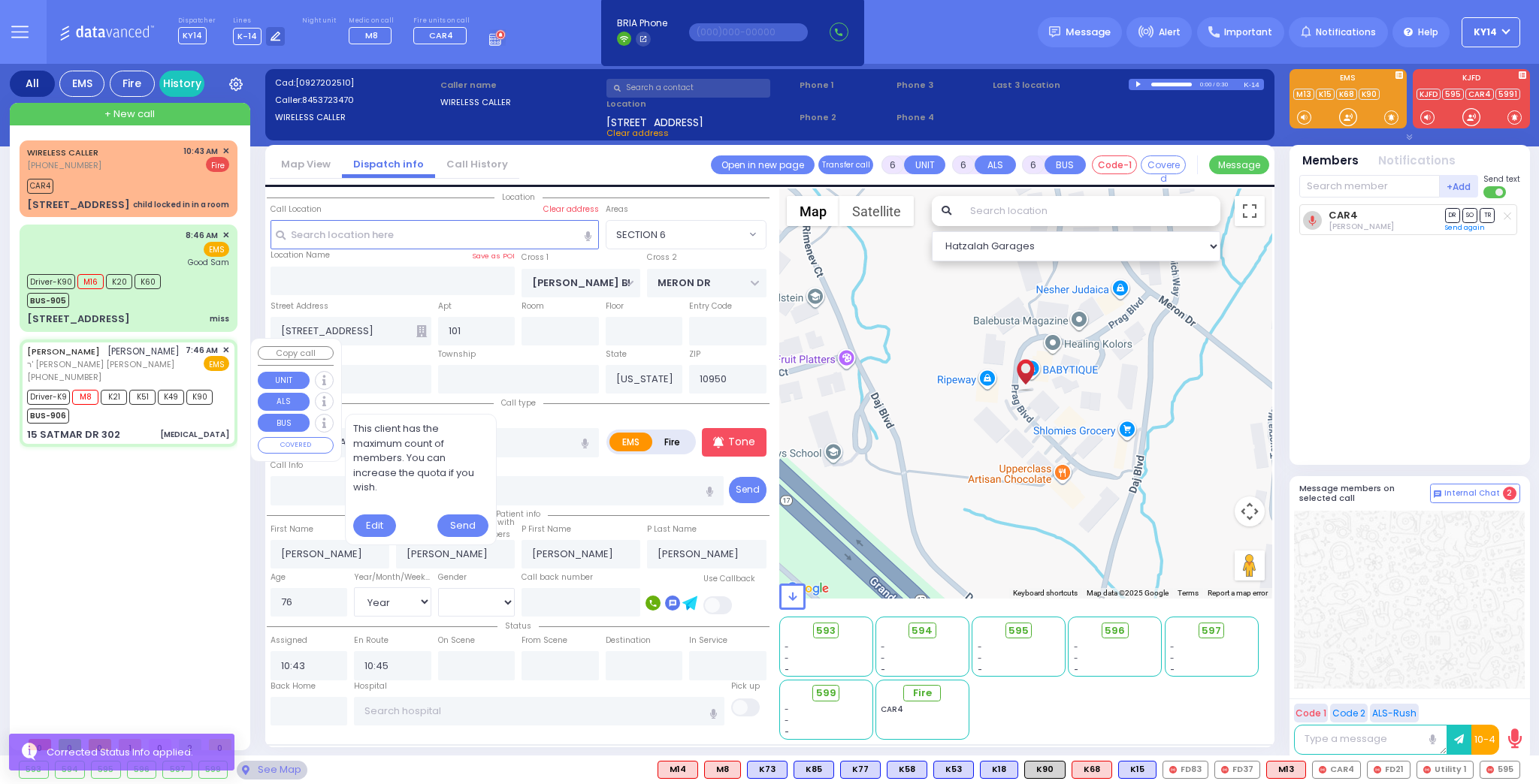
type input "07:50"
type input "07:58"
type input "08:40"
type input "09:30"
type input "[GEOGRAPHIC_DATA] ([GEOGRAPHIC_DATA]) [STREET_ADDRESS][US_STATE]"
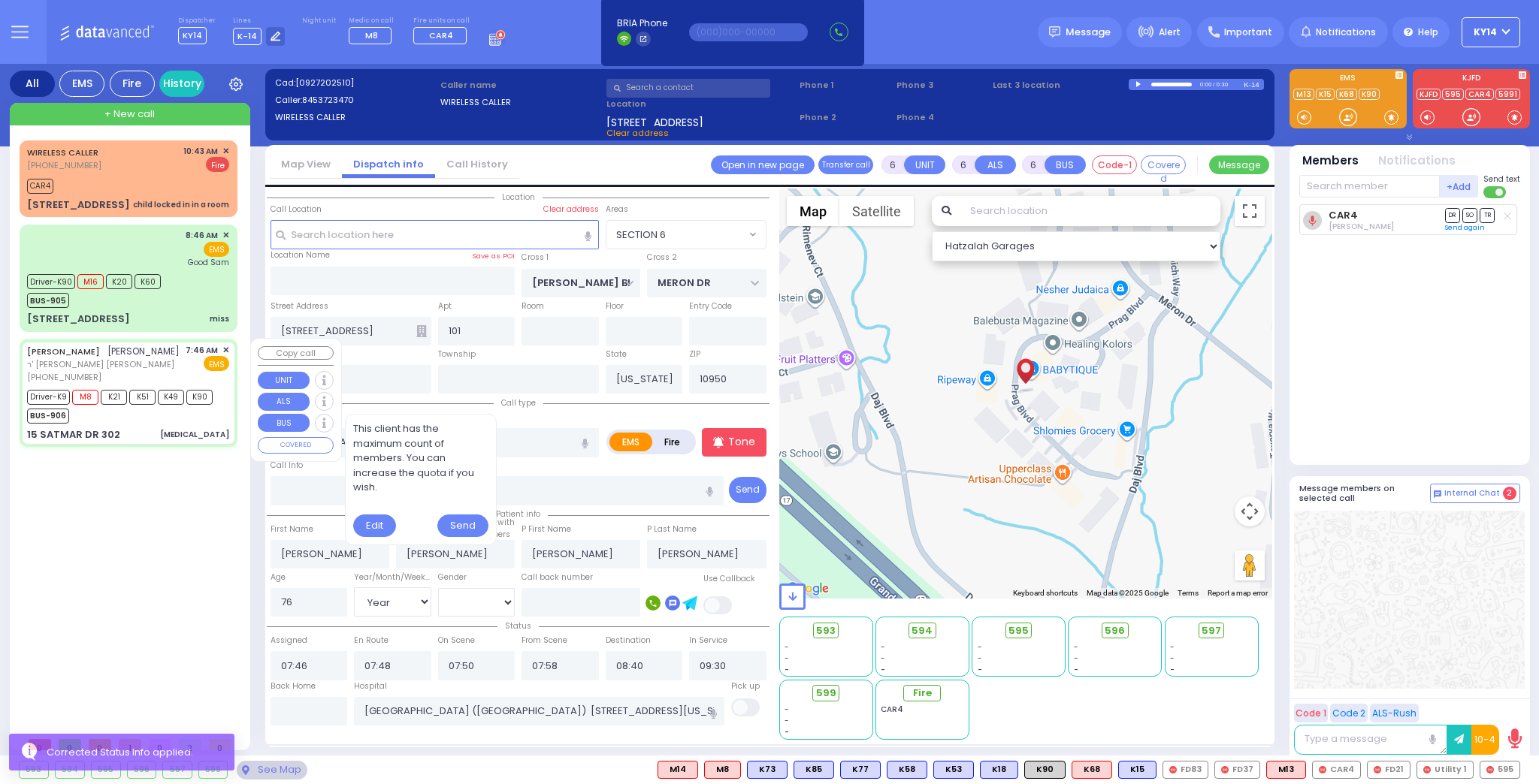
type input "SIGET COURT"
type input "ACRES RD"
type input "15 SATMAR DR"
type input "302"
select select "Hatzalah Garages"
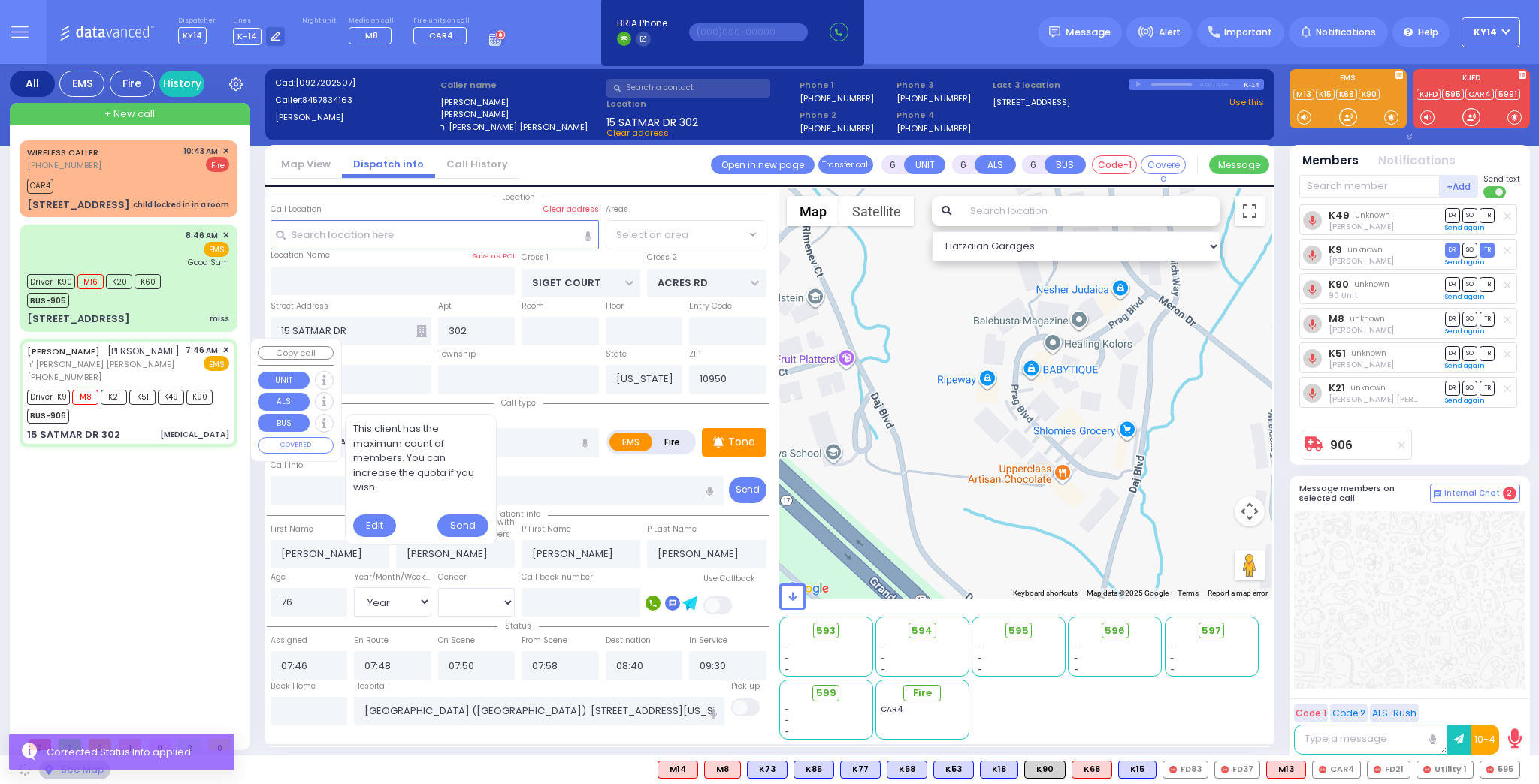
select select "SECTION 3"
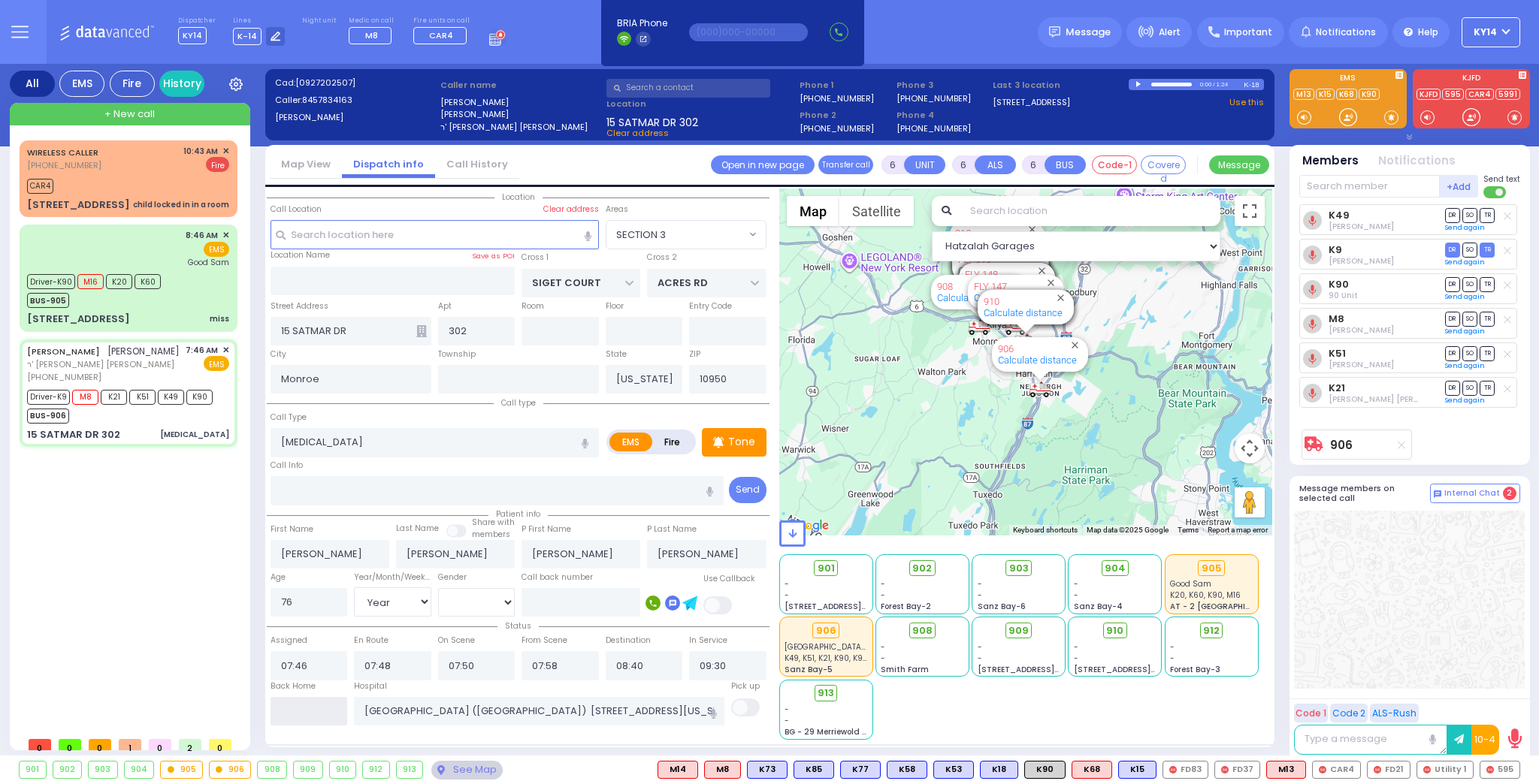
click at [309, 707] on input "text" at bounding box center [309, 712] width 78 height 29
click at [309, 708] on input "text" at bounding box center [309, 712] width 78 height 29
type input "10:51"
select select
radio input "true"
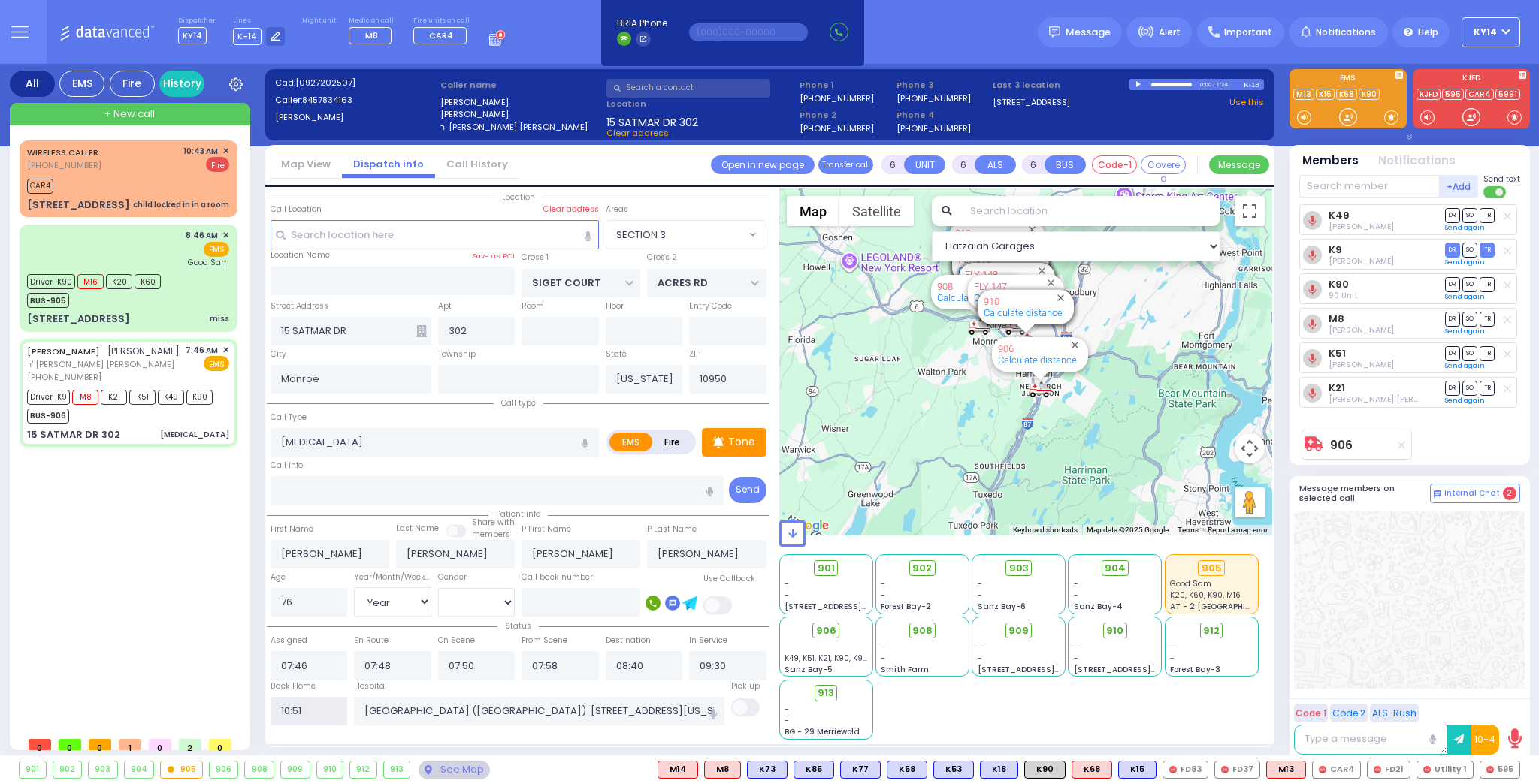
select select
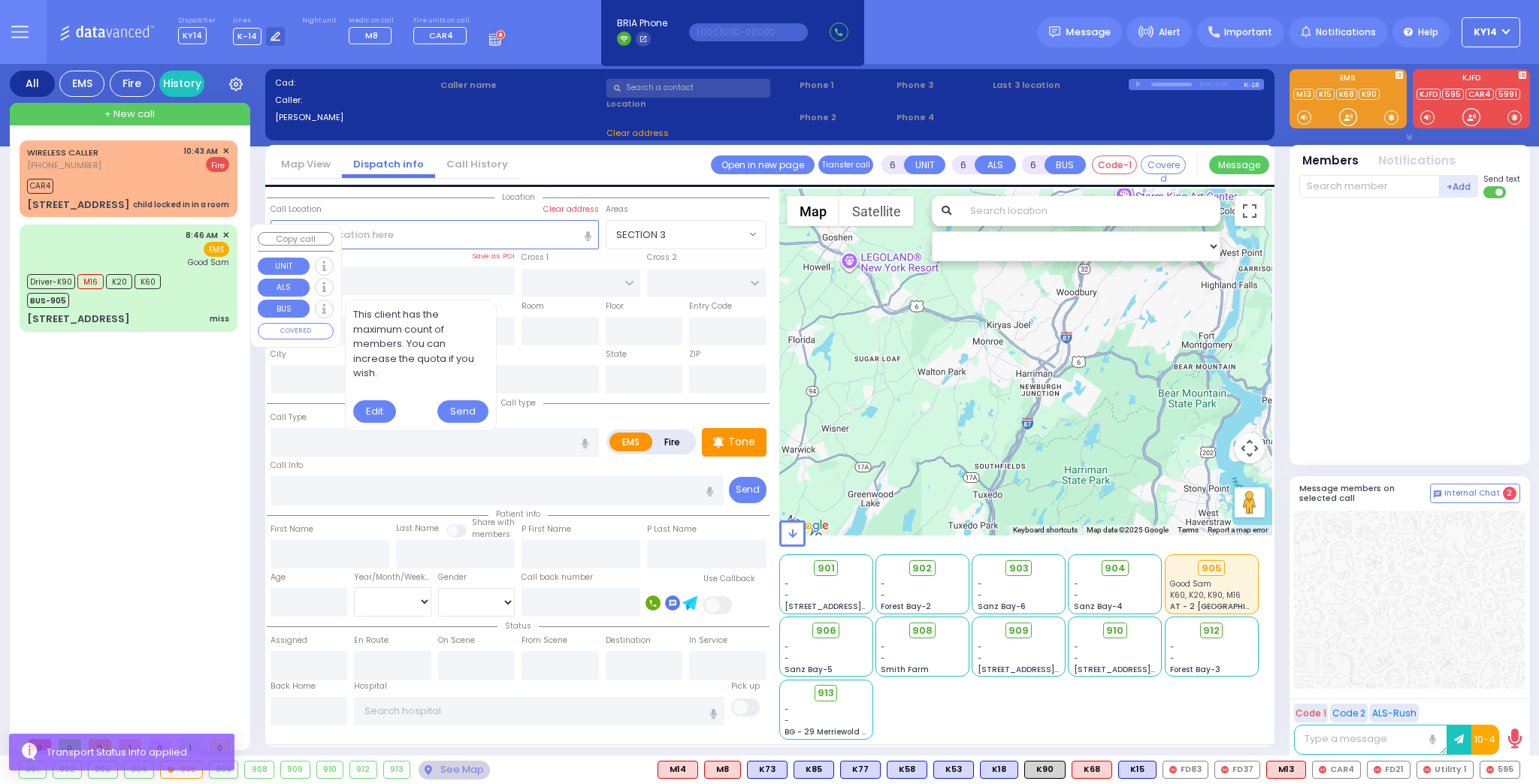
click at [161, 251] on div "8:46 AM ✕ EMS Good [PERSON_NAME]" at bounding box center [128, 249] width 202 height 39
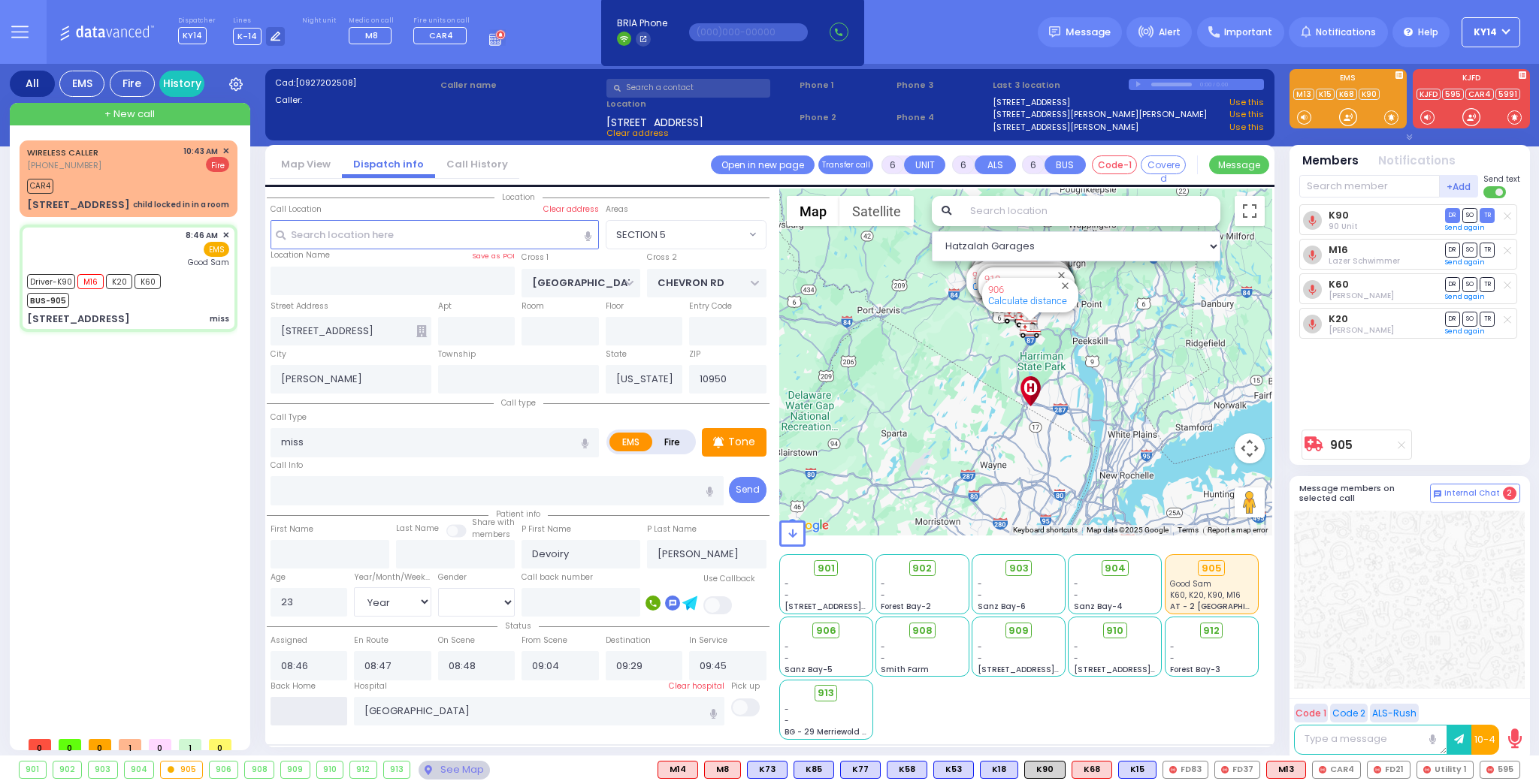
click at [303, 697] on input "text" at bounding box center [309, 712] width 78 height 29
